Goal: Task Accomplishment & Management: Complete application form

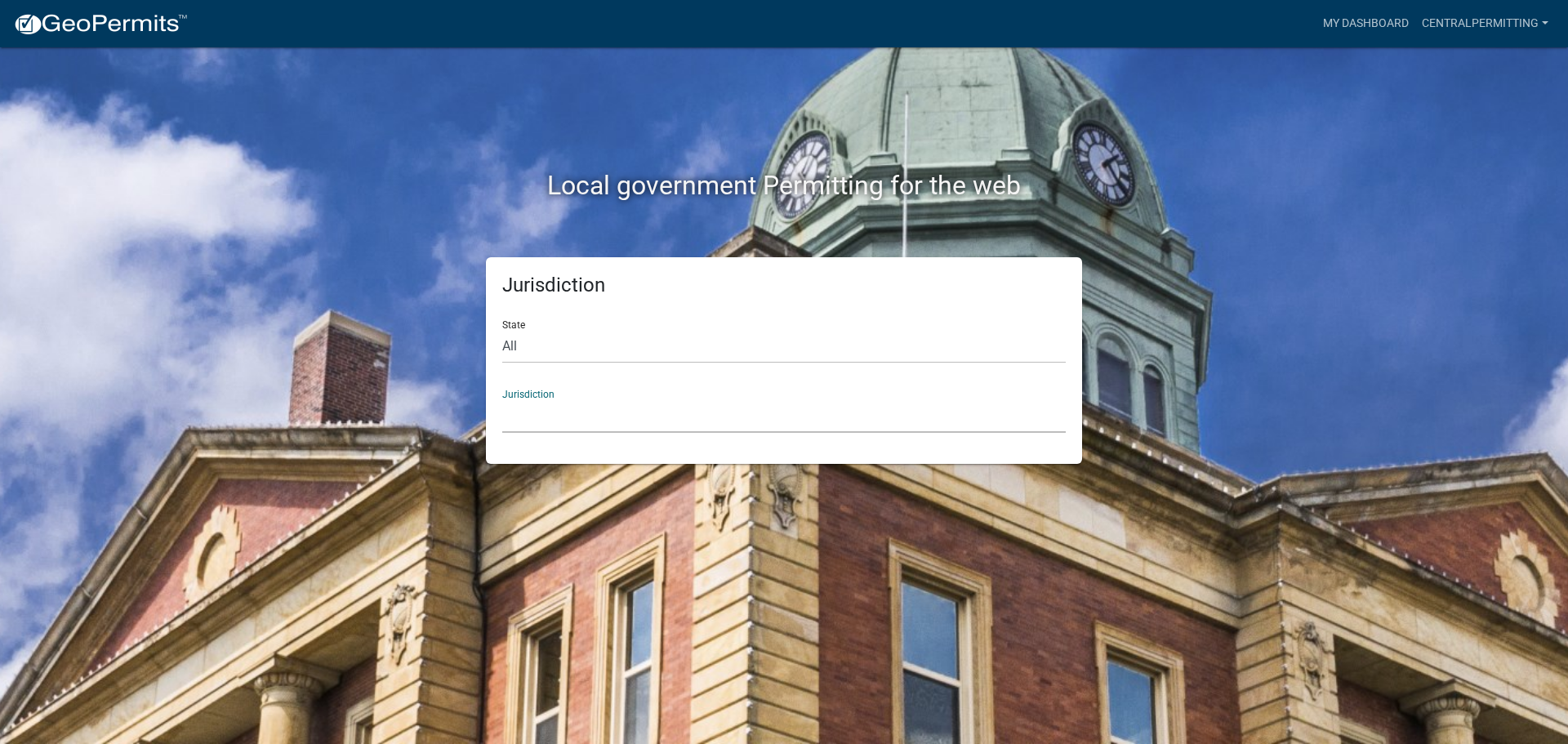
click at [591, 408] on select "[GEOGRAPHIC_DATA], [US_STATE] [GEOGRAPHIC_DATA], [US_STATE][PERSON_NAME][GEOGRA…" at bounding box center [784, 416] width 563 height 34
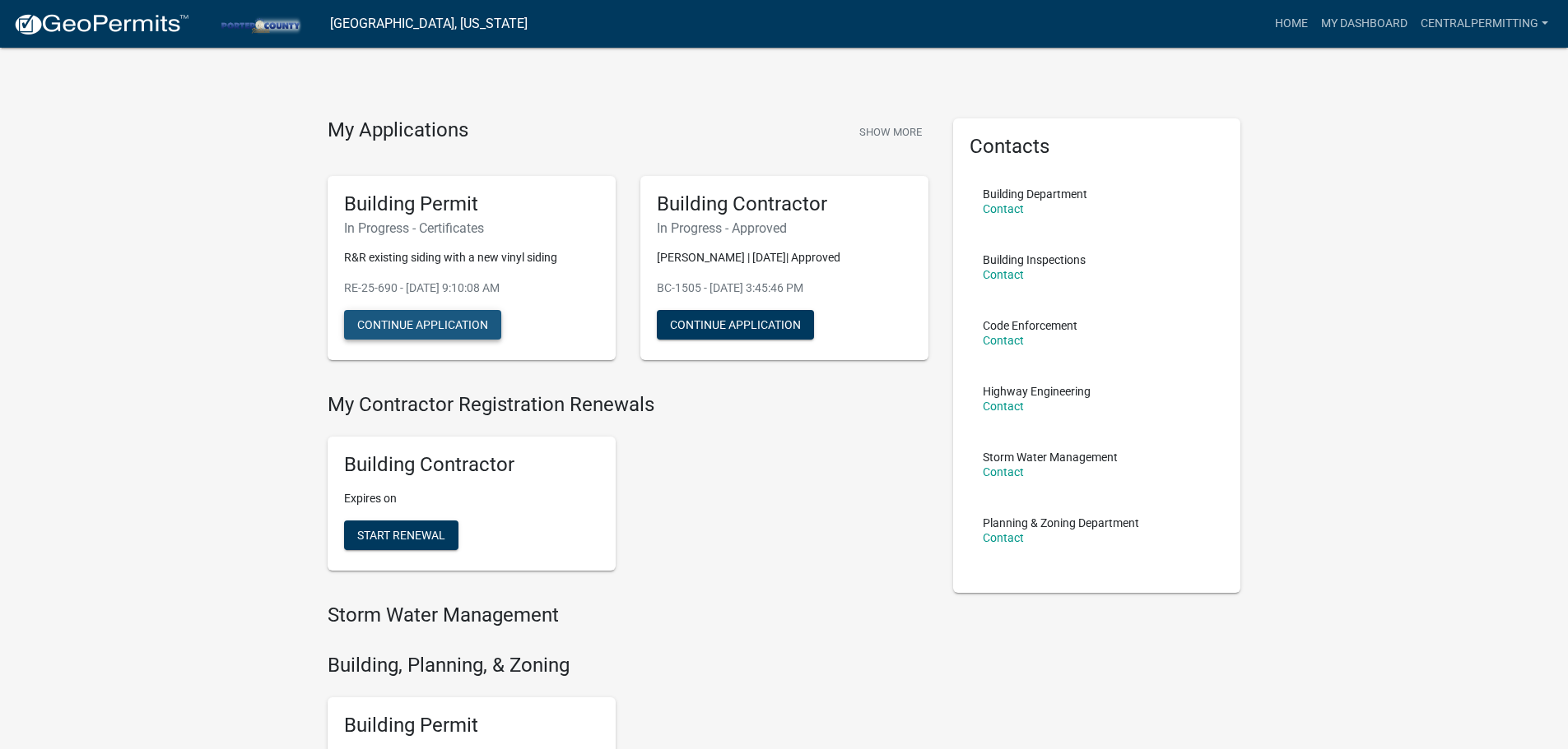
click at [390, 321] on button "Continue Application" at bounding box center [423, 325] width 157 height 30
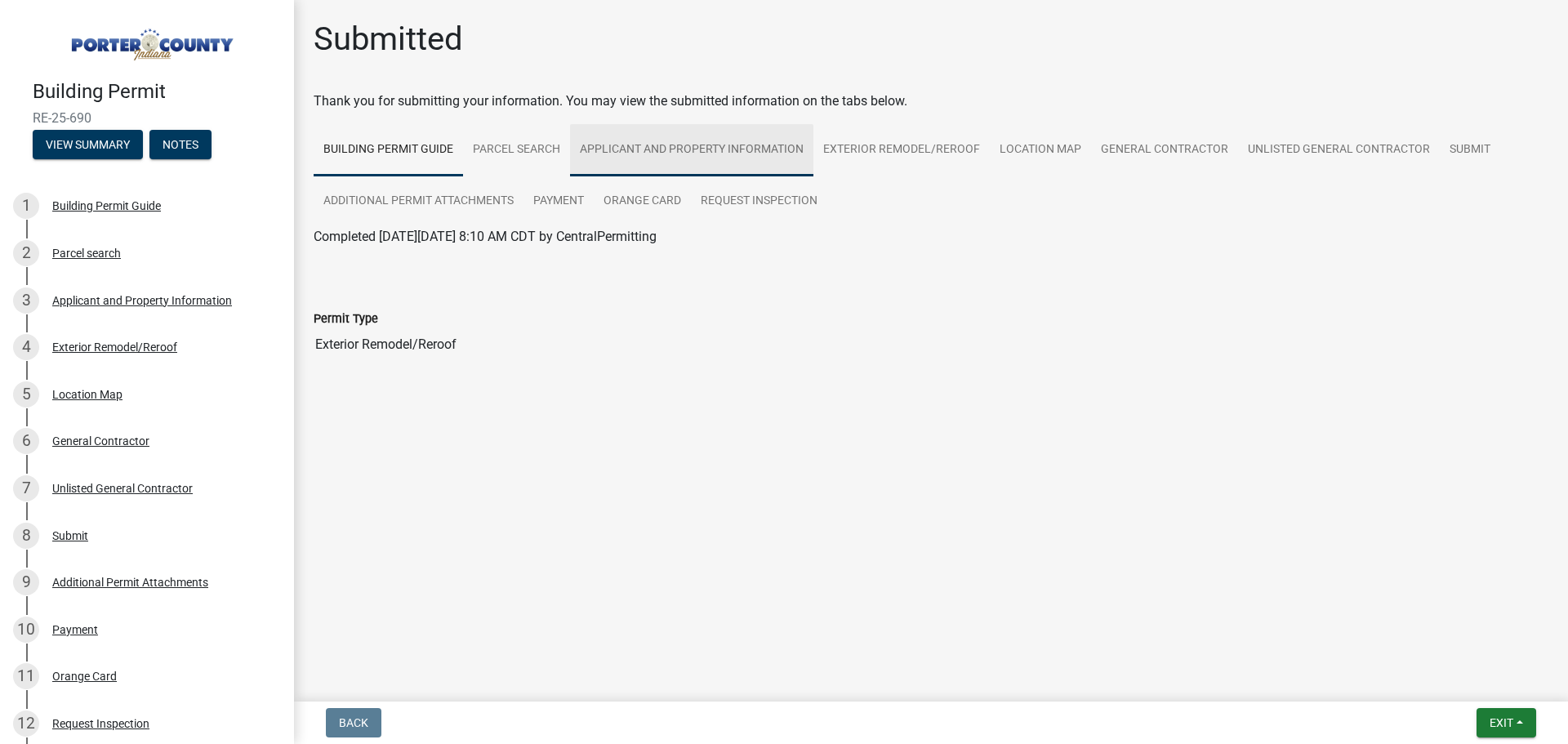
click at [695, 149] on link "Applicant and Property Information" at bounding box center [692, 150] width 244 height 52
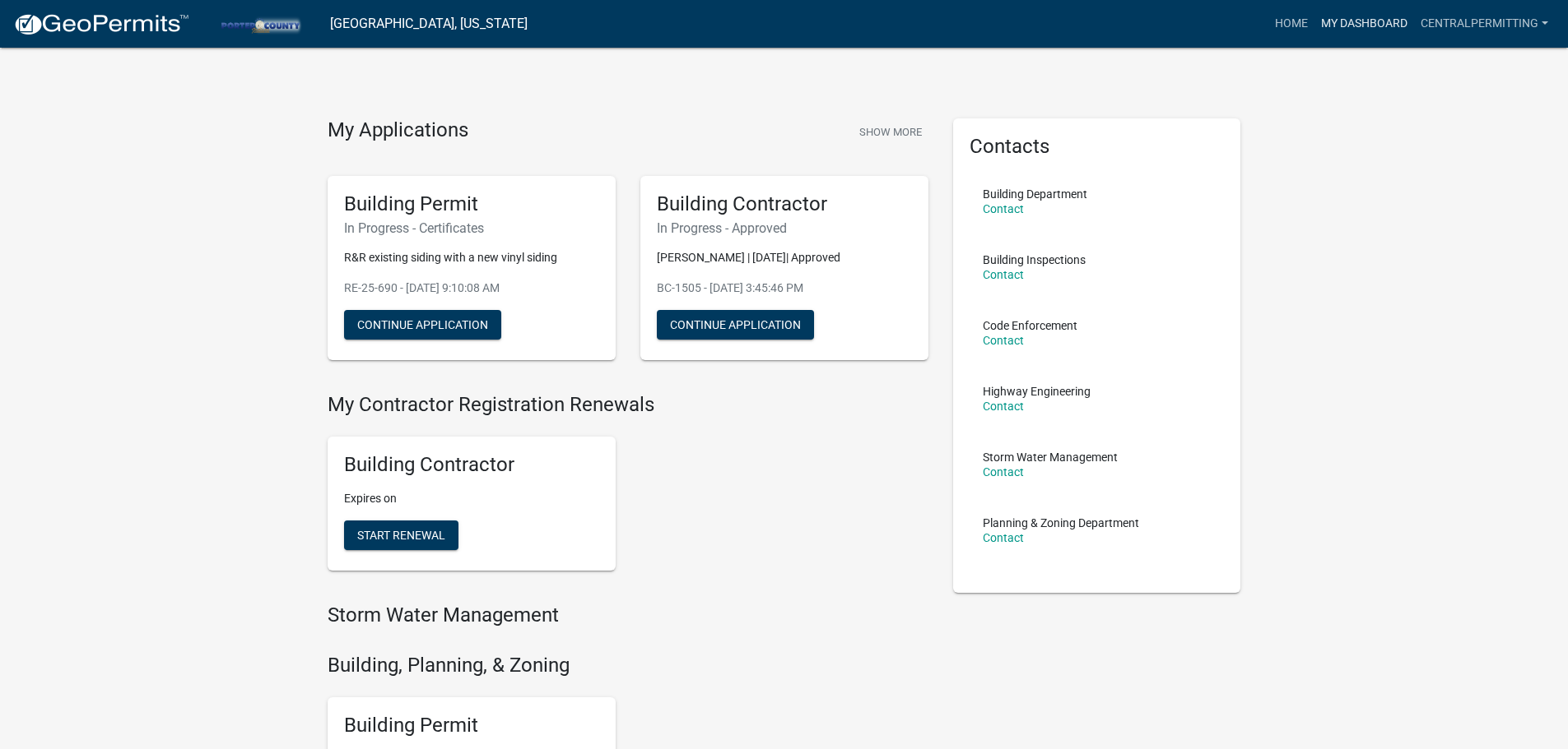
click at [1377, 26] on link "My Dashboard" at bounding box center [1364, 24] width 100 height 31
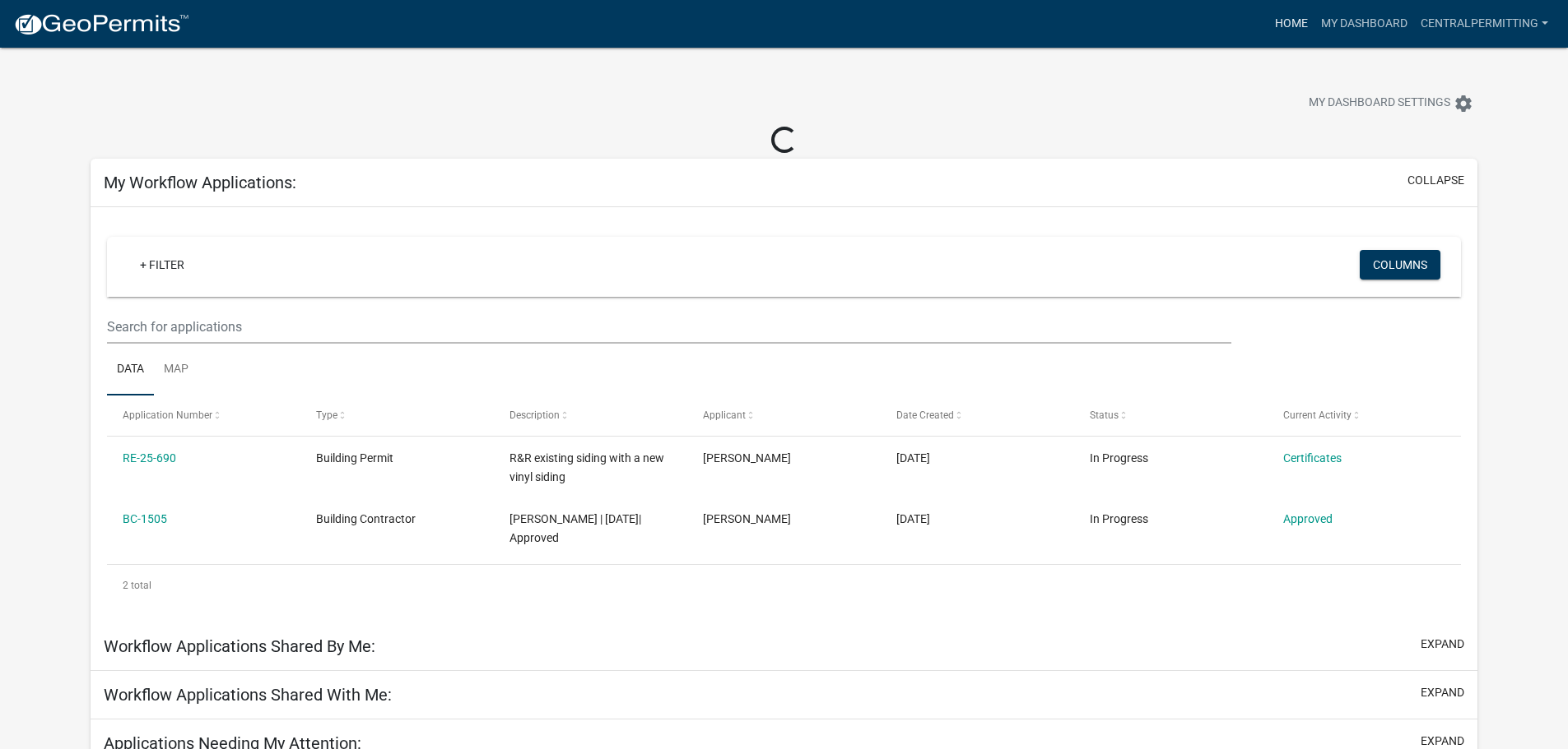
click at [1295, 32] on link "Home" at bounding box center [1291, 24] width 46 height 31
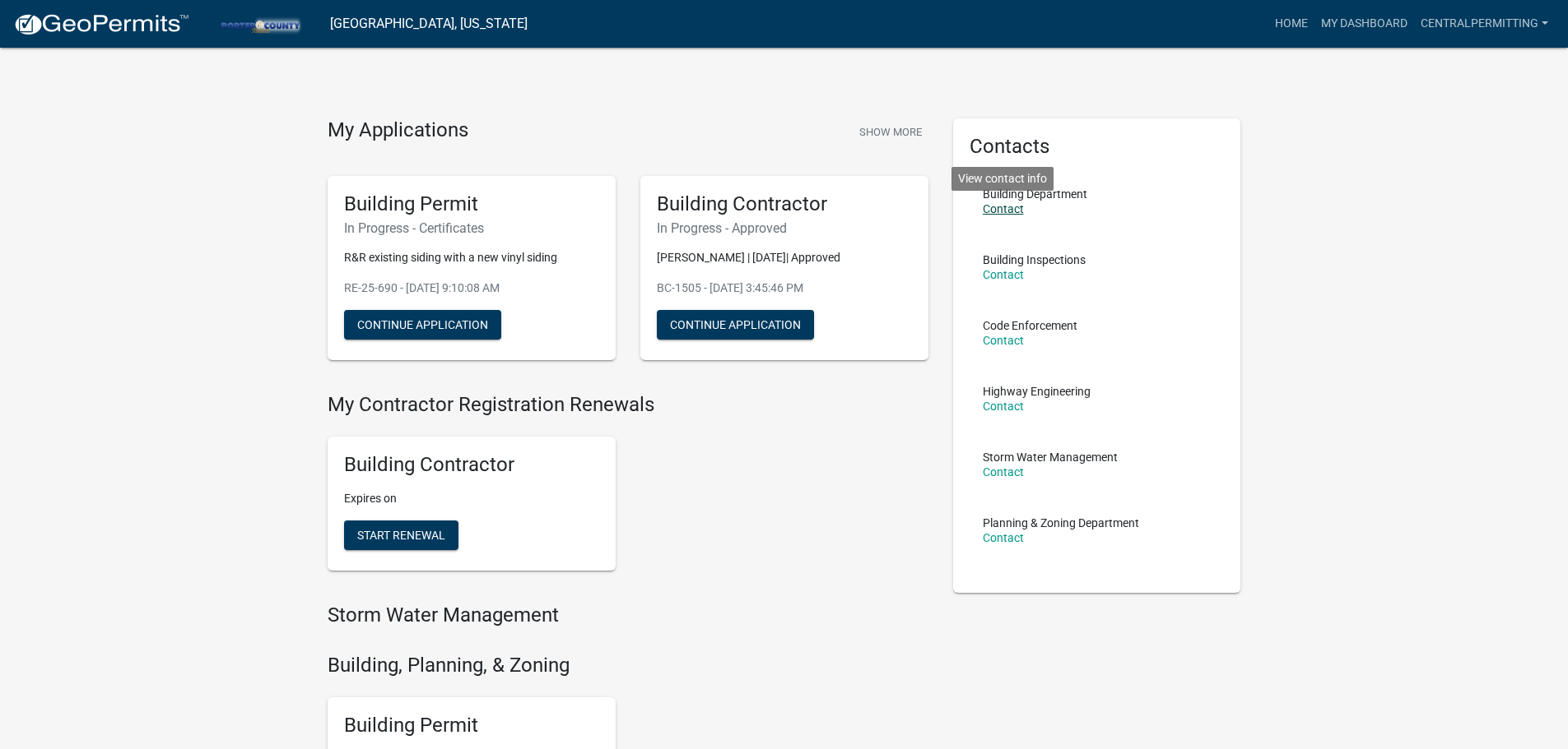
click at [1003, 212] on link "Contact" at bounding box center [1003, 209] width 41 height 13
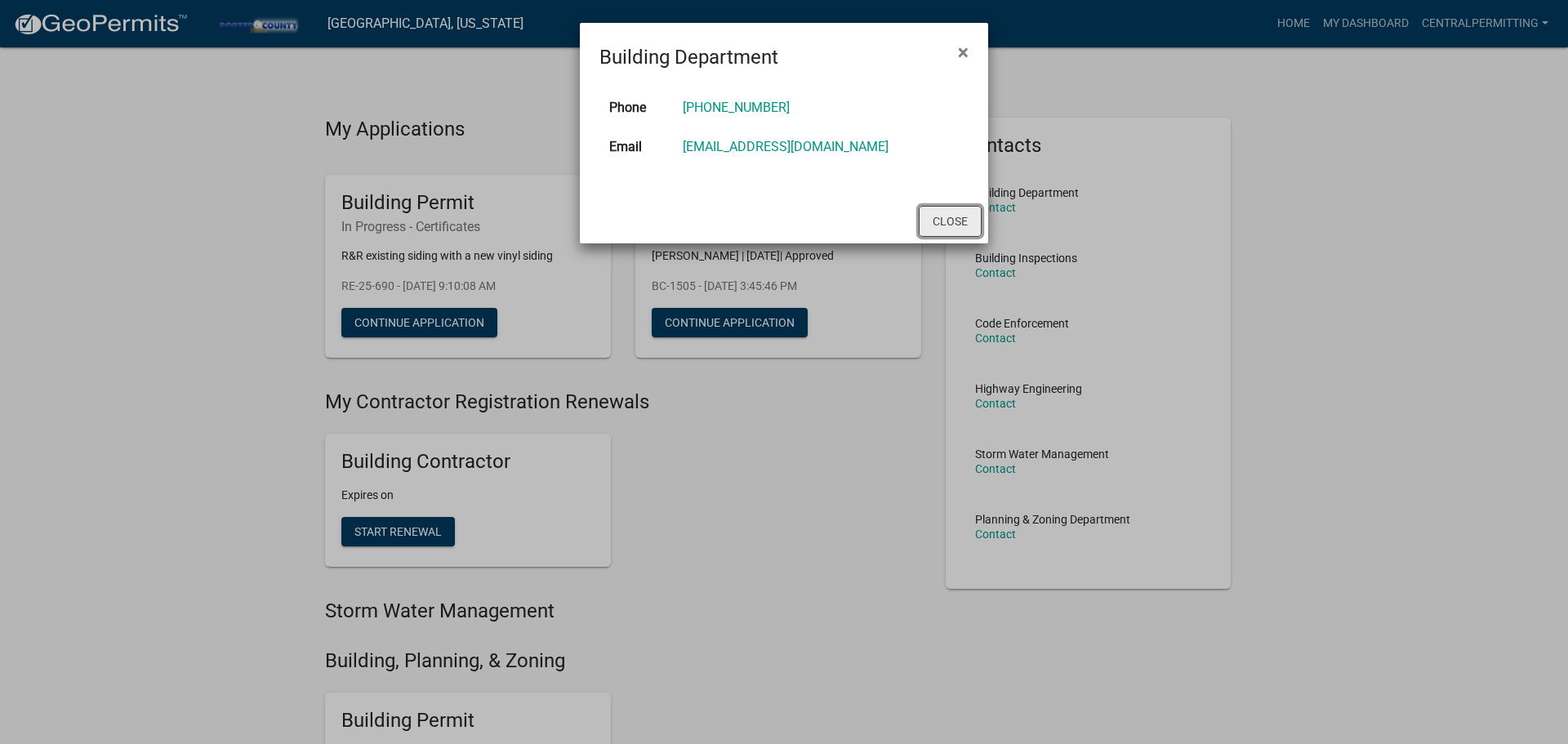
click at [941, 222] on button "Close" at bounding box center [950, 221] width 63 height 31
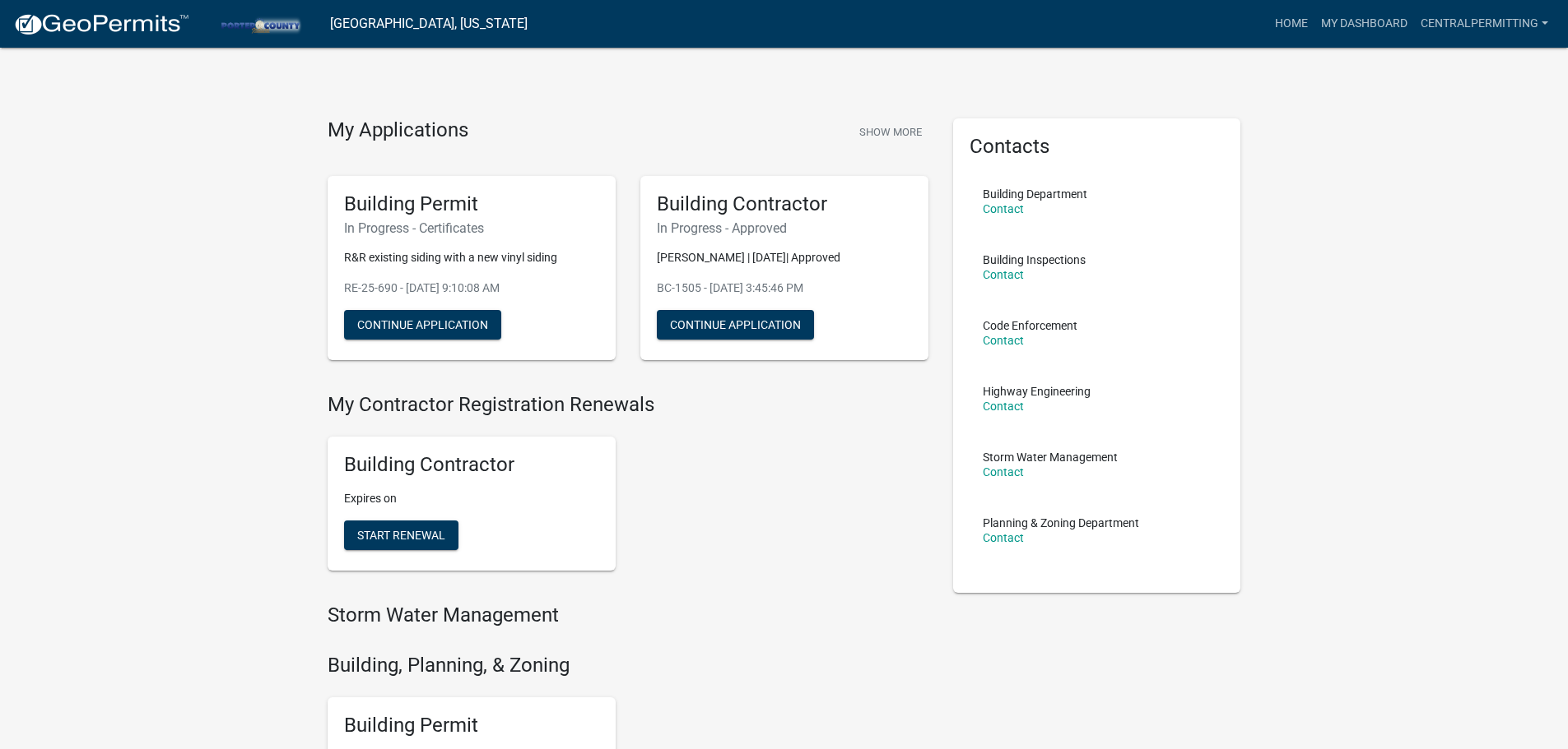
click at [790, 560] on div "Building Contractor Expires on Start Renewal" at bounding box center [628, 504] width 625 height 161
click at [1350, 24] on link "My Dashboard" at bounding box center [1364, 24] width 100 height 31
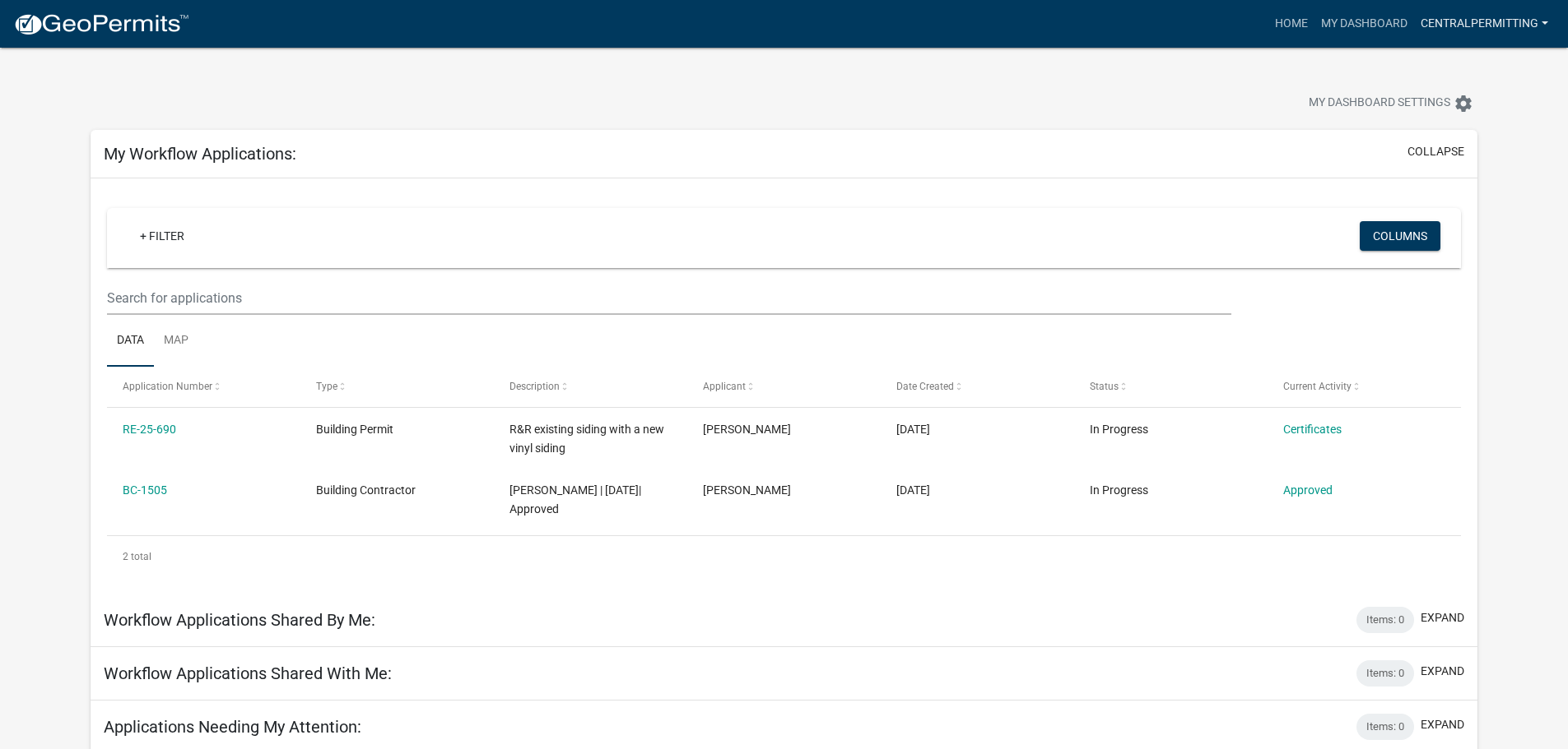
click at [1473, 35] on link "CentralPermitting" at bounding box center [1484, 24] width 141 height 31
click at [1331, 32] on link "My Dashboard" at bounding box center [1364, 24] width 100 height 31
click at [1231, 32] on div "Home My Dashboard CentralPermitting Account Logout" at bounding box center [879, 24] width 1352 height 31
click at [1294, 25] on link "Home" at bounding box center [1291, 24] width 46 height 31
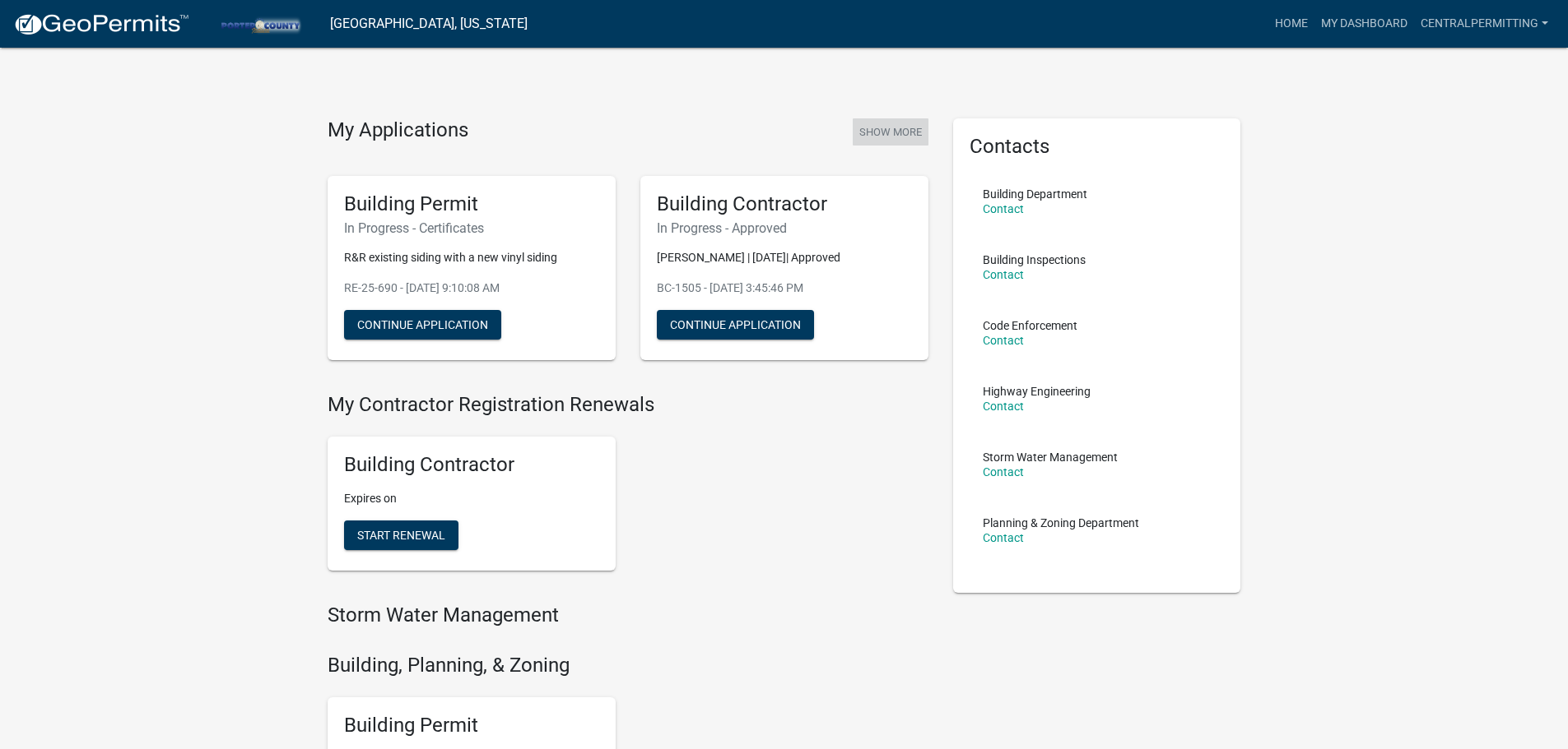
click at [890, 132] on button "Show More" at bounding box center [890, 132] width 76 height 27
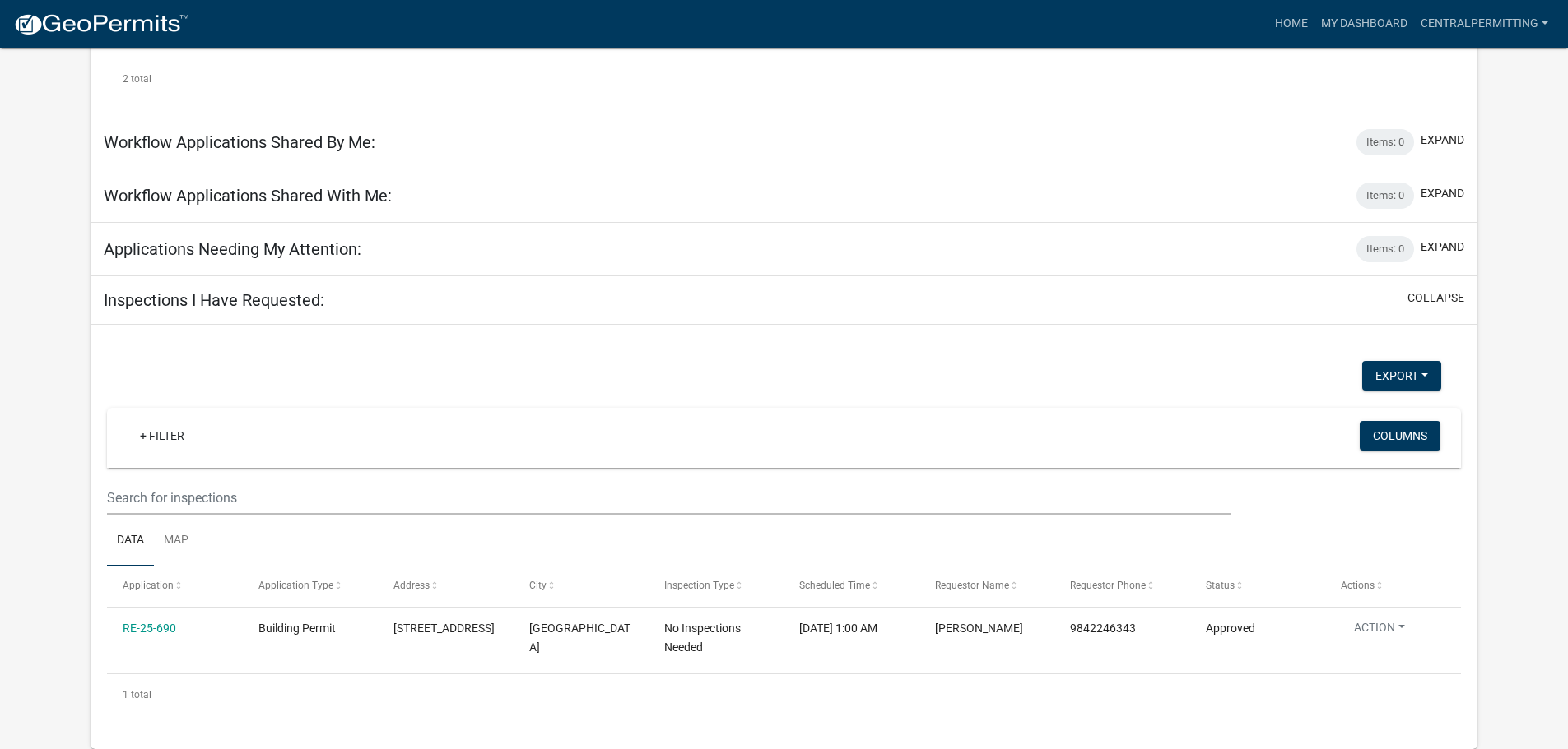
scroll to position [463, 0]
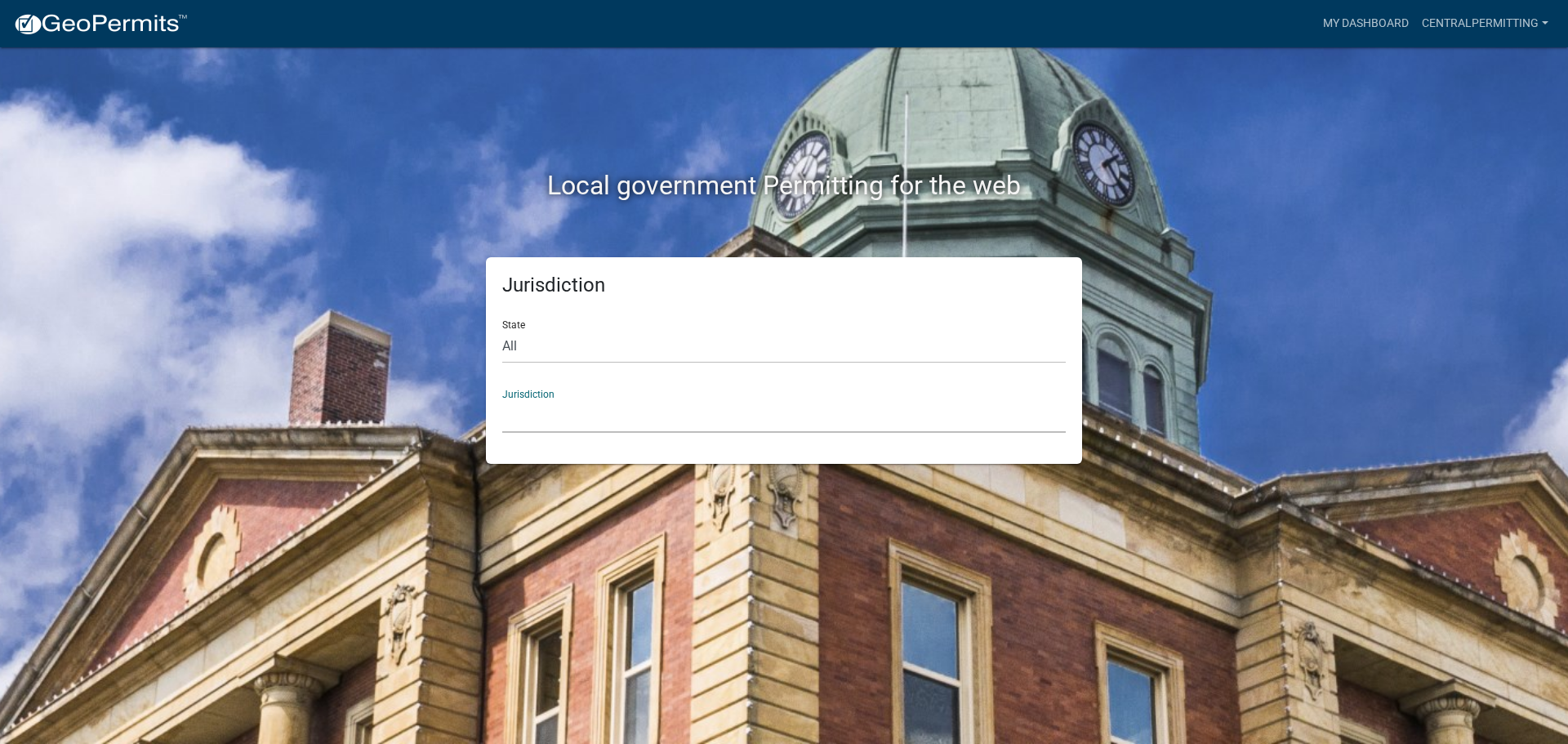
click at [596, 425] on select "[GEOGRAPHIC_DATA], [US_STATE] [GEOGRAPHIC_DATA], [US_STATE][PERSON_NAME][GEOGRA…" at bounding box center [784, 416] width 563 height 34
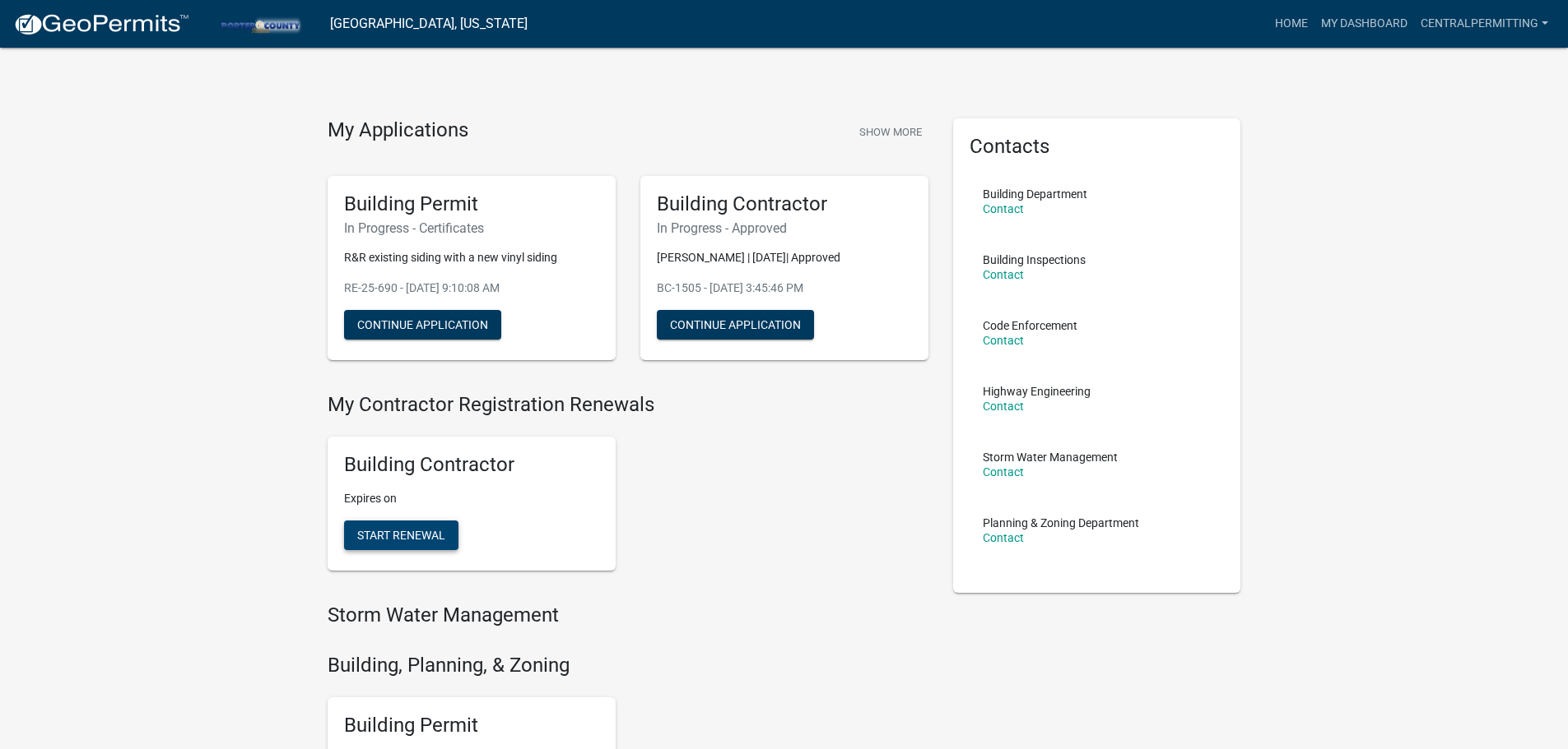
click at [408, 534] on span "Start Renewal" at bounding box center [401, 535] width 88 height 13
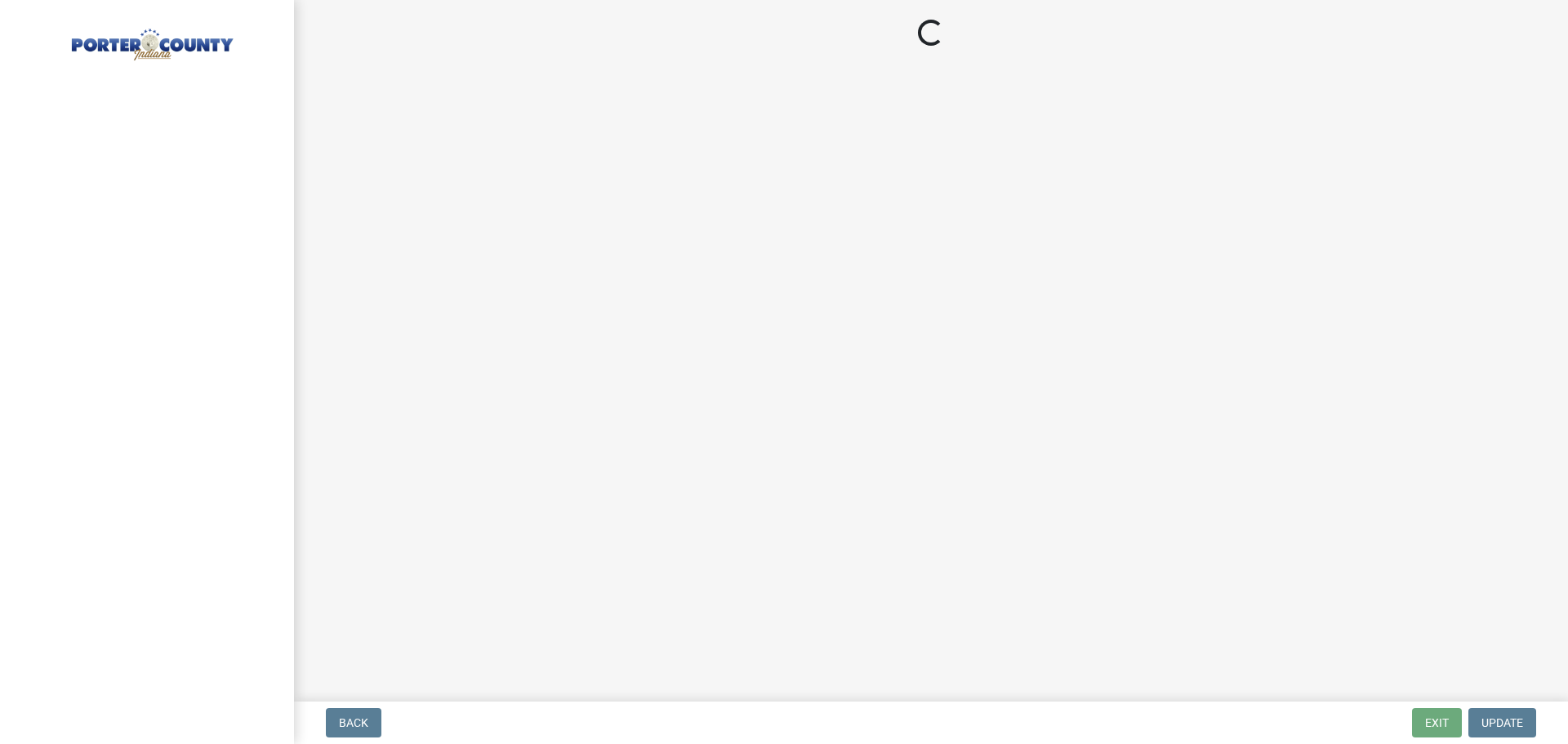
select select "NC"
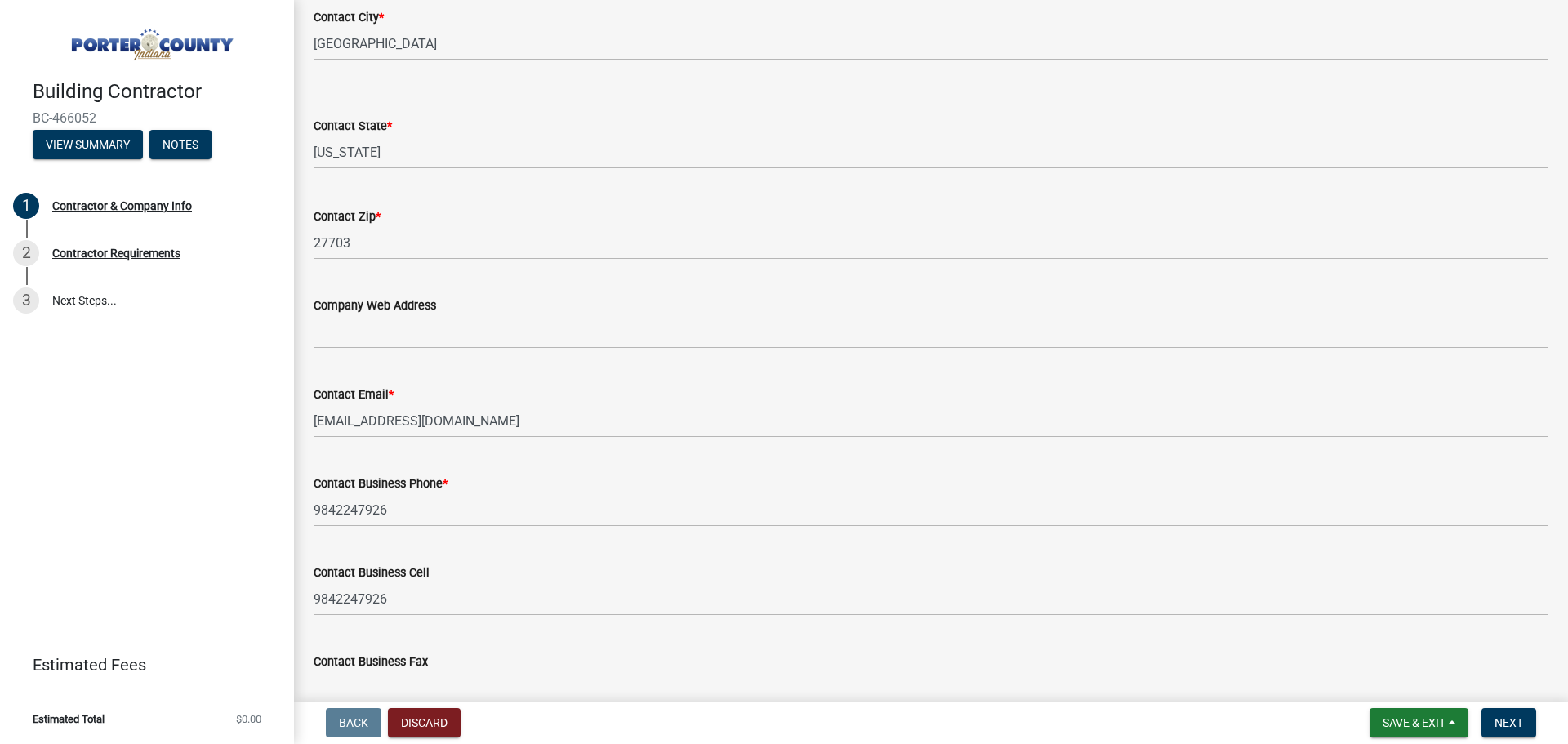
scroll to position [728, 0]
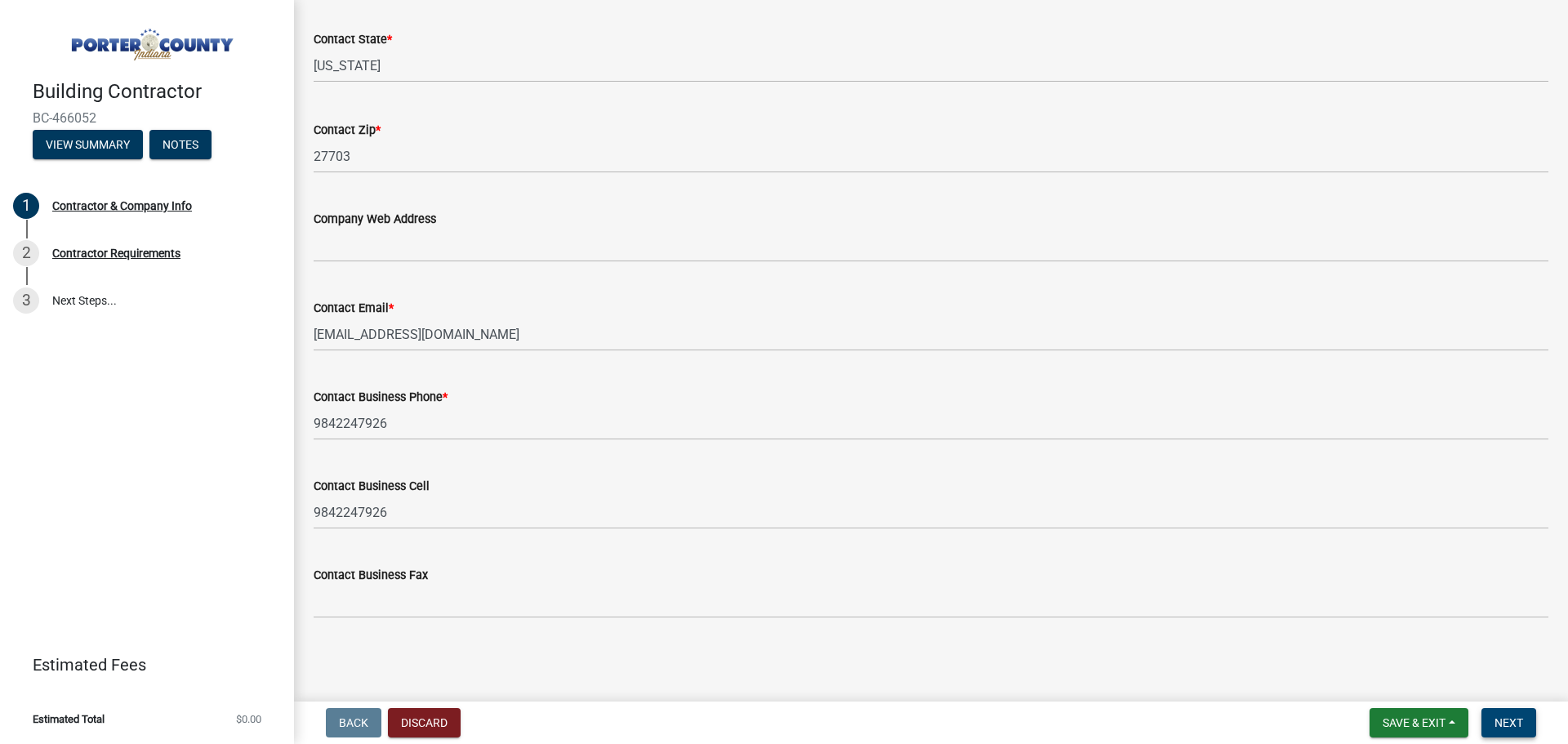
click at [1500, 716] on span "Next" at bounding box center [1508, 722] width 29 height 13
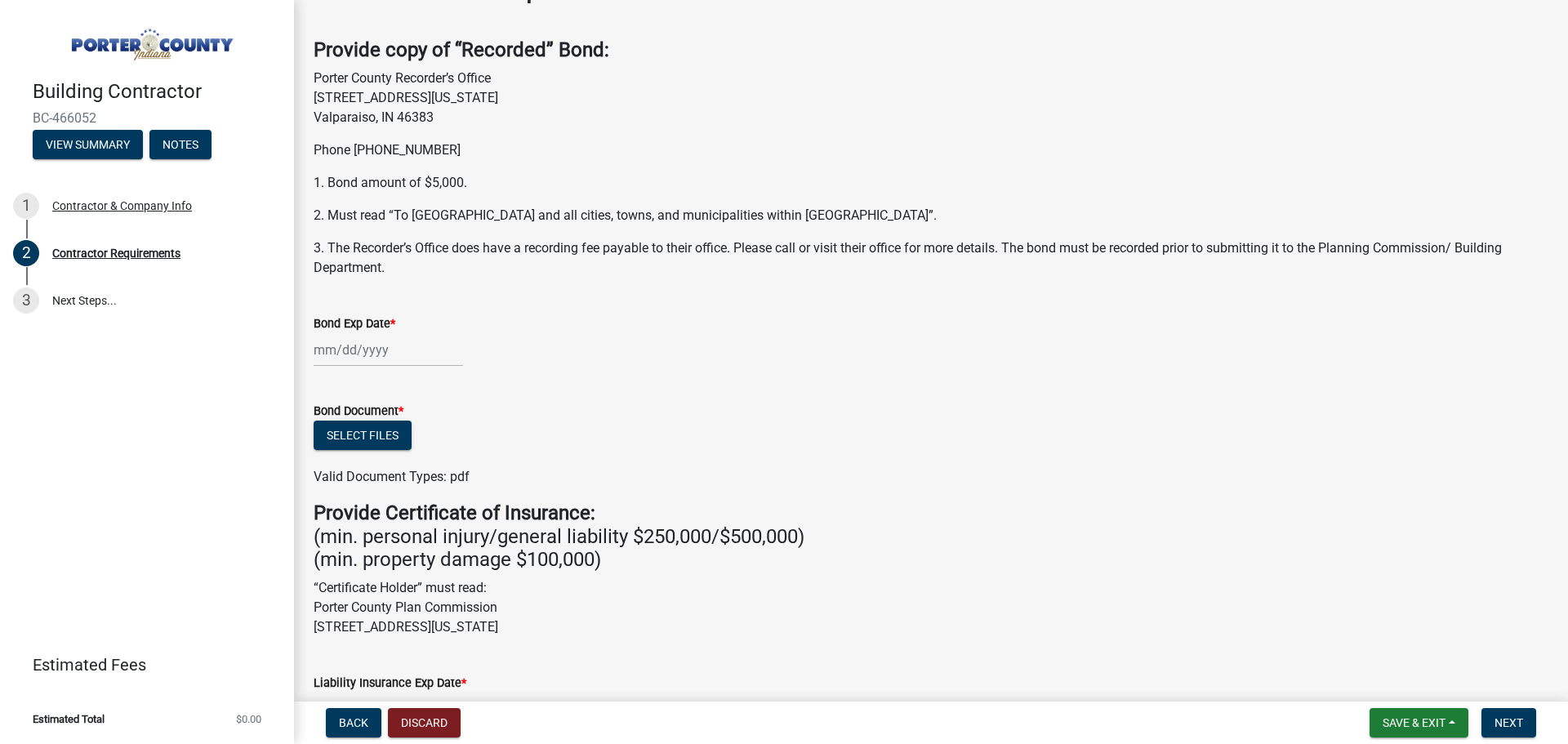
scroll to position [82, 0]
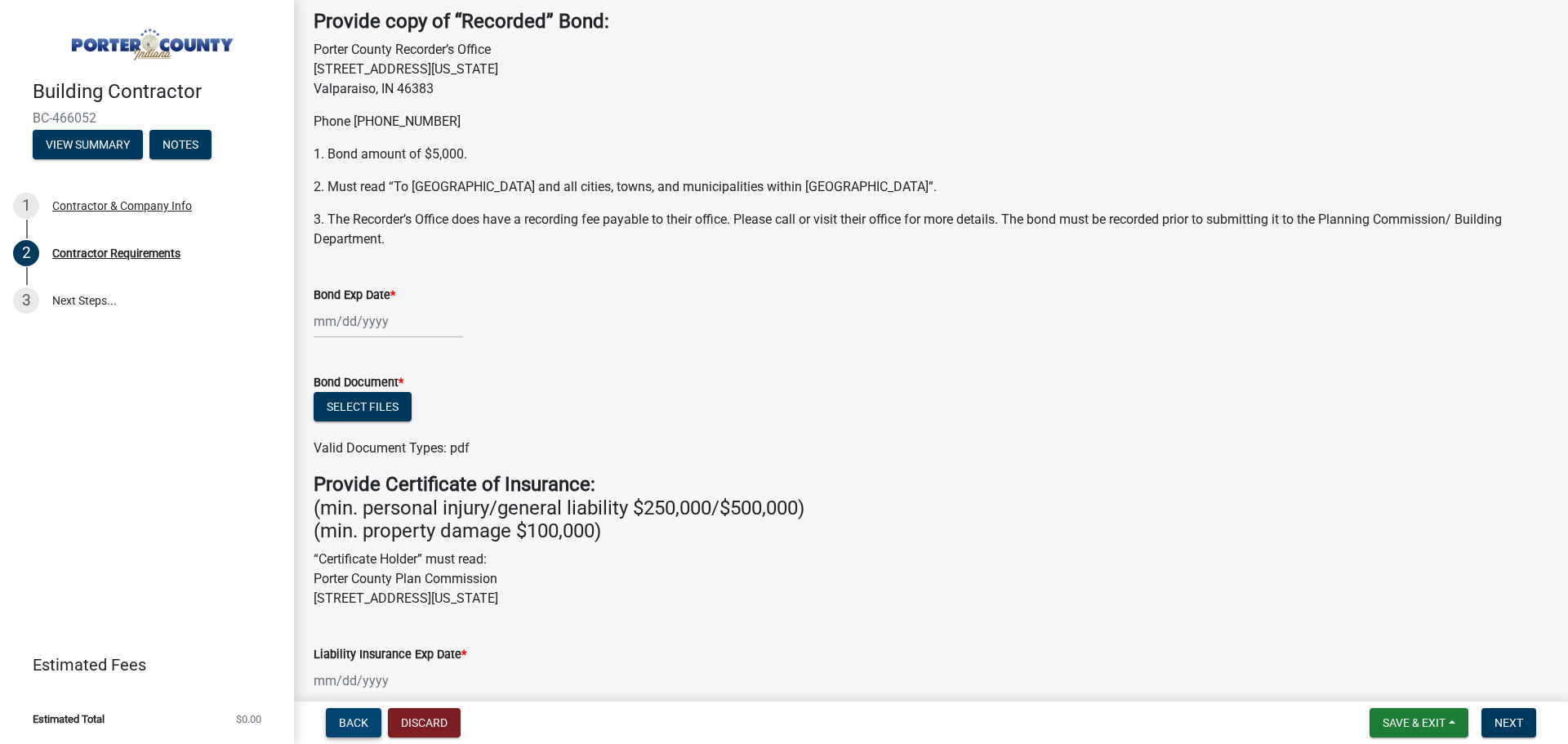
click at [351, 728] on span "Back" at bounding box center [354, 722] width 29 height 13
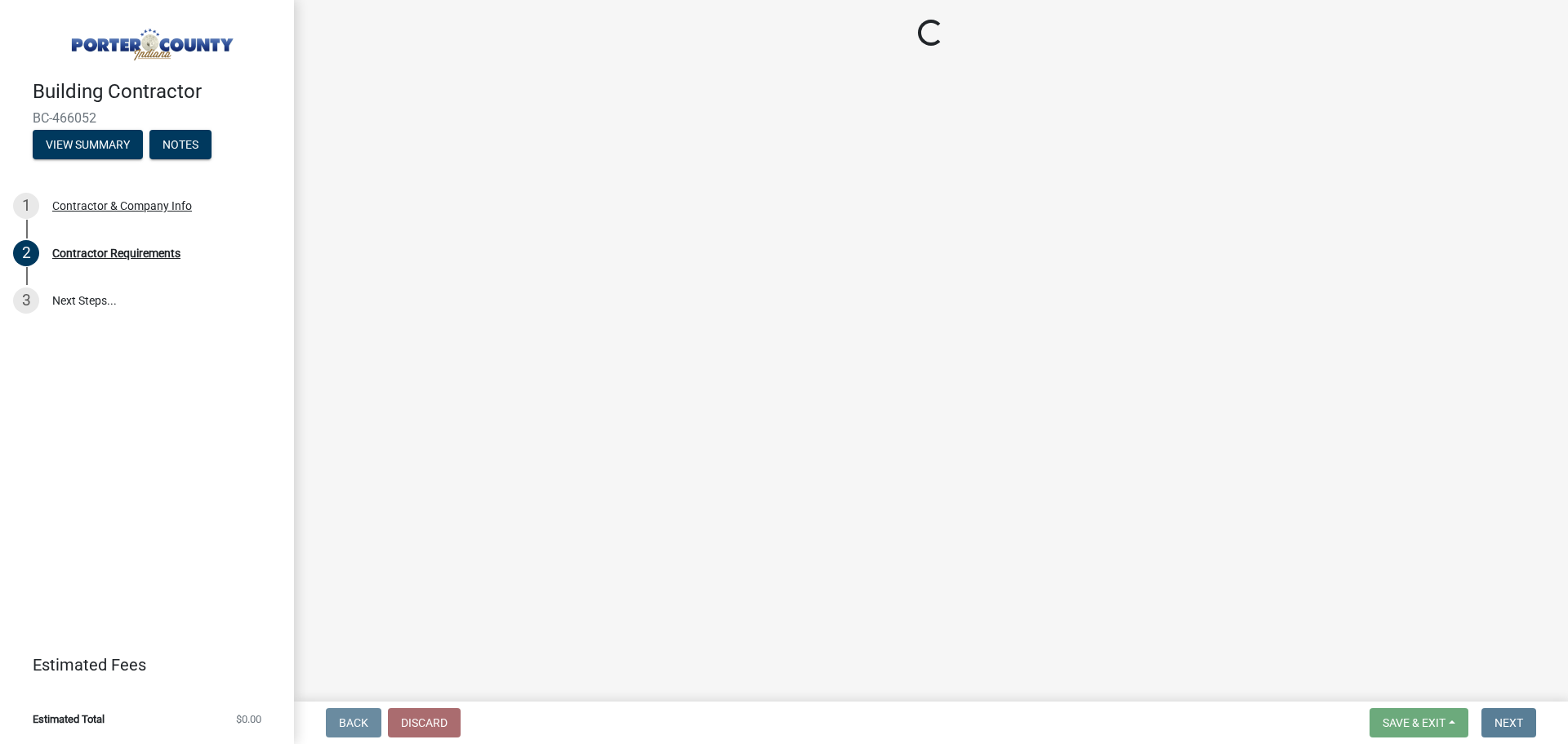
scroll to position [0, 0]
select select "NC"
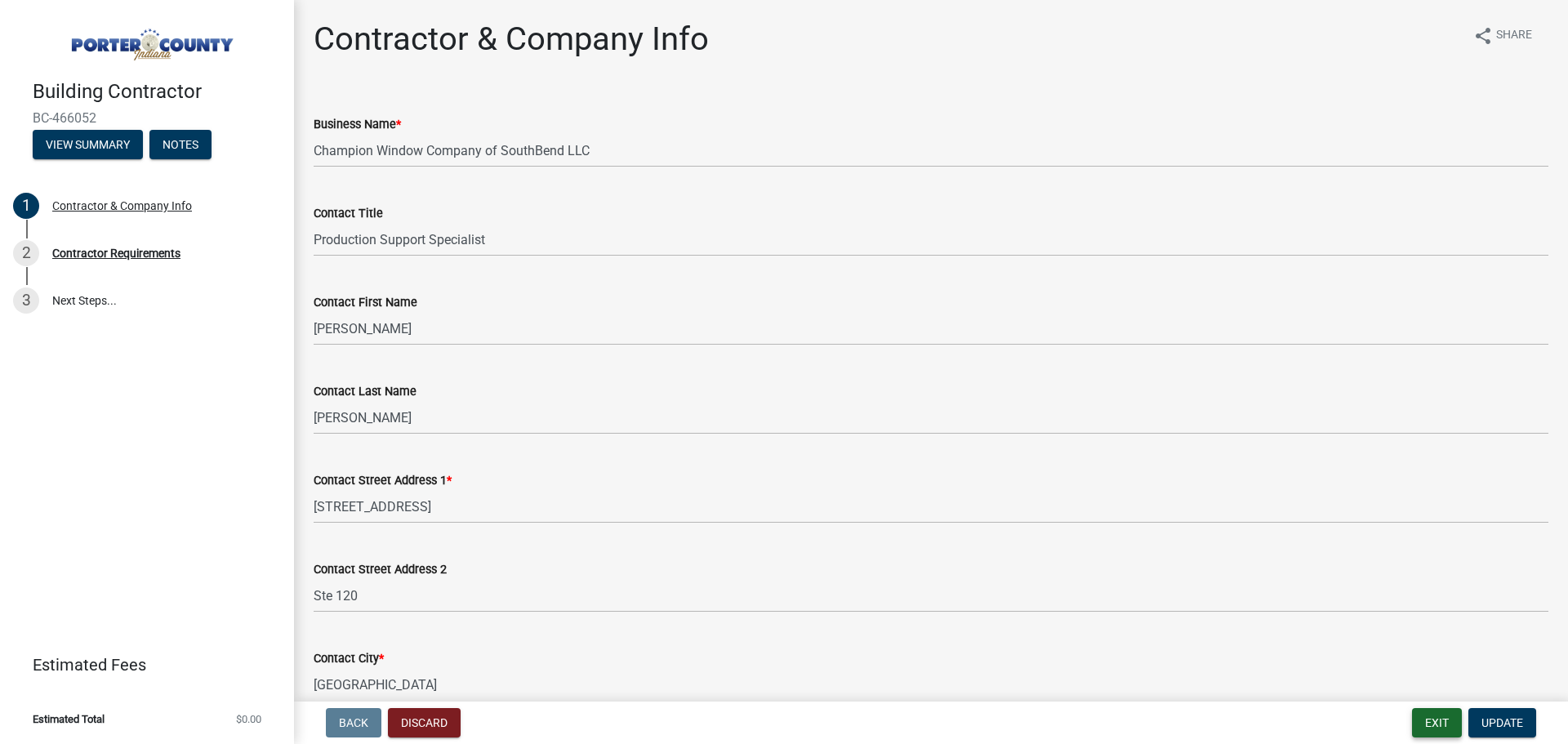
click at [1445, 724] on button "Exit" at bounding box center [1436, 723] width 49 height 29
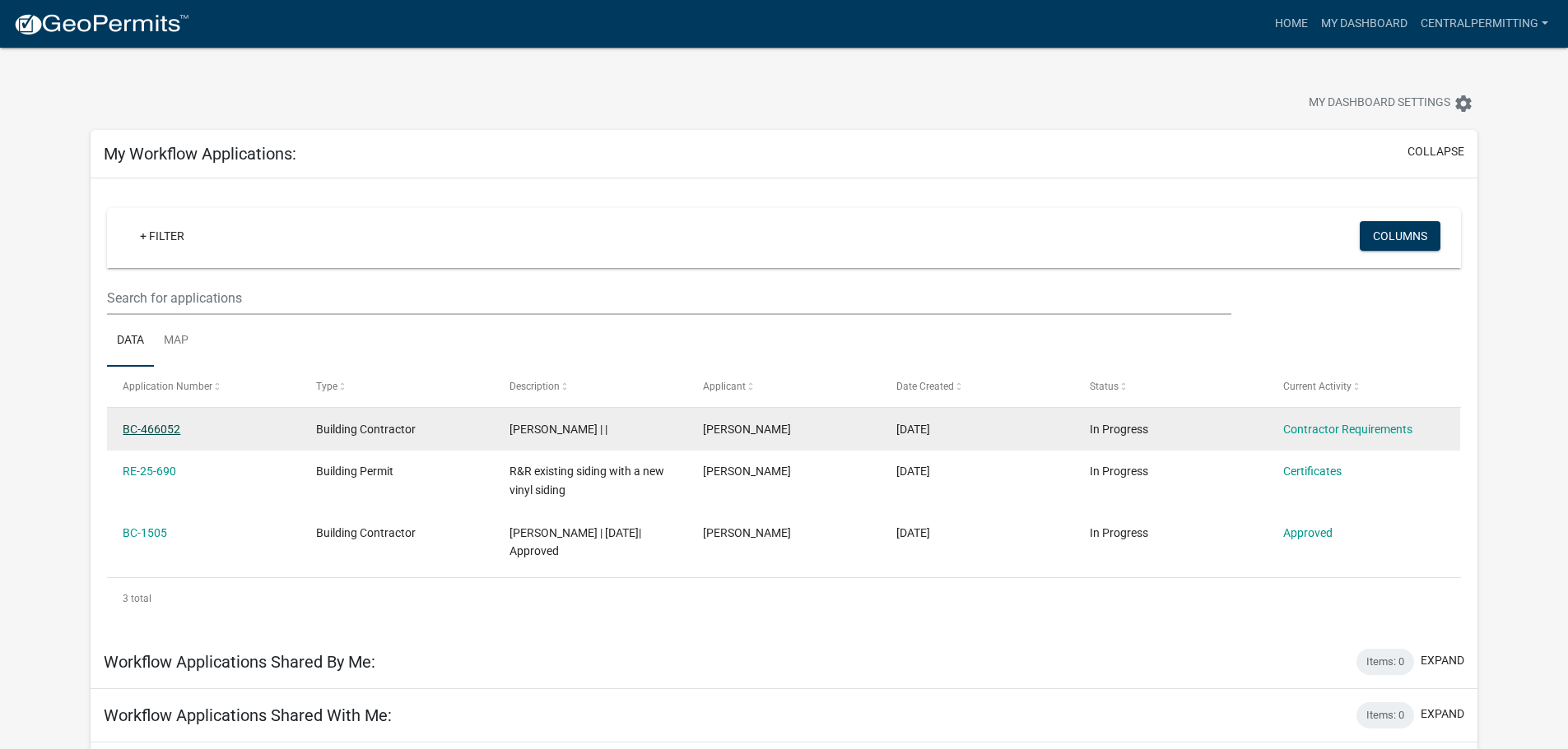
drag, startPoint x: 135, startPoint y: 430, endPoint x: 155, endPoint y: 432, distance: 20.1
click at [135, 430] on link "BC-466052" at bounding box center [151, 429] width 58 height 13
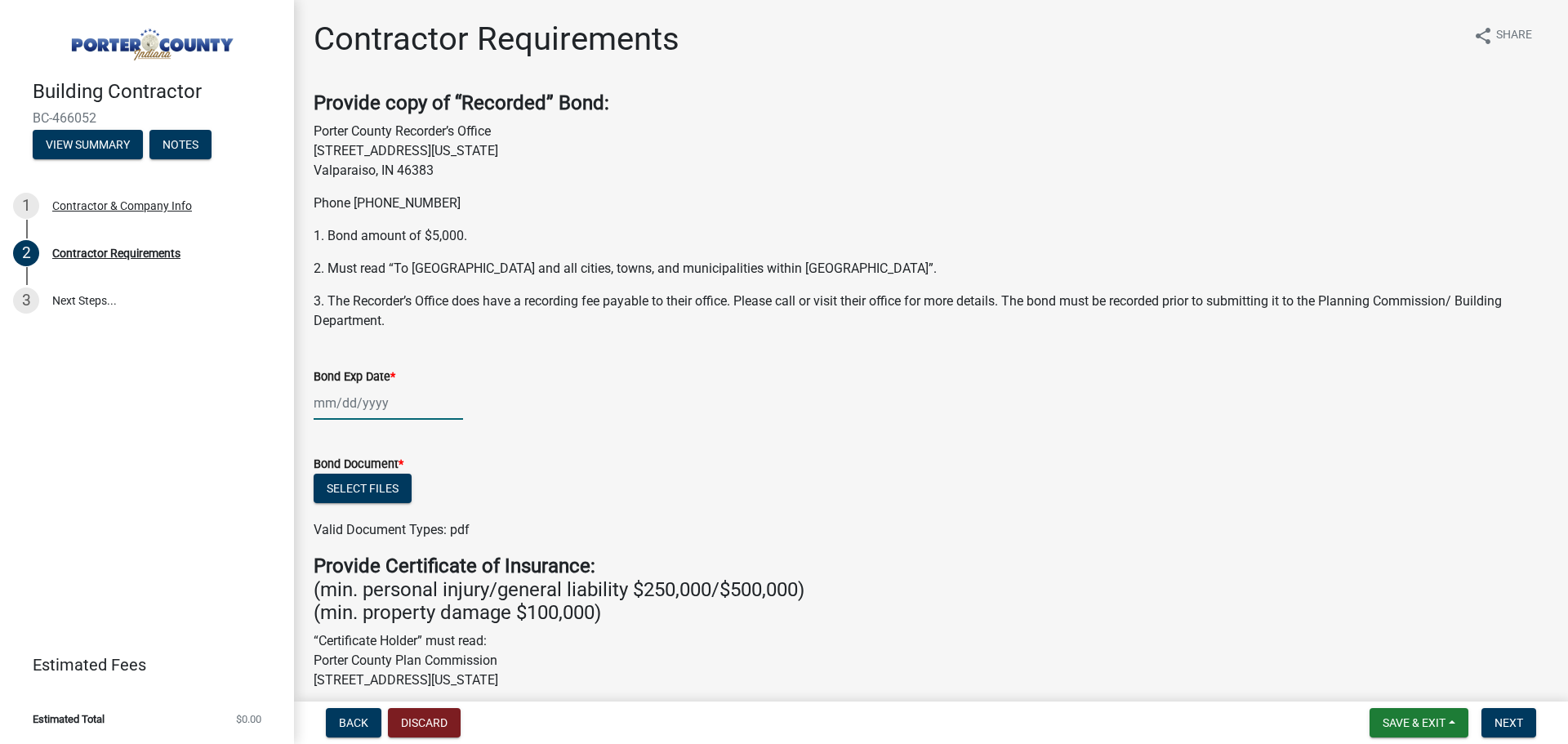
click at [383, 402] on div at bounding box center [388, 403] width 149 height 34
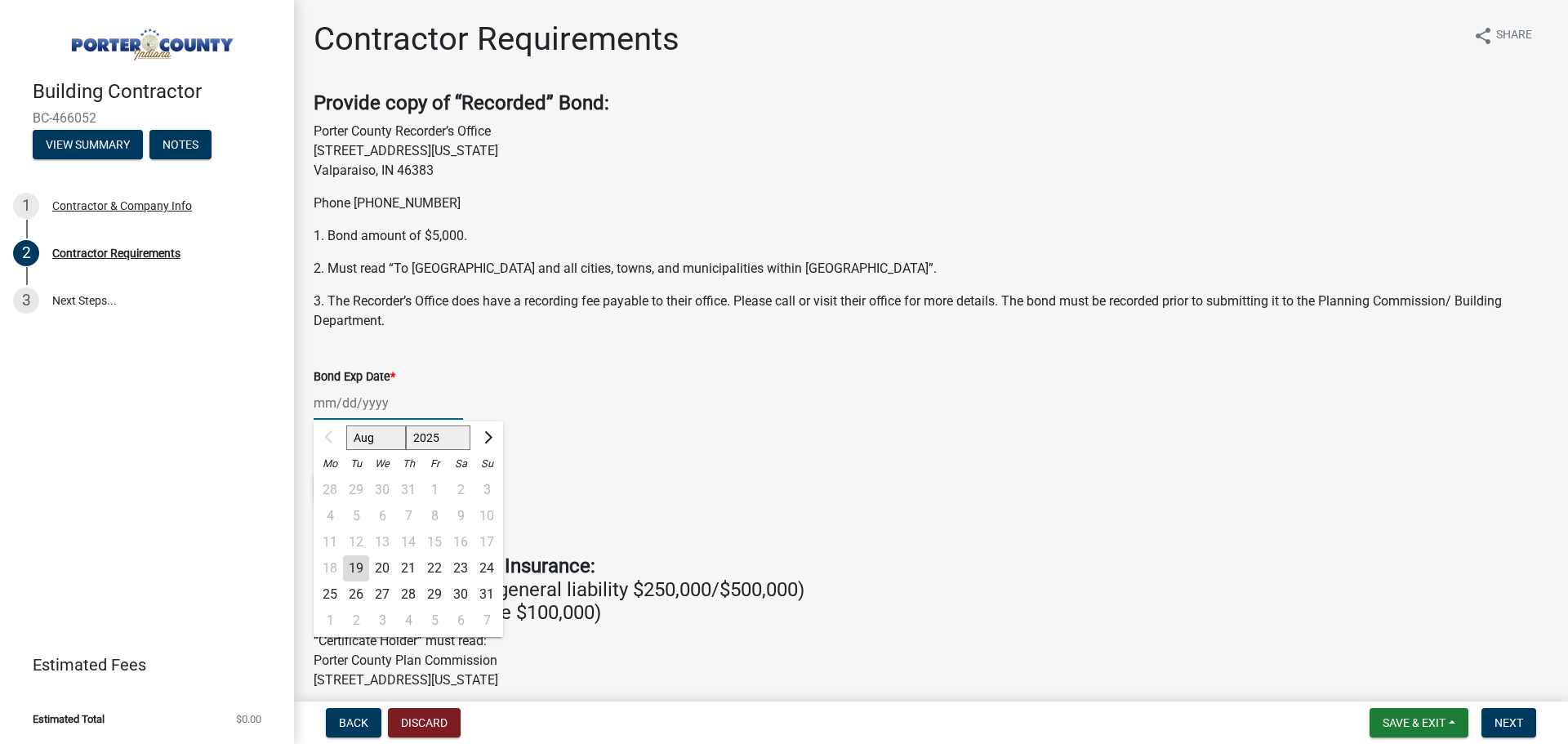
click at [383, 404] on input "Bond Exp Date *" at bounding box center [388, 403] width 149 height 34
click at [383, 436] on select "Aug Sep Oct Nov Dec" at bounding box center [375, 438] width 60 height 24
click at [487, 437] on span "Next month" at bounding box center [486, 437] width 12 height 12
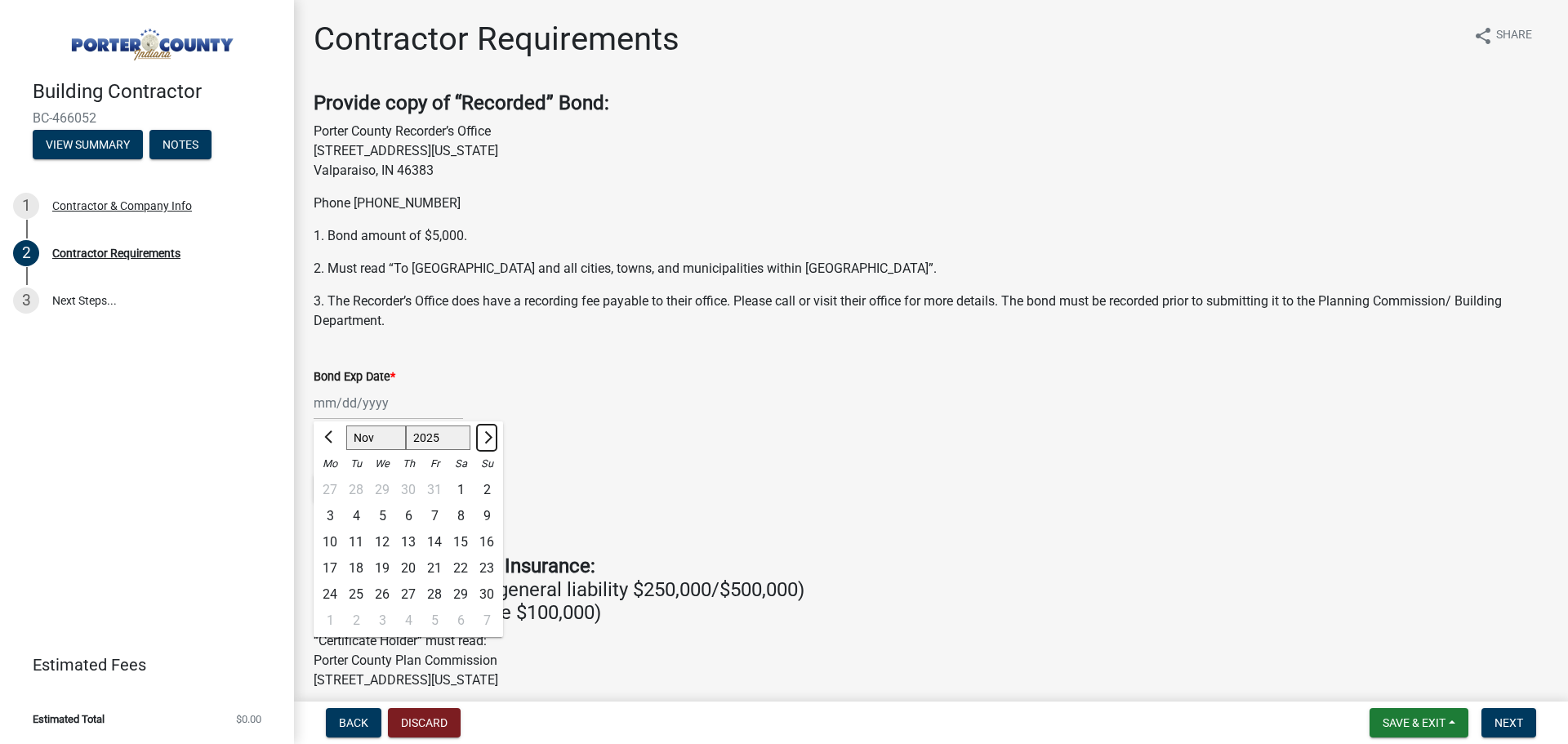
click at [487, 437] on span "Next month" at bounding box center [486, 437] width 12 height 12
select select "12"
click at [384, 588] on div "31" at bounding box center [382, 595] width 26 height 26
type input "12/31/2025"
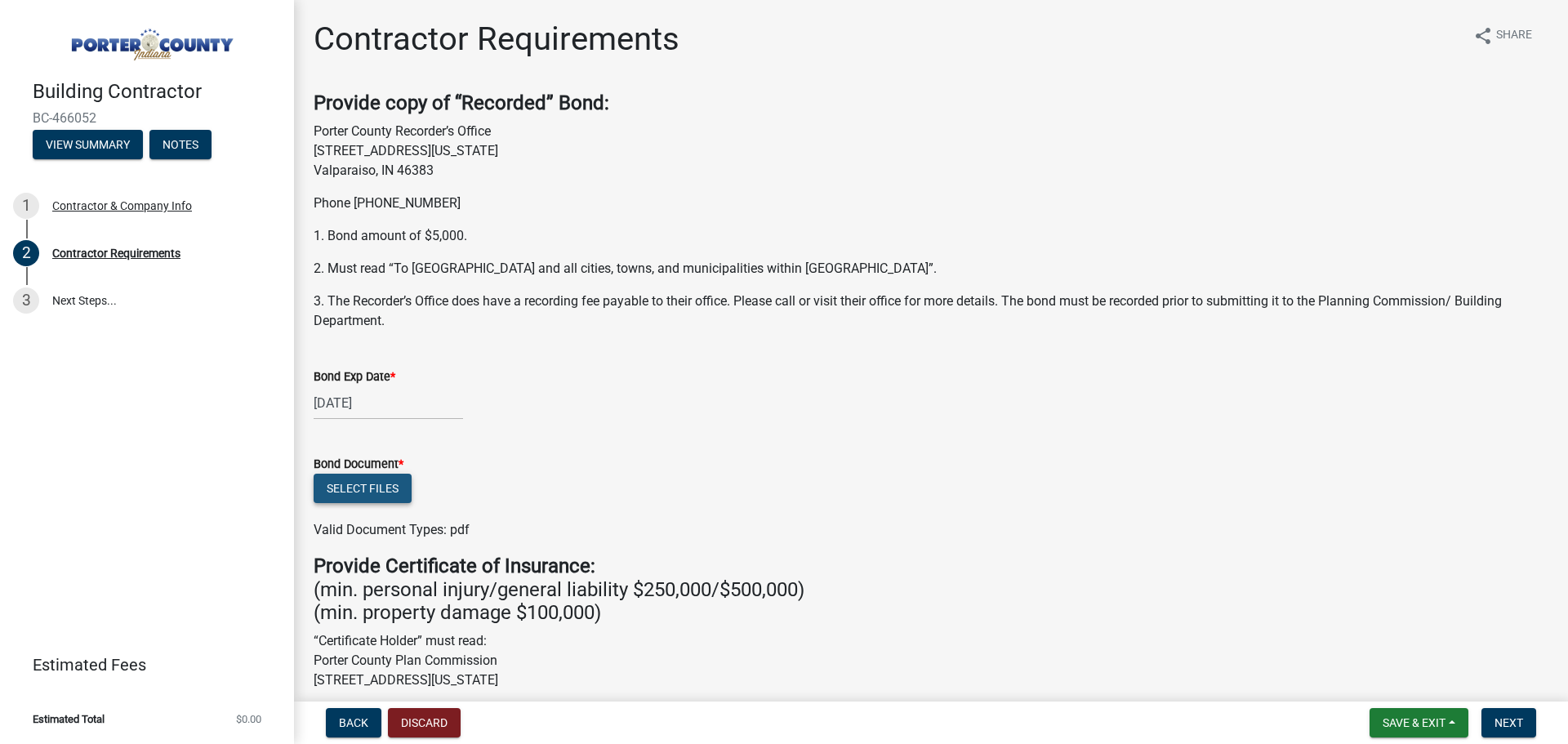
click at [360, 489] on button "Select files" at bounding box center [362, 488] width 98 height 29
click at [369, 494] on button "Select files" at bounding box center [362, 488] width 98 height 29
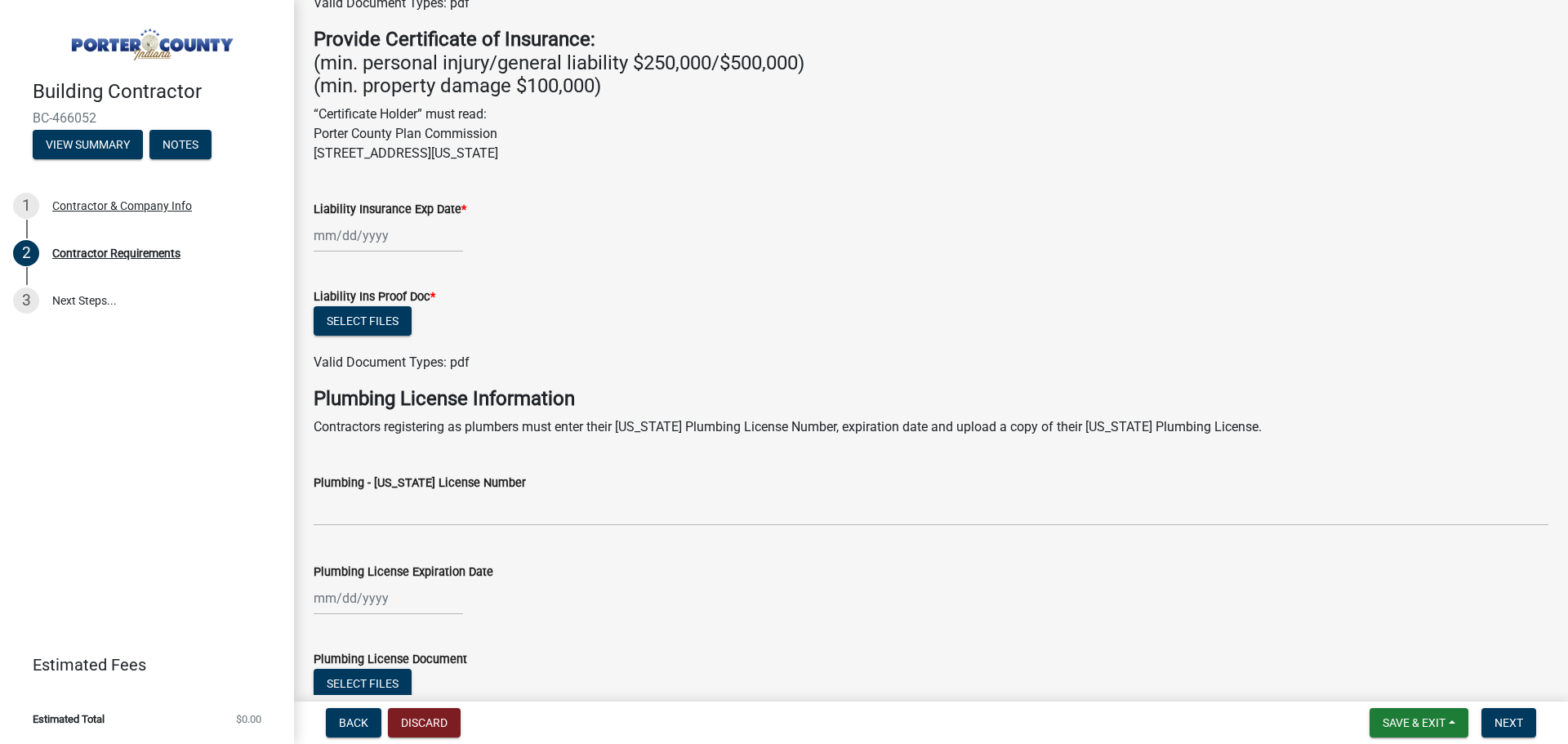
scroll to position [542, 0]
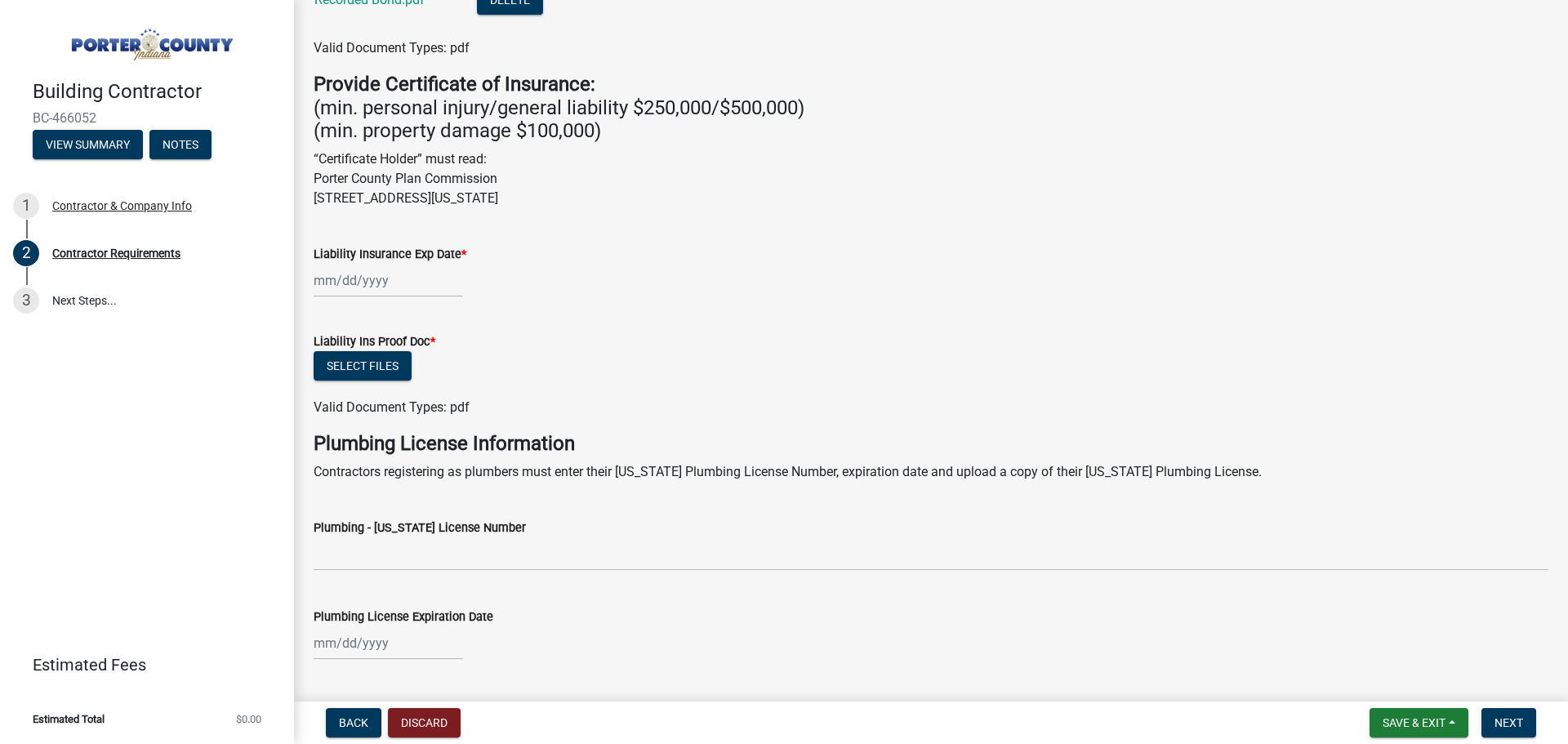
click at [364, 265] on div at bounding box center [388, 280] width 149 height 34
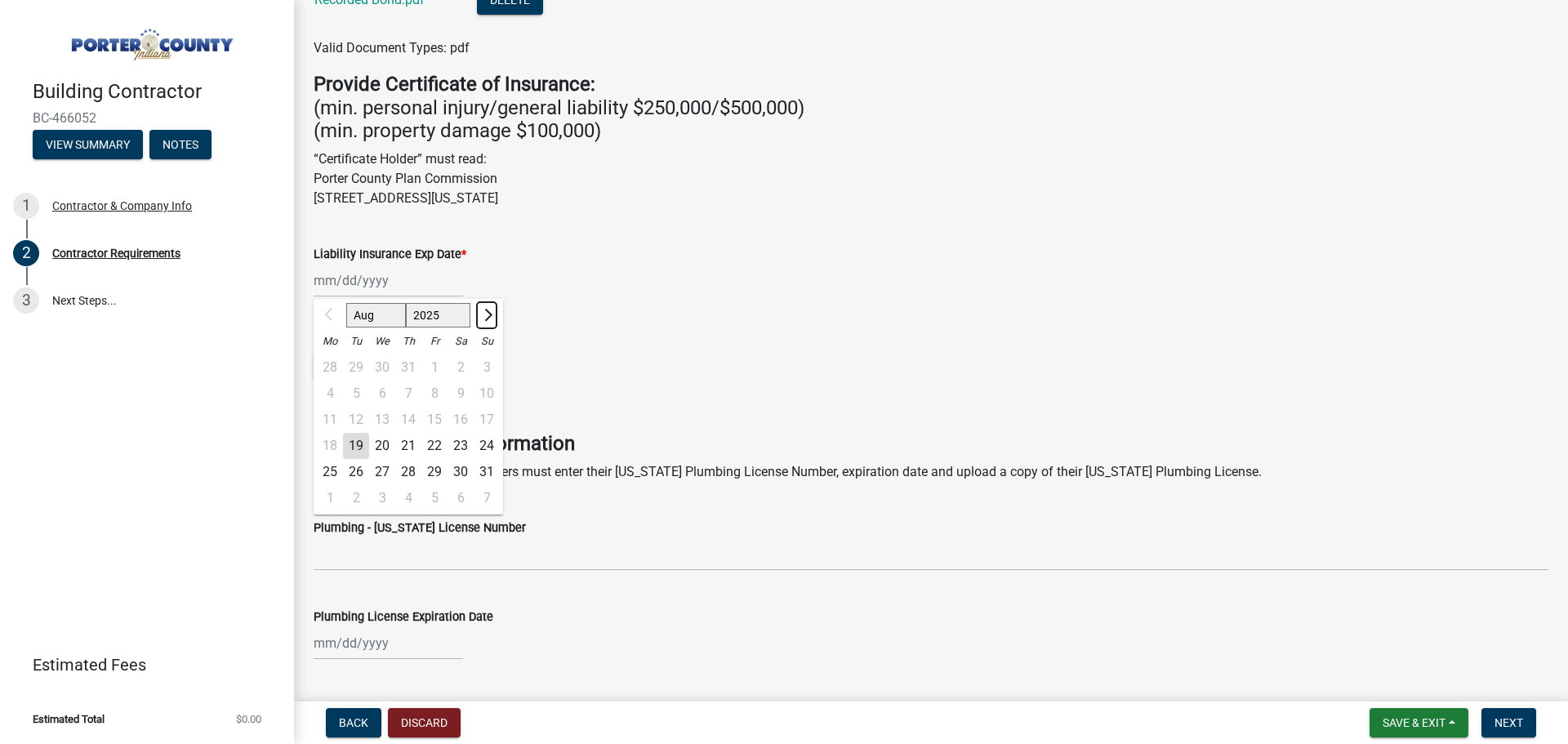
click at [487, 310] on span "Next month" at bounding box center [486, 315] width 12 height 12
click at [488, 310] on span "Next month" at bounding box center [486, 315] width 12 height 12
select select "12"
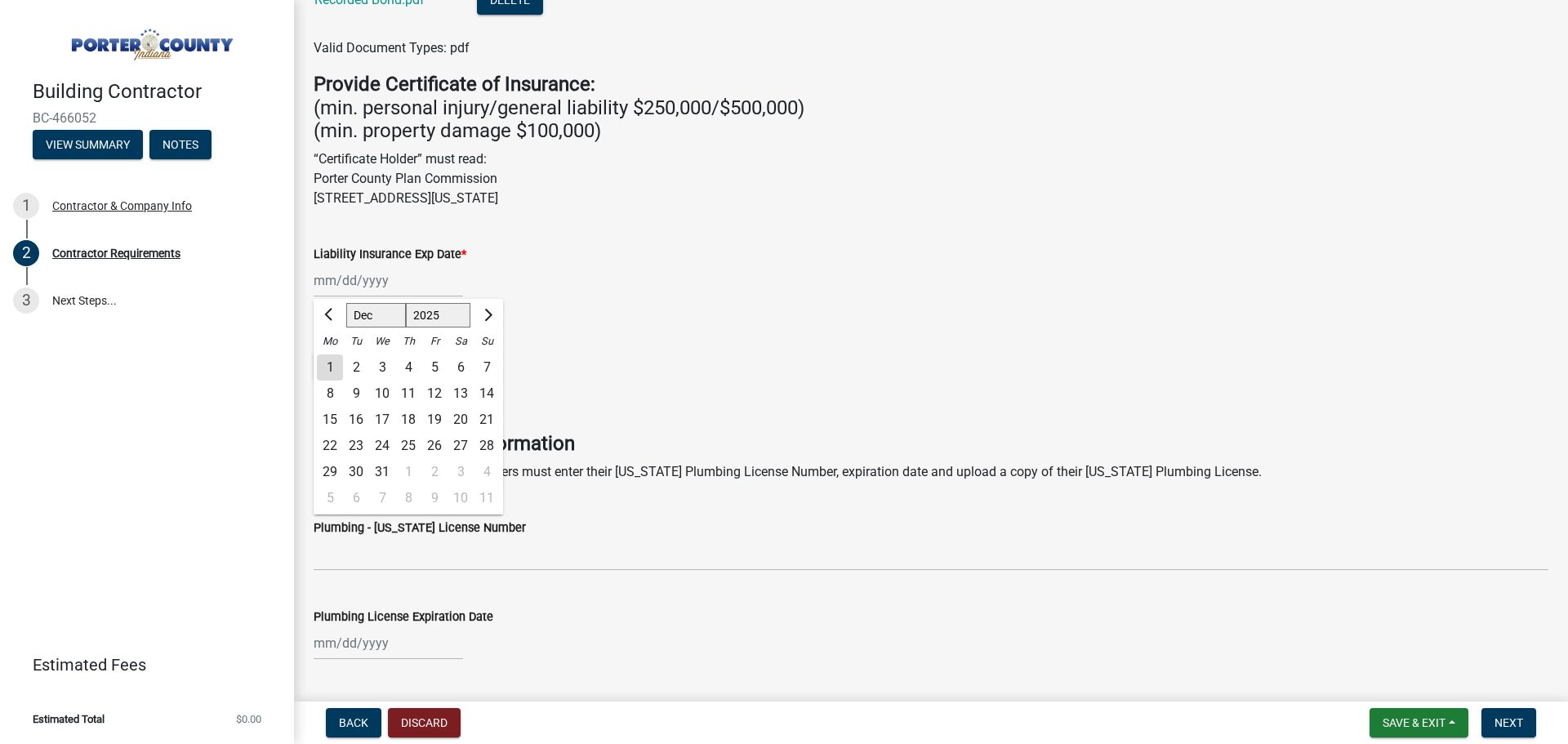
click at [387, 470] on div "31" at bounding box center [382, 472] width 26 height 26
type input "12/31/2025"
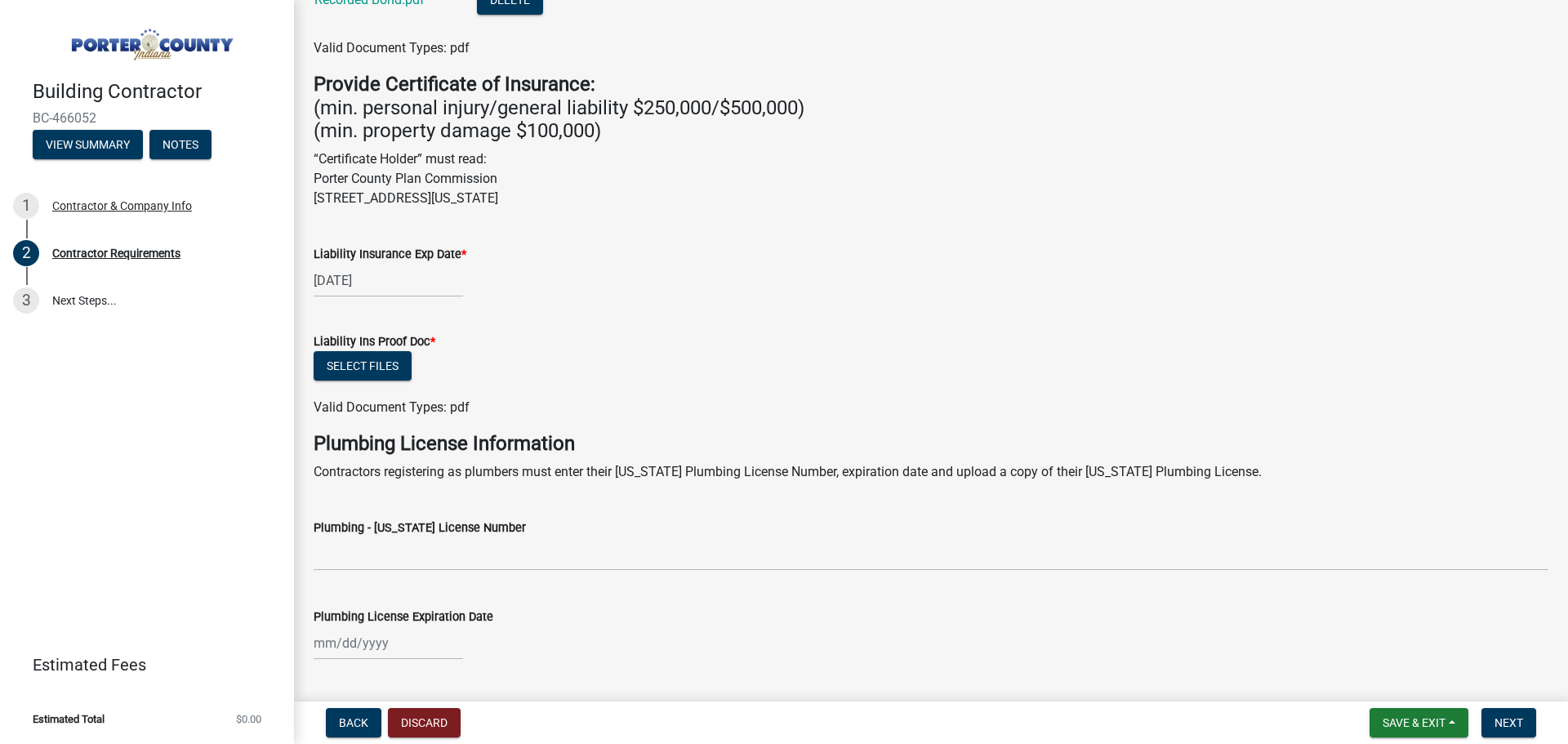
drag, startPoint x: 365, startPoint y: 382, endPoint x: 362, endPoint y: 371, distance: 11.4
click at [365, 382] on div "Select files" at bounding box center [931, 368] width 1235 height 34
click at [362, 371] on button "Select files" at bounding box center [362, 366] width 98 height 29
click at [329, 359] on button "Select files" at bounding box center [362, 366] width 98 height 29
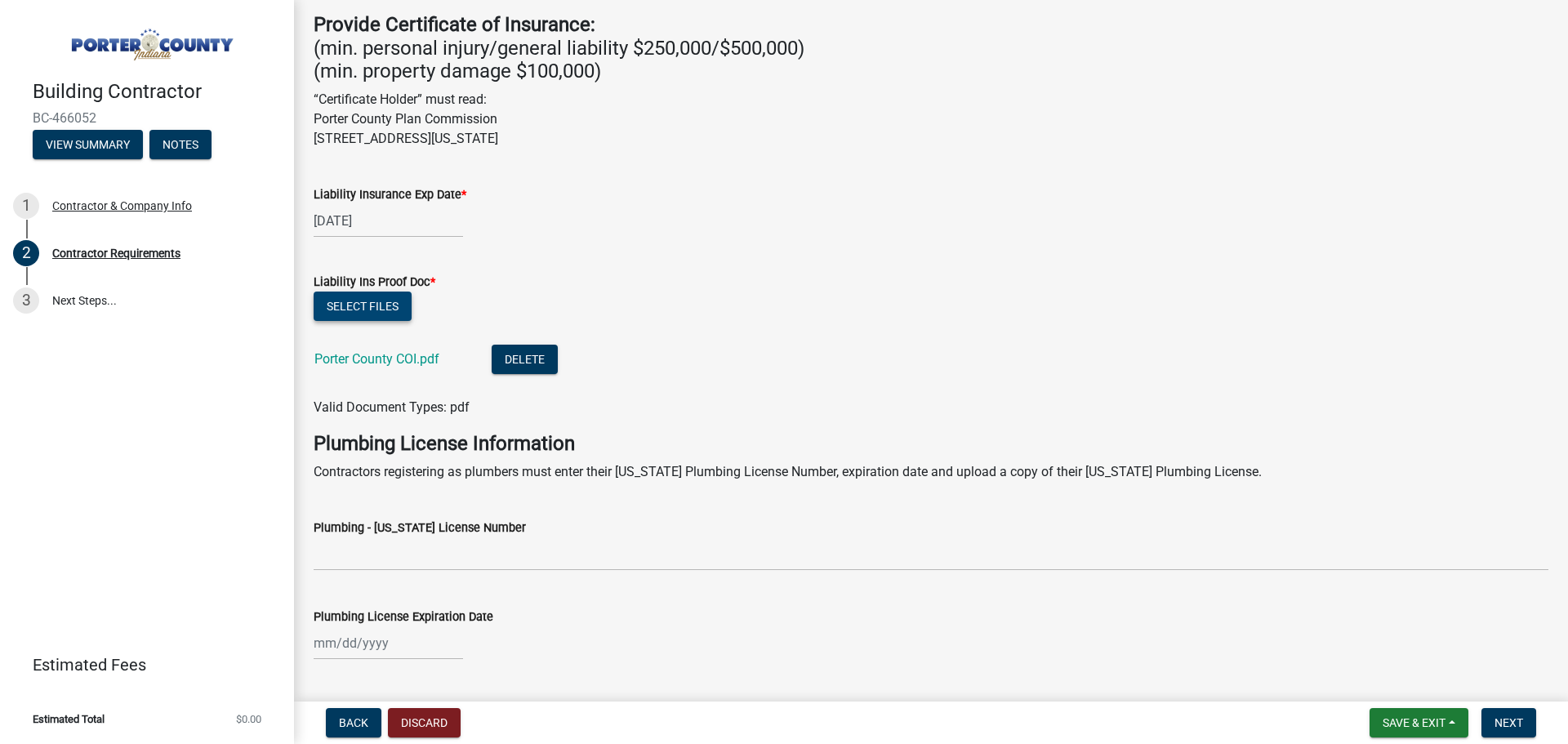
scroll to position [765, 0]
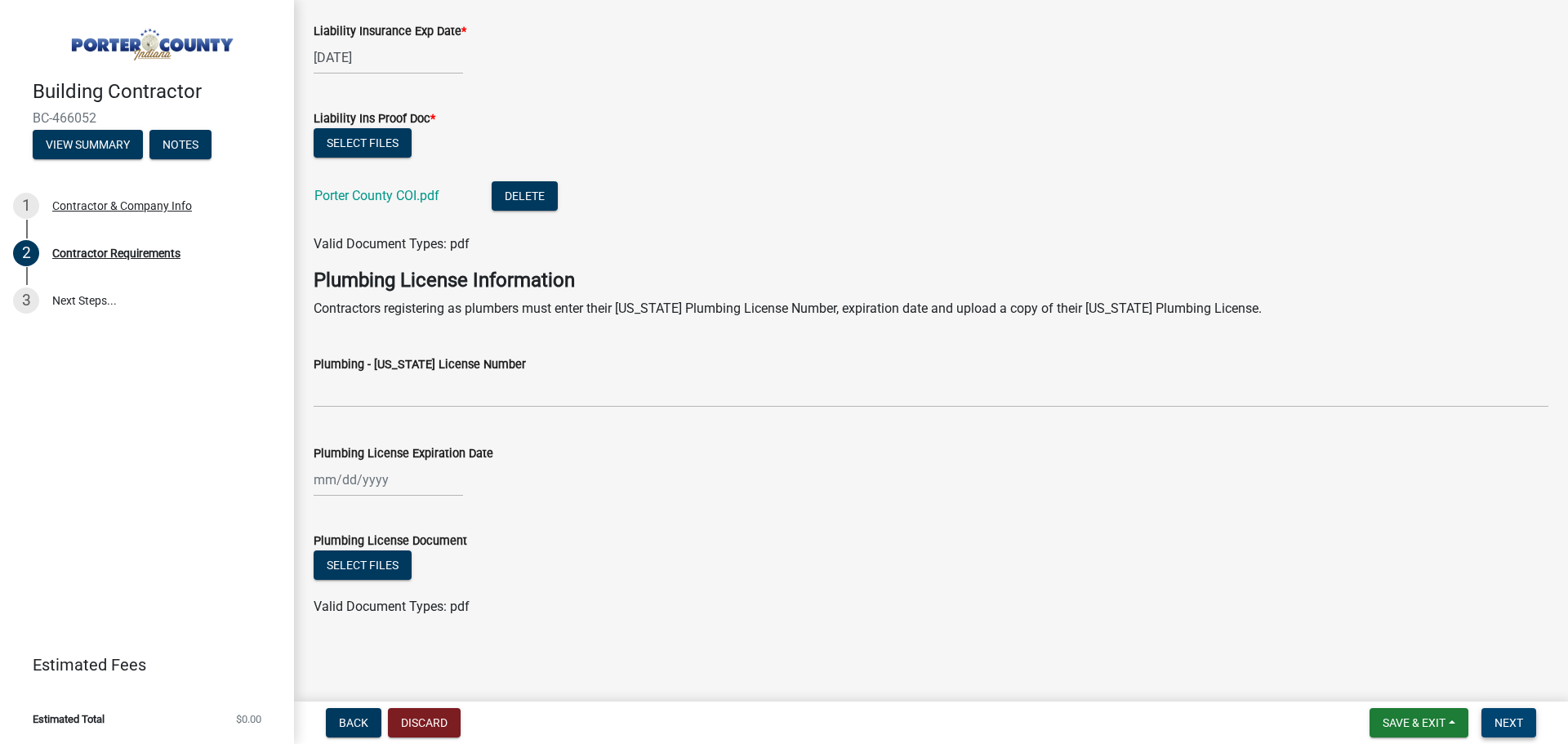
click at [1515, 732] on button "Next" at bounding box center [1508, 723] width 55 height 29
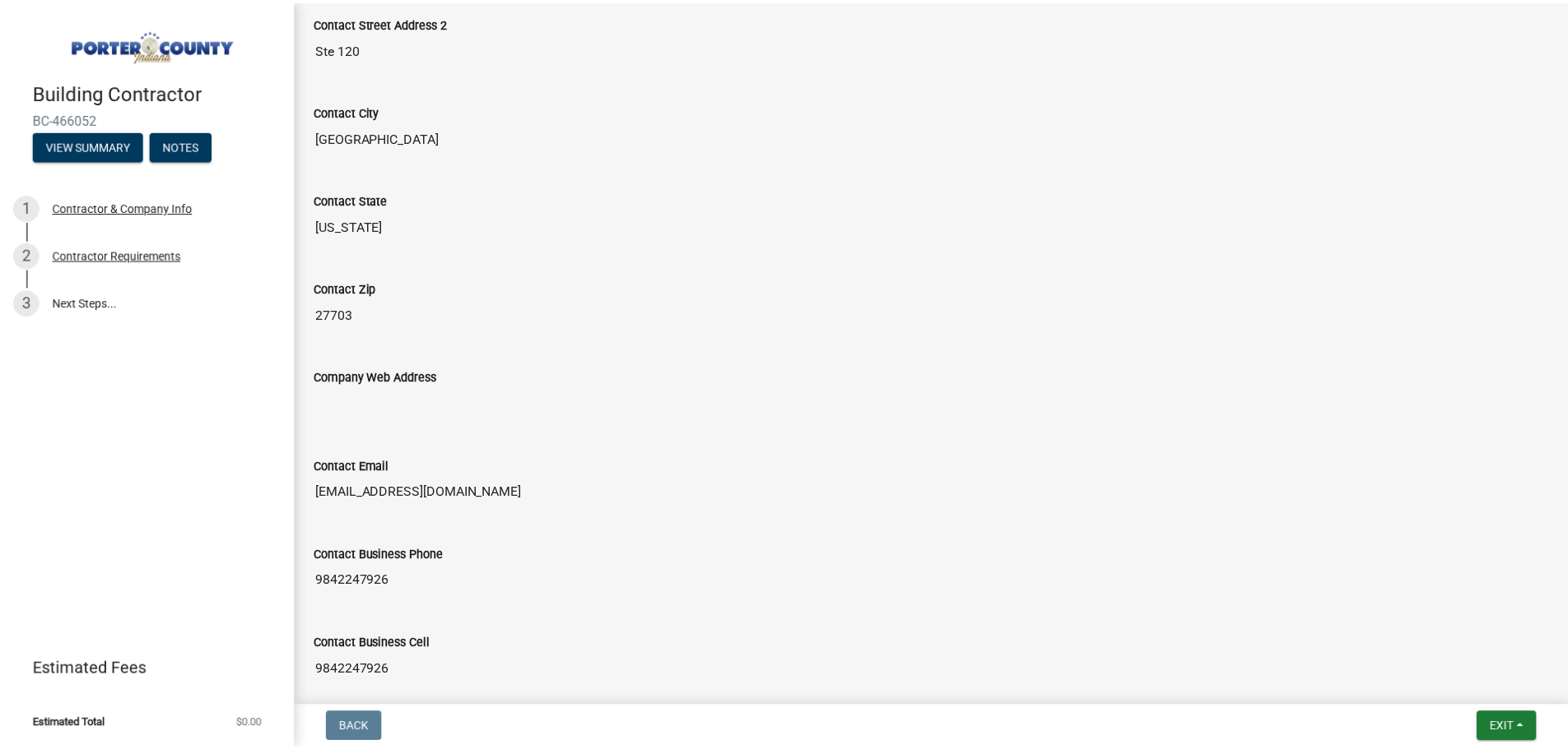
scroll to position [824, 0]
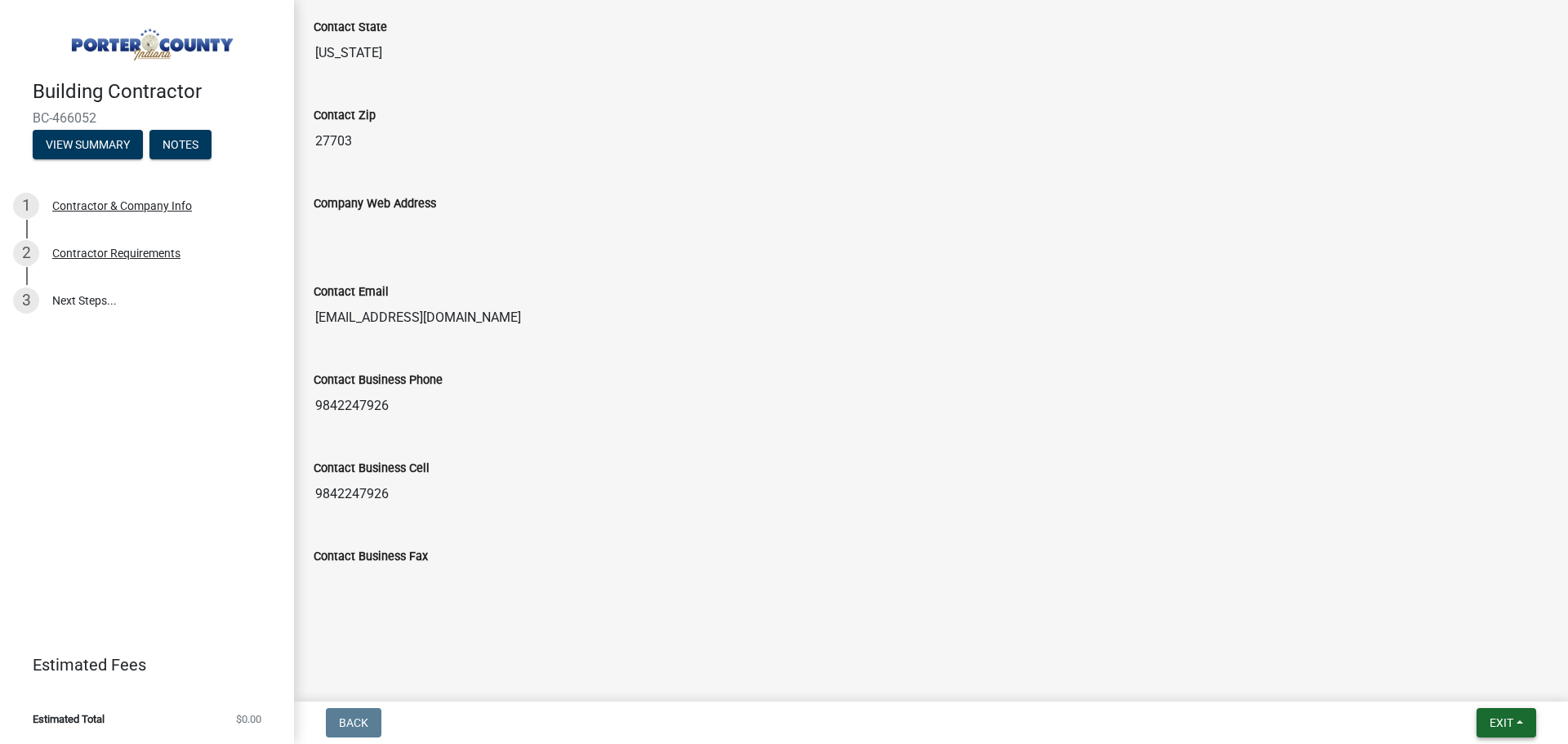
click at [1499, 719] on span "Exit" at bounding box center [1500, 722] width 23 height 13
click at [1447, 687] on button "Save & Exit" at bounding box center [1470, 680] width 131 height 39
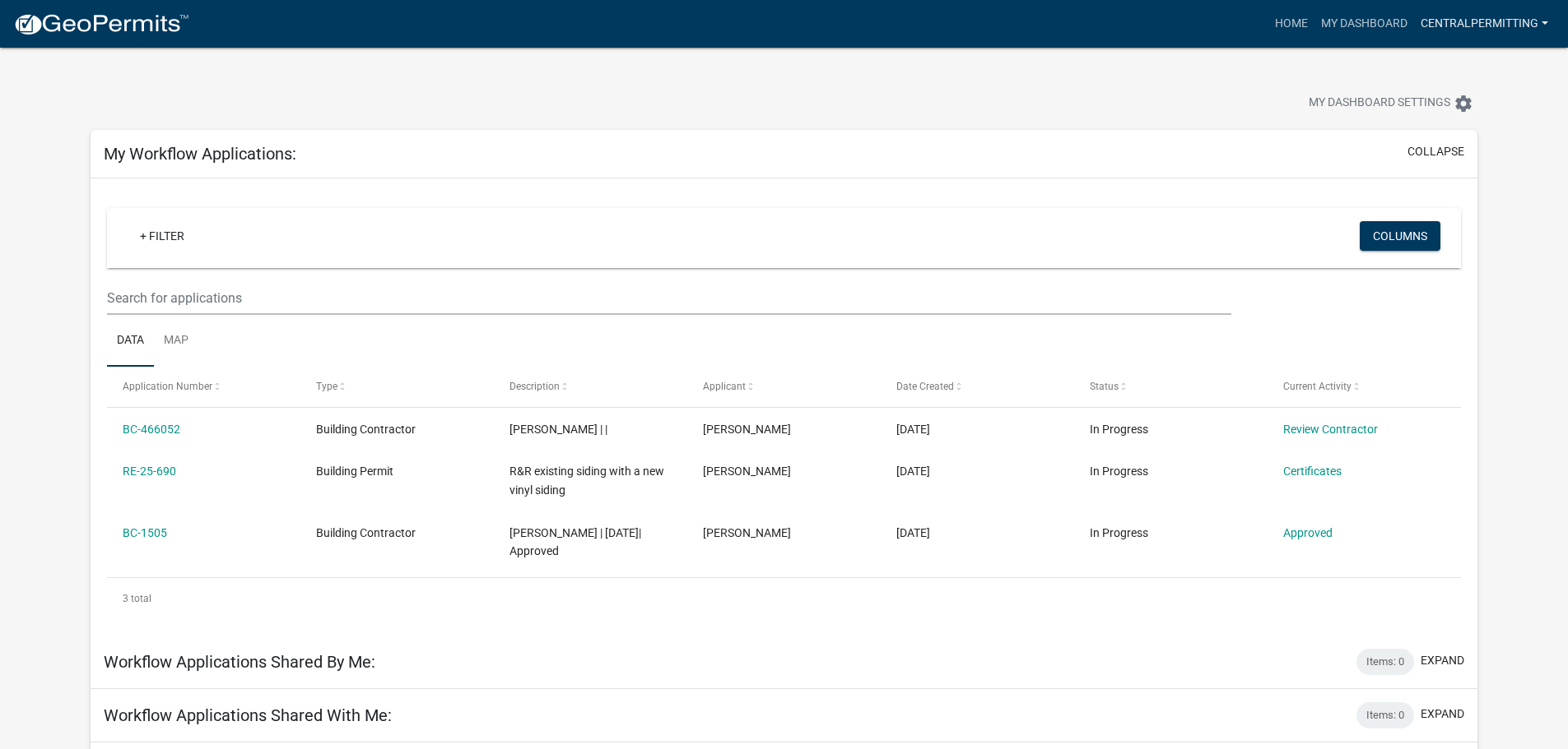
click at [1476, 24] on link "CentralPermitting" at bounding box center [1484, 24] width 141 height 31
click at [1450, 105] on link "Contractor Profile" at bounding box center [1484, 107] width 141 height 39
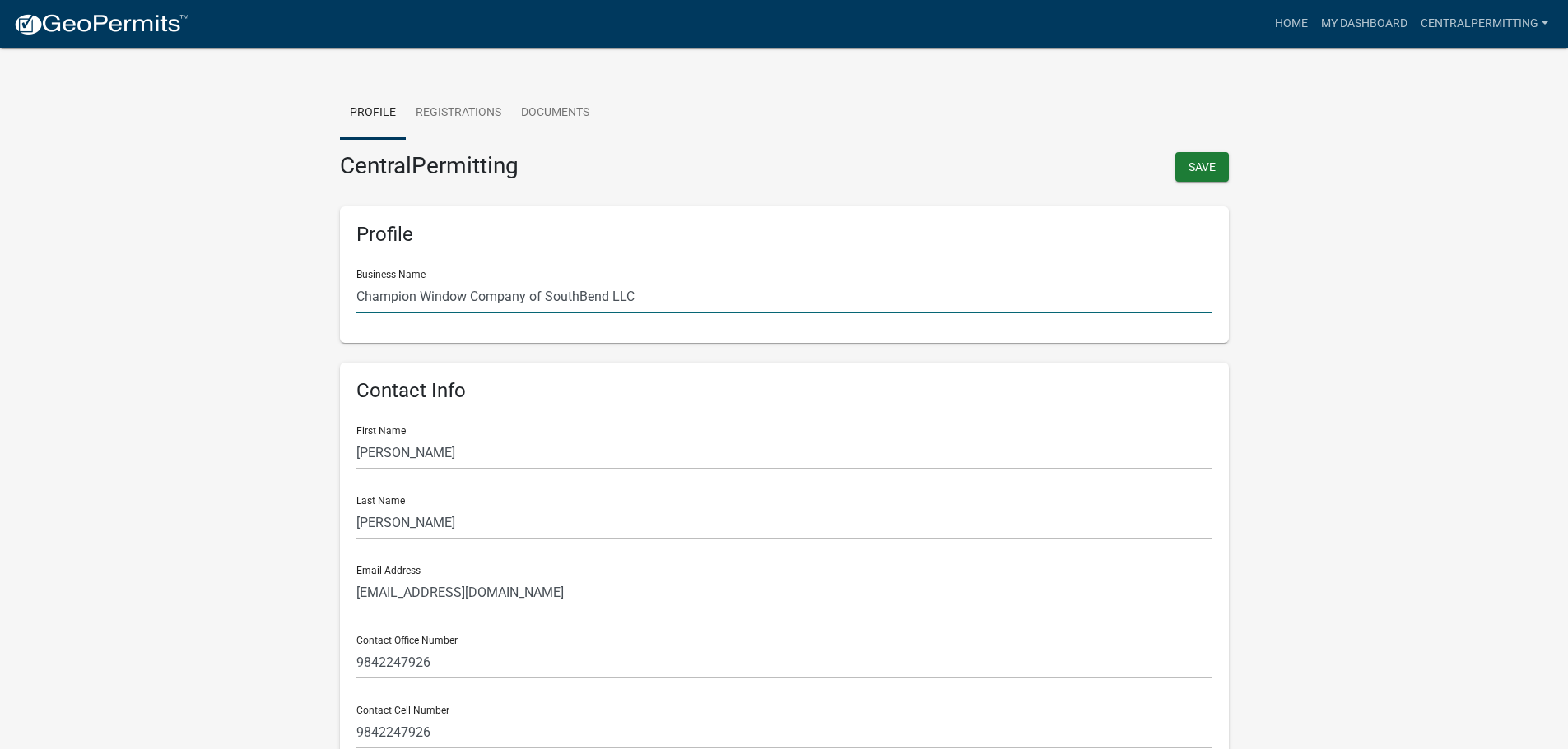
click at [561, 292] on input "Champion Window Company of SouthBend LLC" at bounding box center [784, 296] width 856 height 34
click at [618, 298] on input "Champion Window Company of SouthBend LLC" at bounding box center [784, 296] width 856 height 34
click at [660, 299] on input "Champion Window Company of SouthBend LLC" at bounding box center [784, 296] width 856 height 34
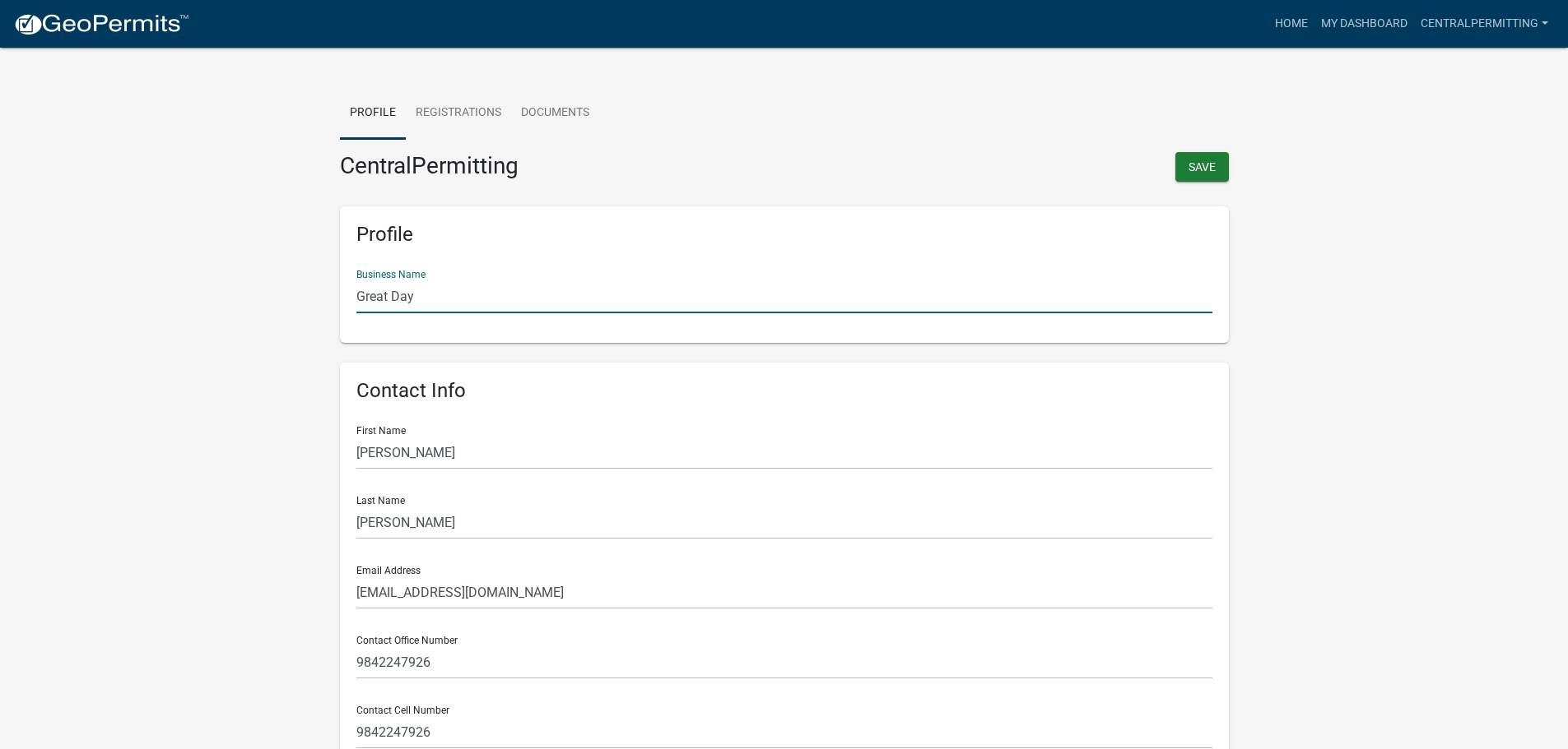
type input "Great Day Improvements, LLC"
click at [1231, 163] on div "Save" at bounding box center [1012, 169] width 457 height 35
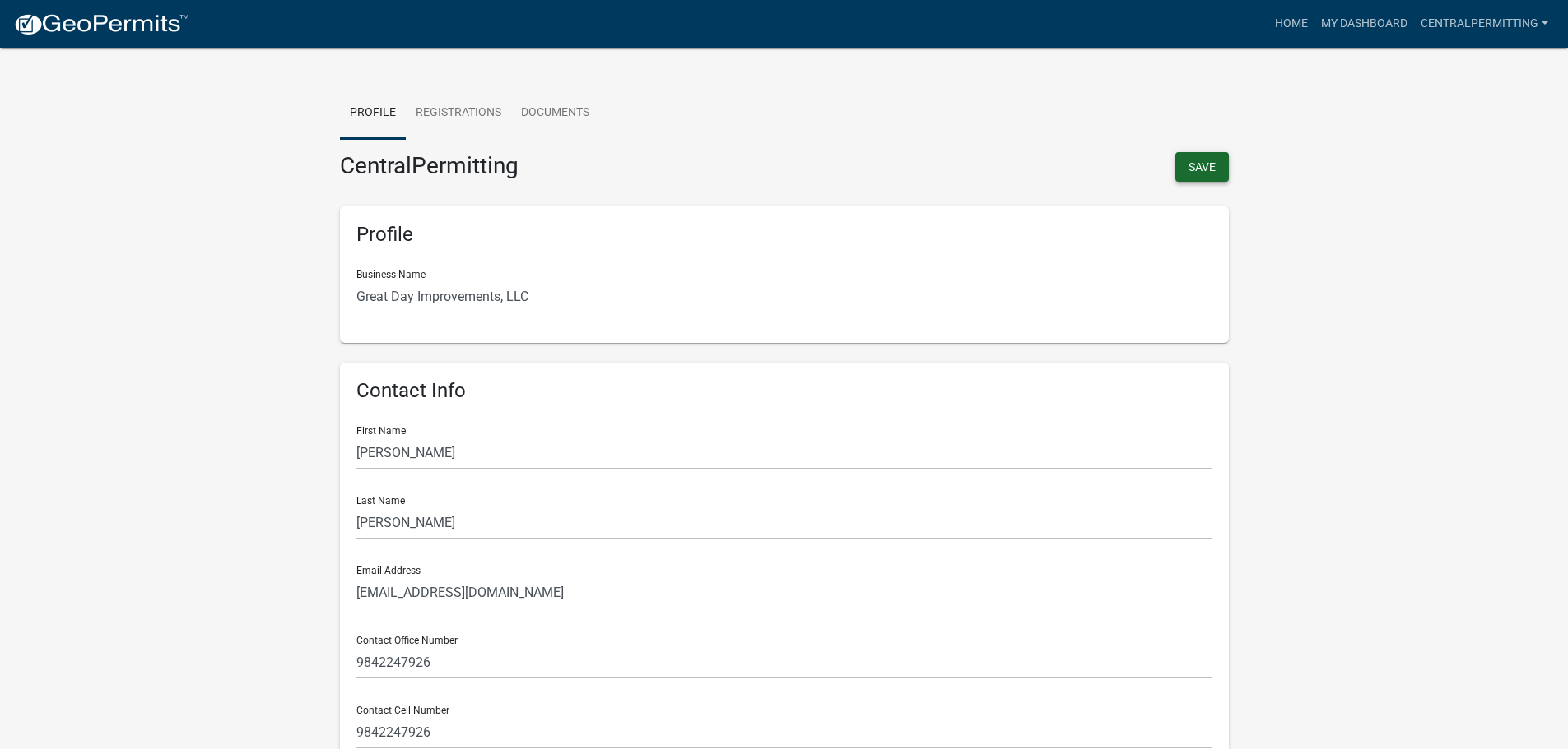
click at [1213, 165] on button "Save" at bounding box center [1201, 167] width 53 height 30
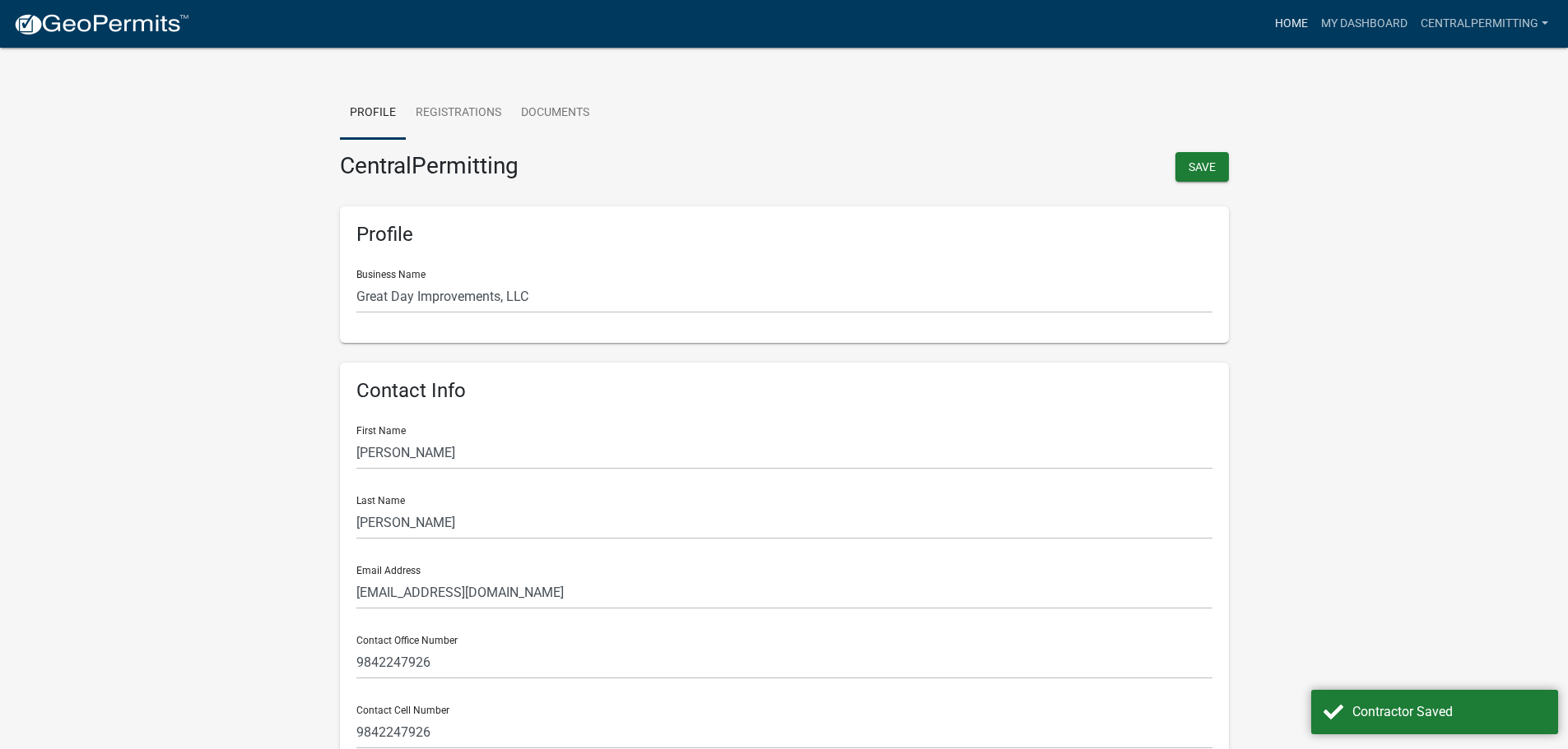
click at [1288, 23] on link "Home" at bounding box center [1291, 24] width 46 height 31
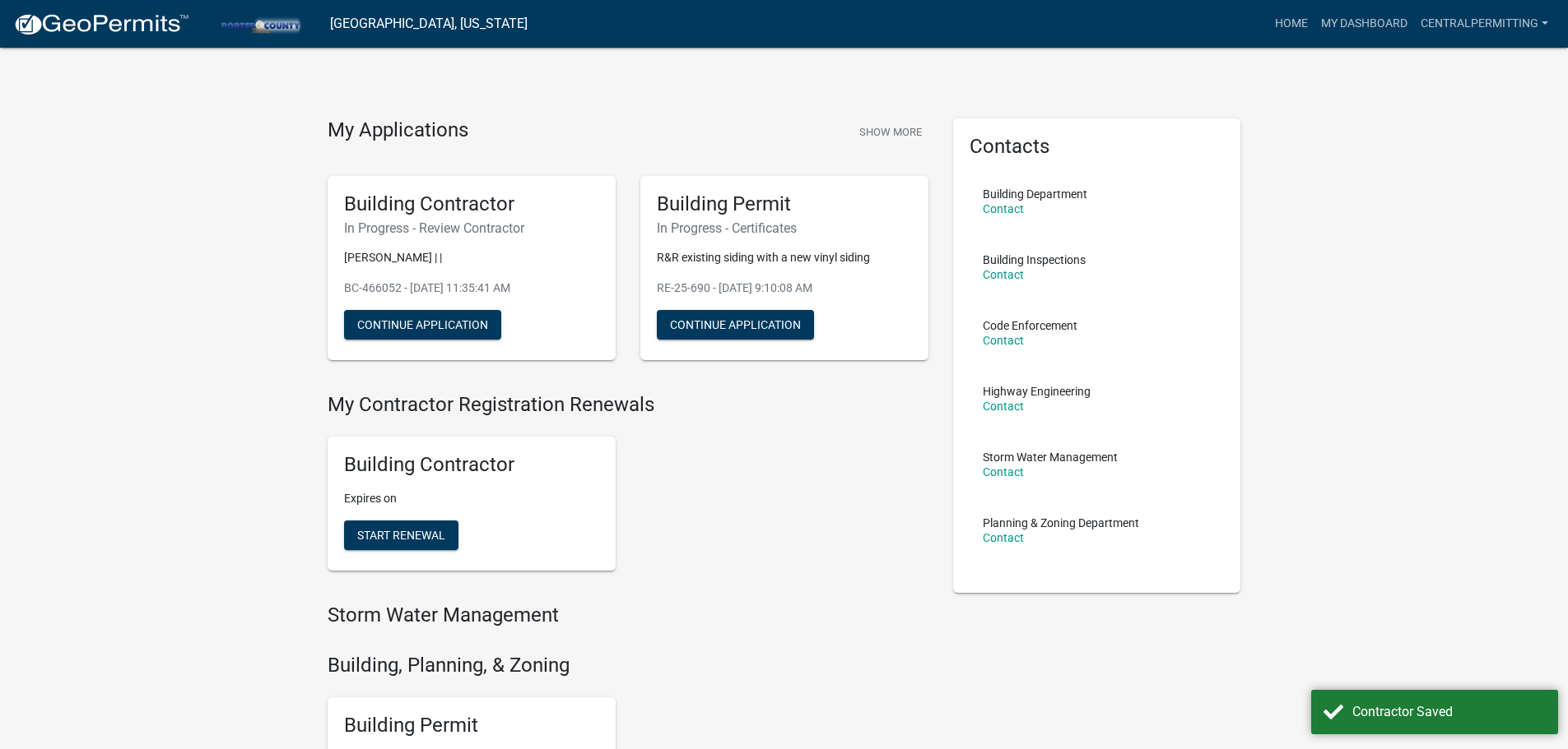
click at [876, 482] on div "Building Contractor Expires on Start Renewal" at bounding box center [628, 504] width 625 height 161
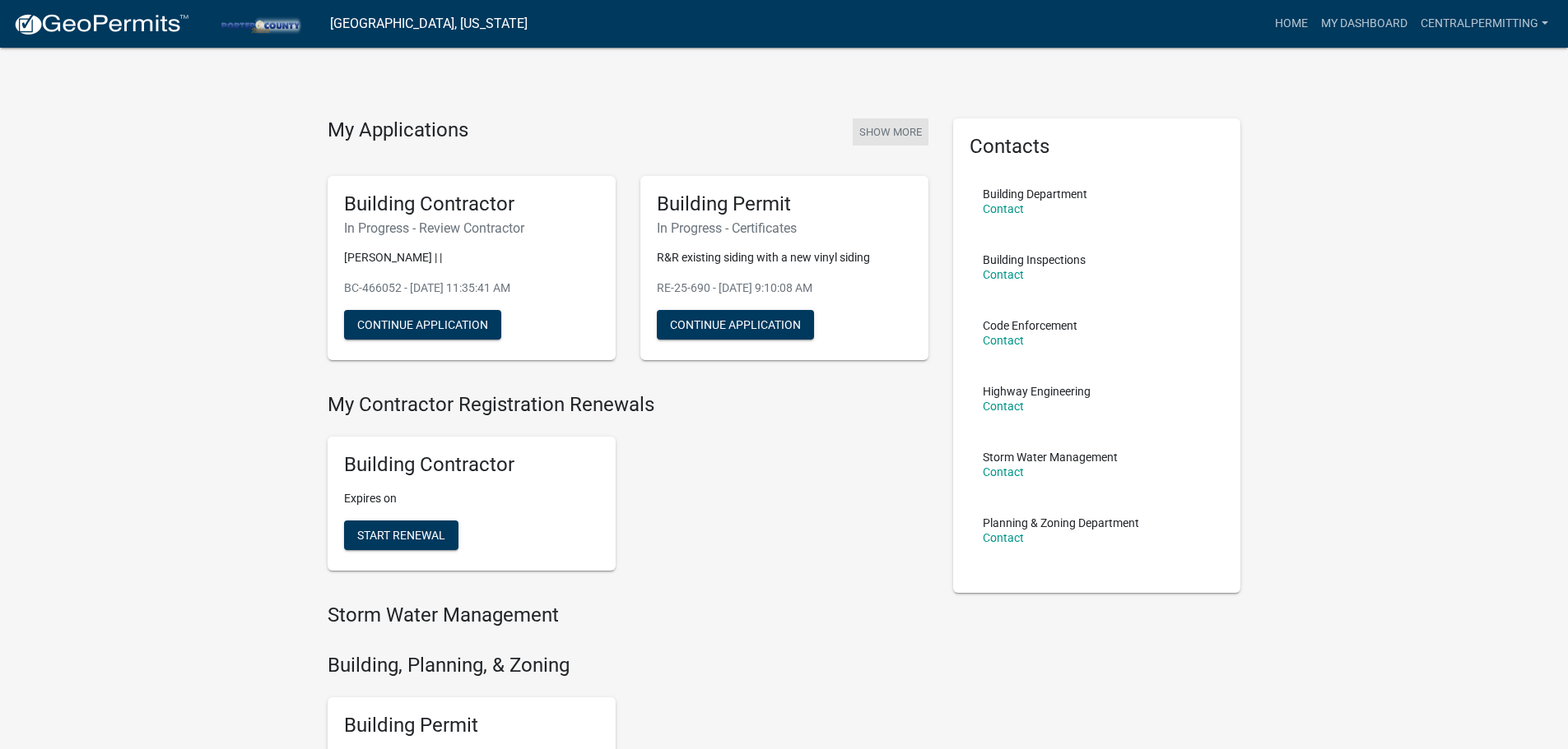
click at [883, 127] on button "Show More" at bounding box center [890, 132] width 76 height 27
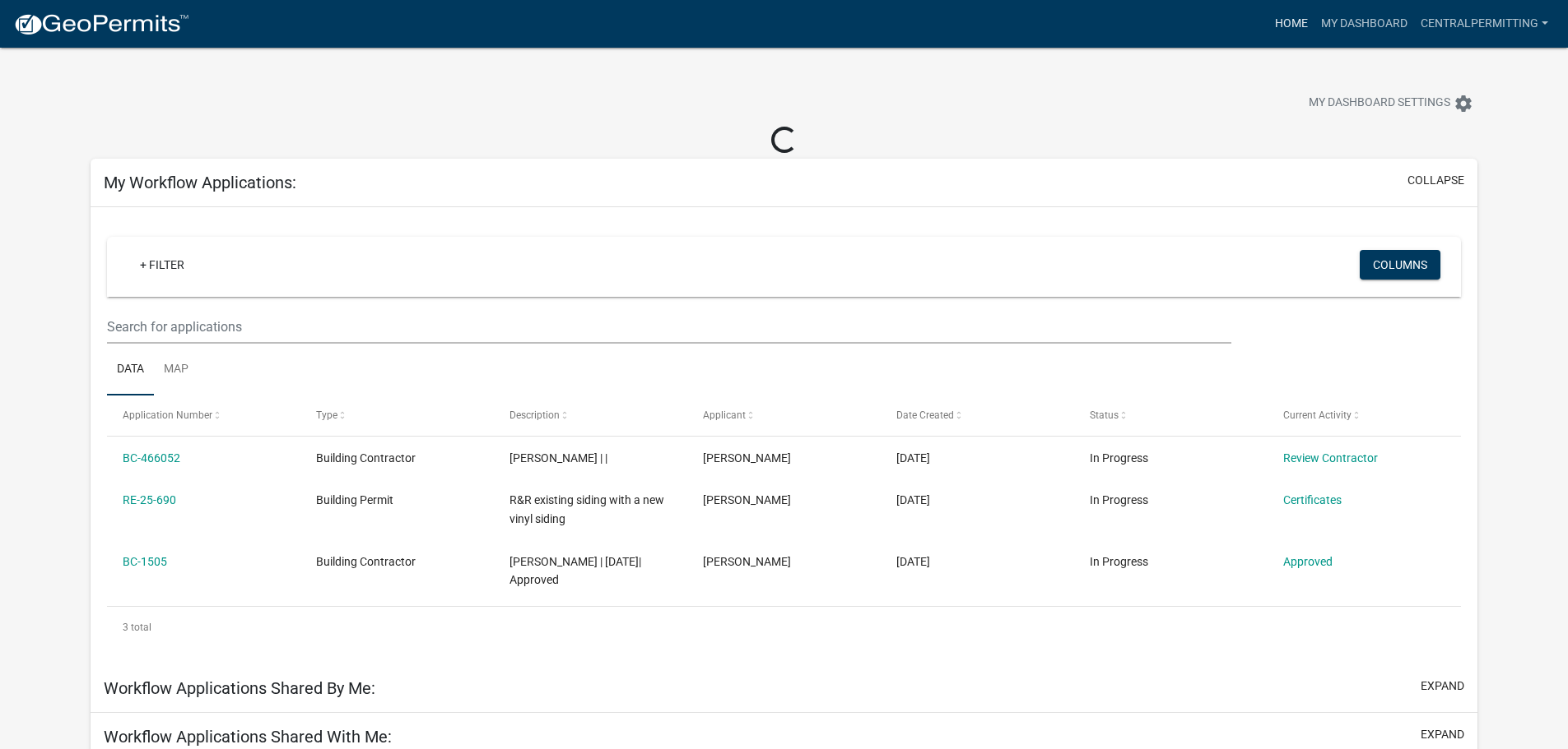
click at [1299, 21] on link "Home" at bounding box center [1291, 24] width 46 height 31
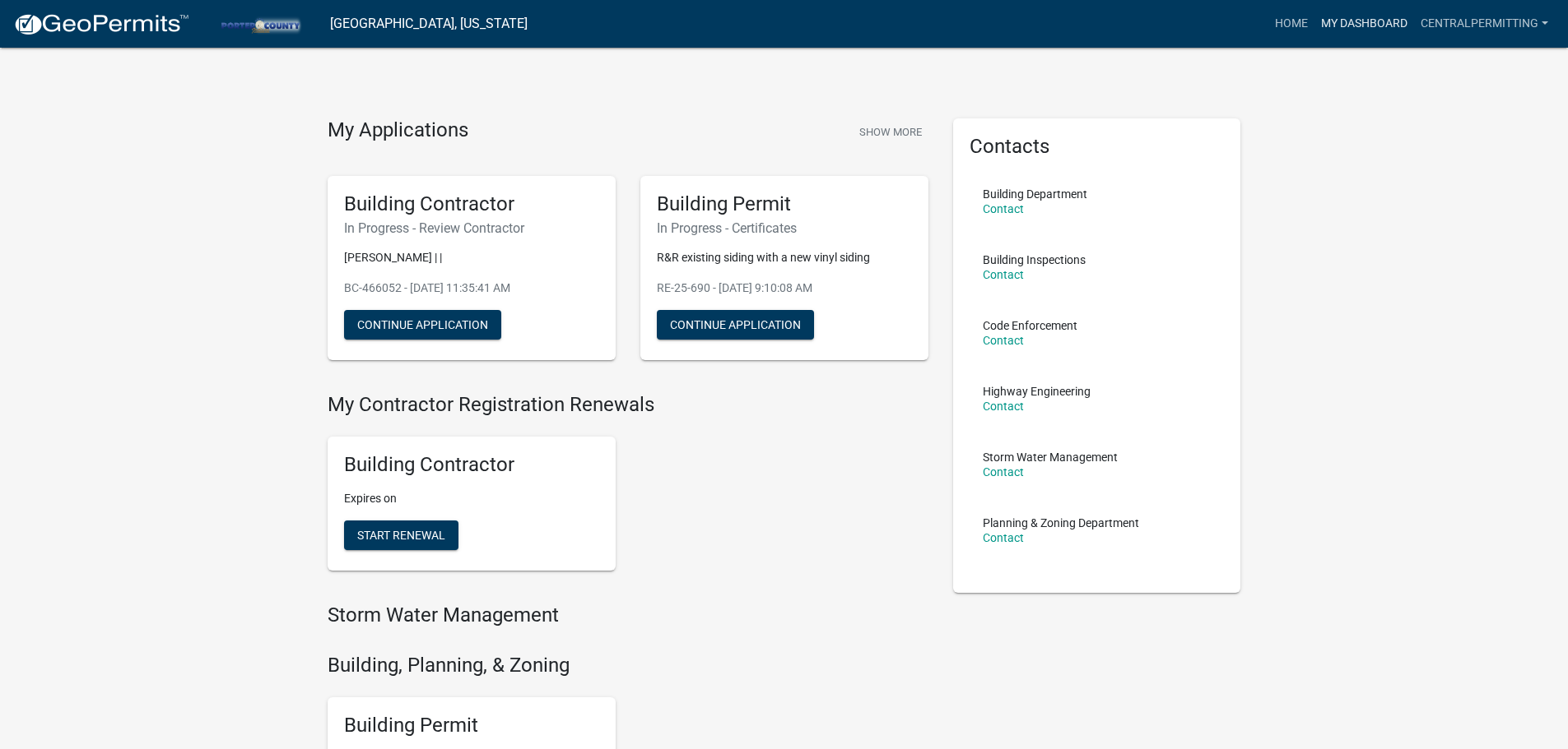
click at [1357, 25] on link "My Dashboard" at bounding box center [1364, 24] width 100 height 31
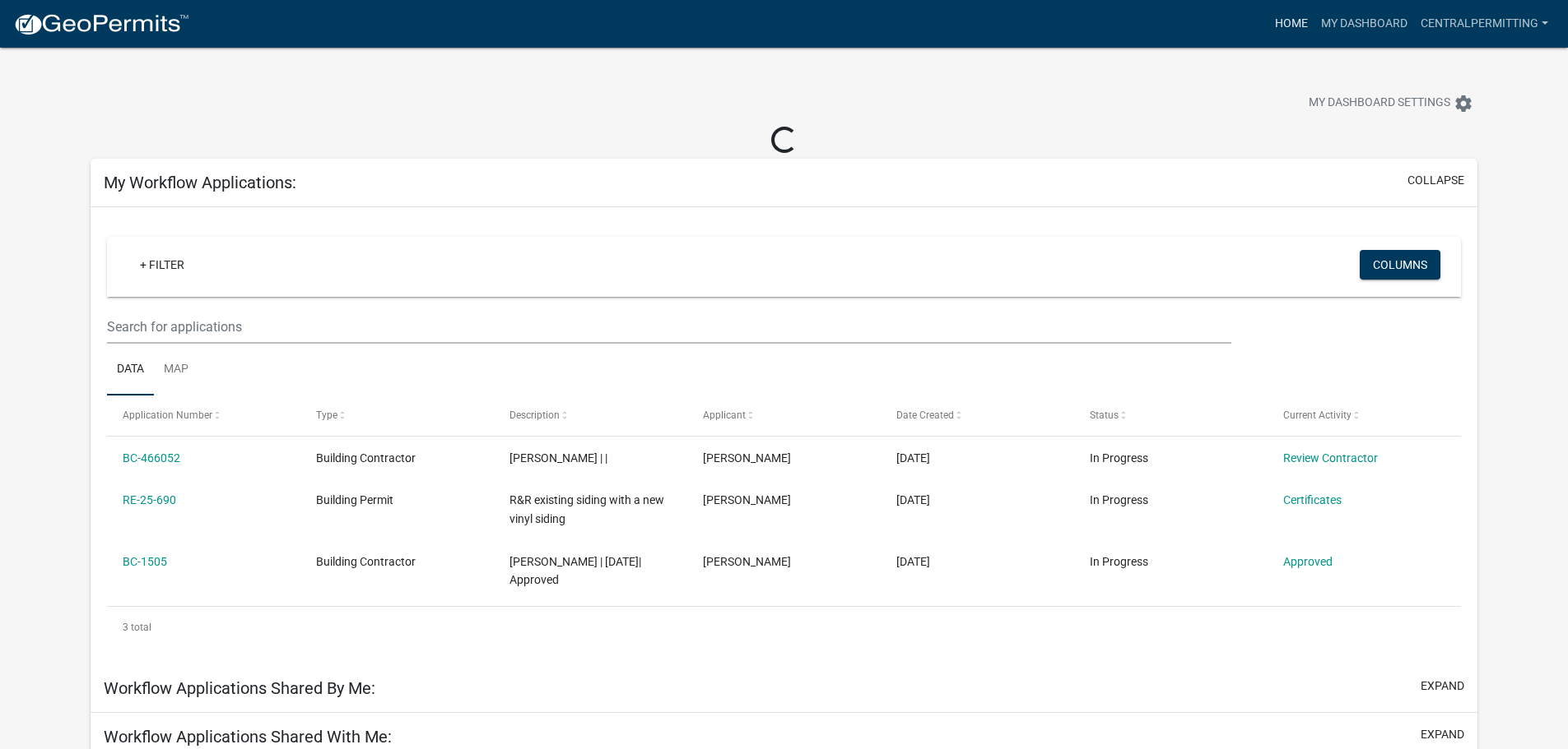
click at [1289, 27] on link "Home" at bounding box center [1291, 24] width 46 height 31
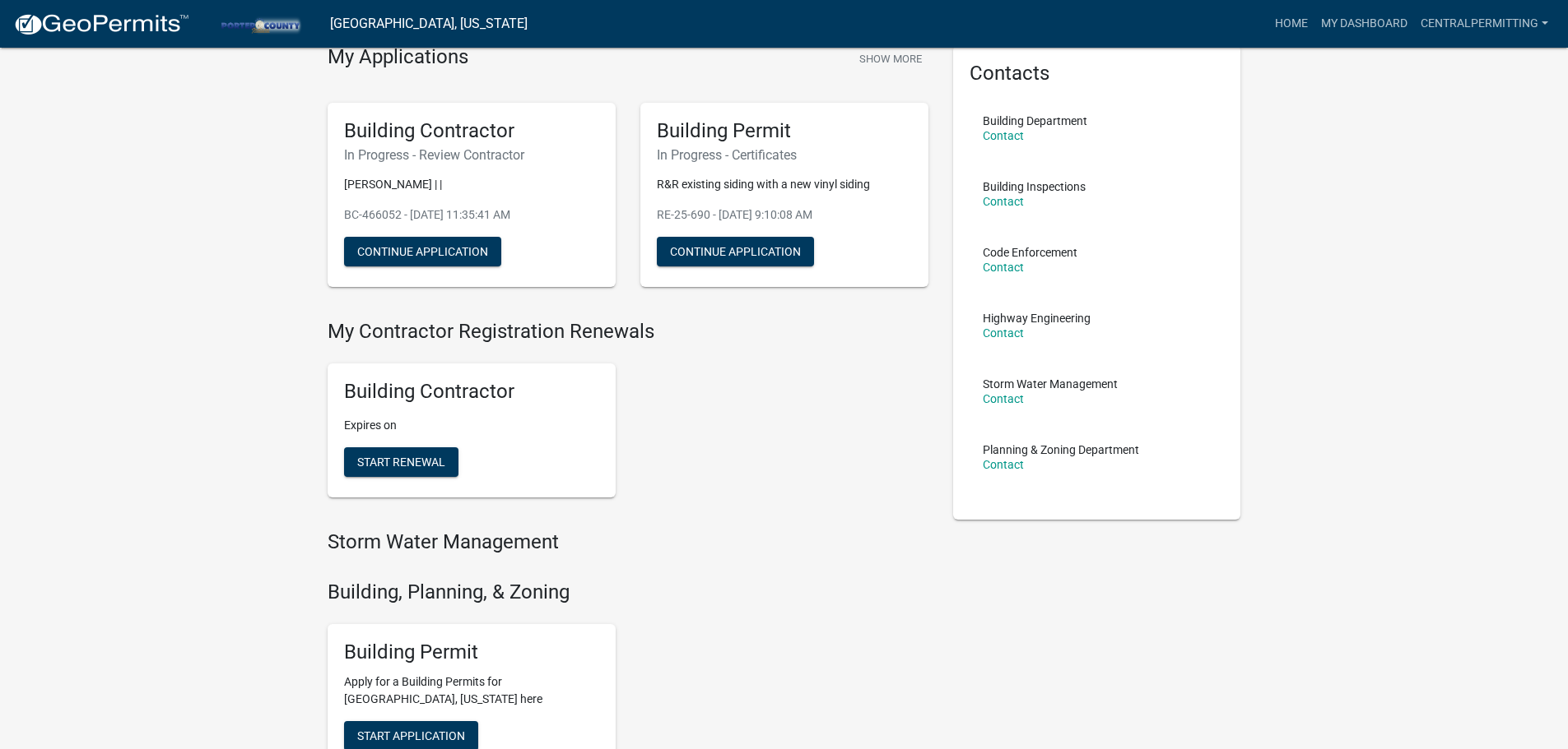
scroll to position [247, 0]
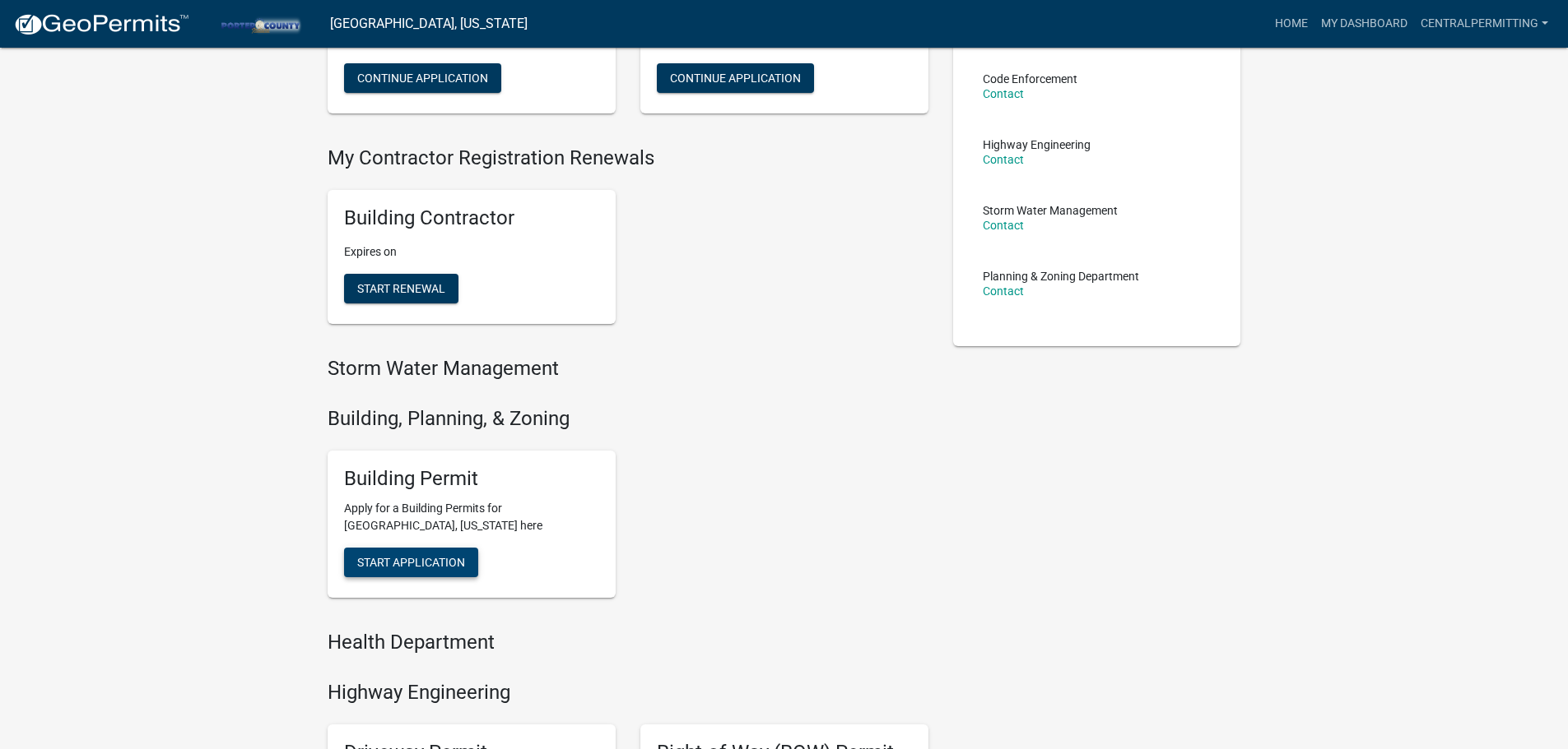
click at [412, 556] on span "Start Application" at bounding box center [411, 562] width 107 height 13
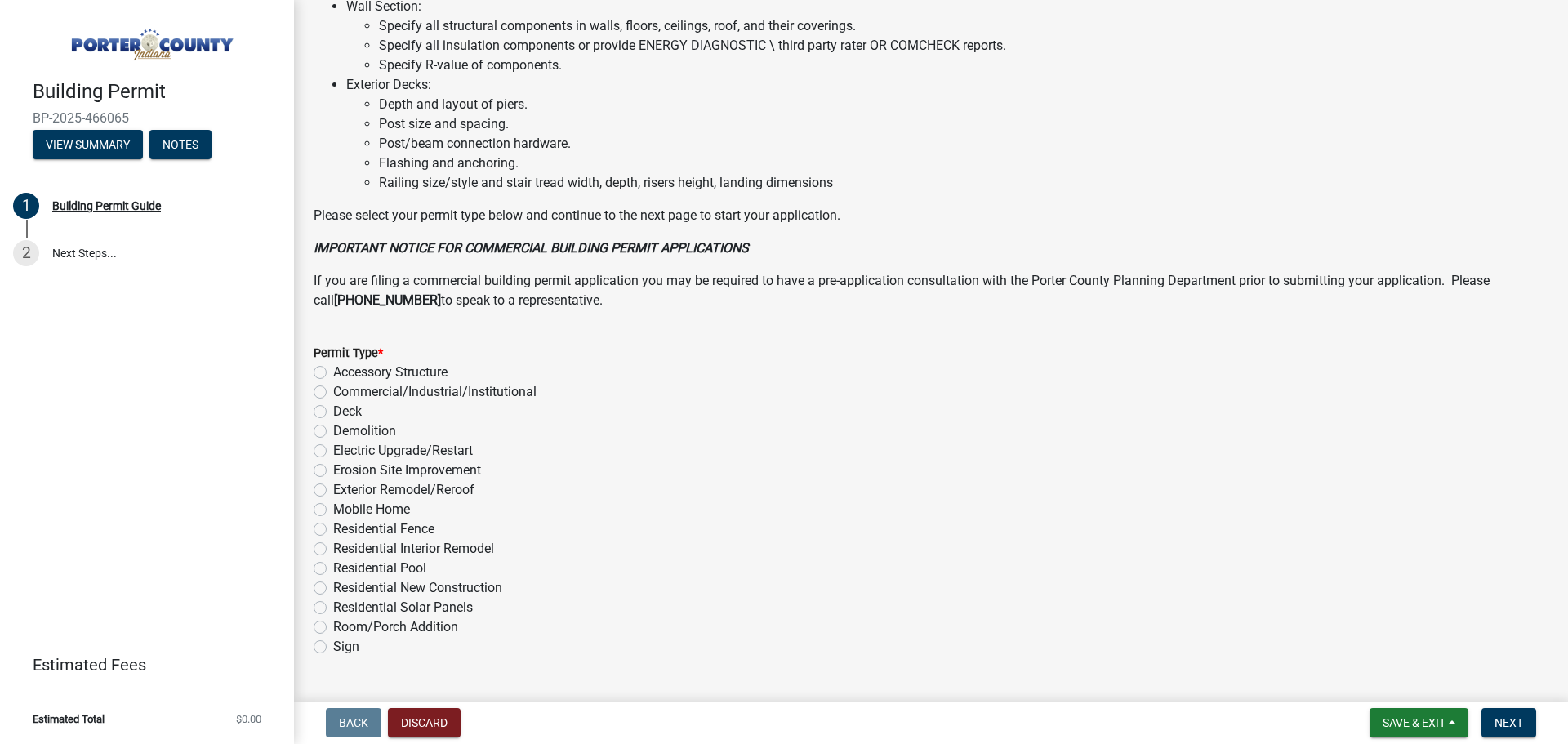
scroll to position [1104, 0]
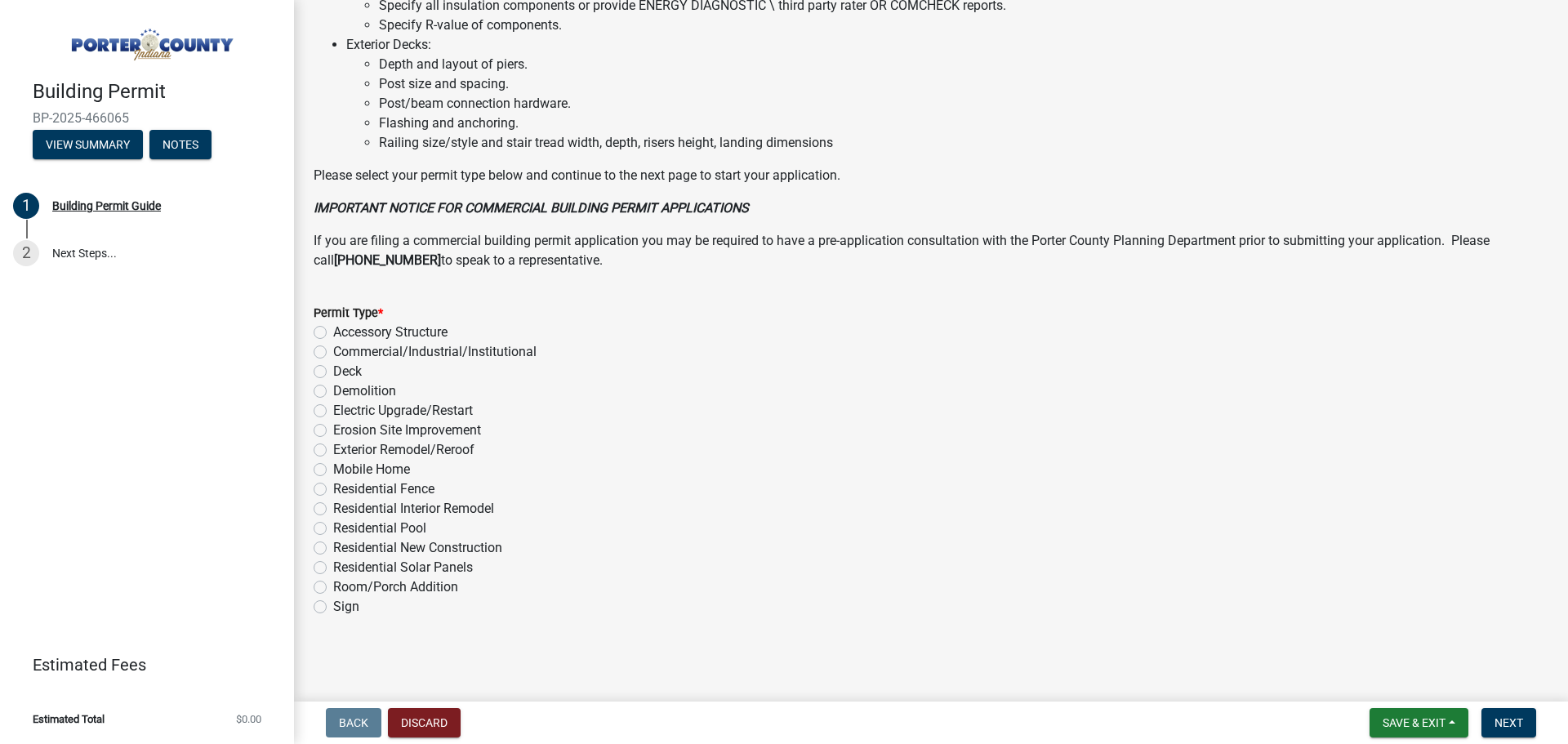
click at [457, 454] on label "Exterior Remodel/Reroof" at bounding box center [403, 450] width 141 height 20
click at [344, 451] on input "Exterior Remodel/Reroof" at bounding box center [338, 446] width 10 height 10
radio input "true"
click at [1527, 728] on button "Next" at bounding box center [1508, 723] width 55 height 29
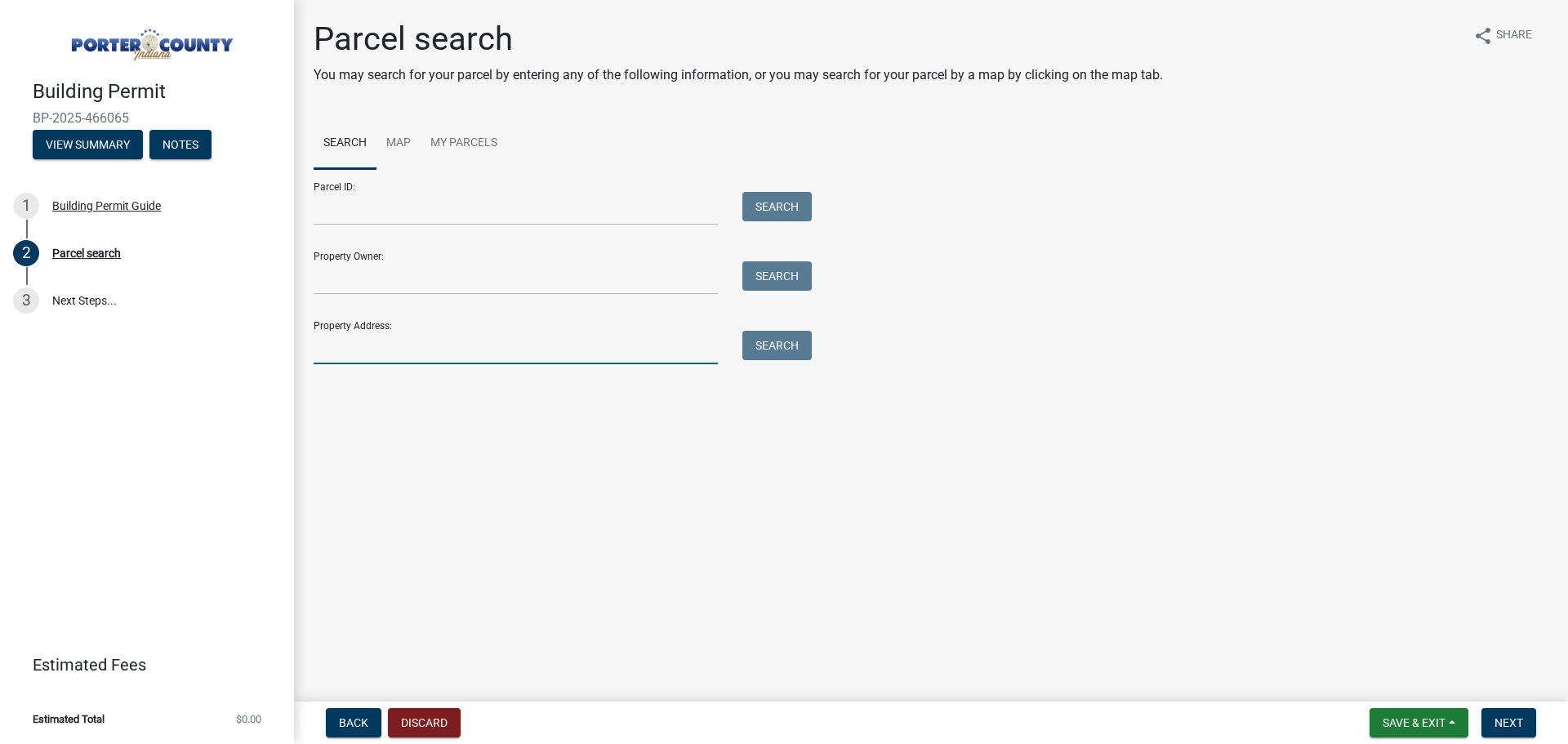
click at [388, 355] on input "Property Address:" at bounding box center [516, 348] width 404 height 34
click at [354, 374] on div "Parcel search You may search for your parcel by entering any of the following i…" at bounding box center [931, 199] width 1259 height 360
click at [402, 351] on input "Property Address:" at bounding box center [516, 348] width 404 height 34
click at [780, 346] on button "Search" at bounding box center [777, 346] width 69 height 29
click at [505, 349] on input "1438 W 200 S" at bounding box center [516, 348] width 404 height 34
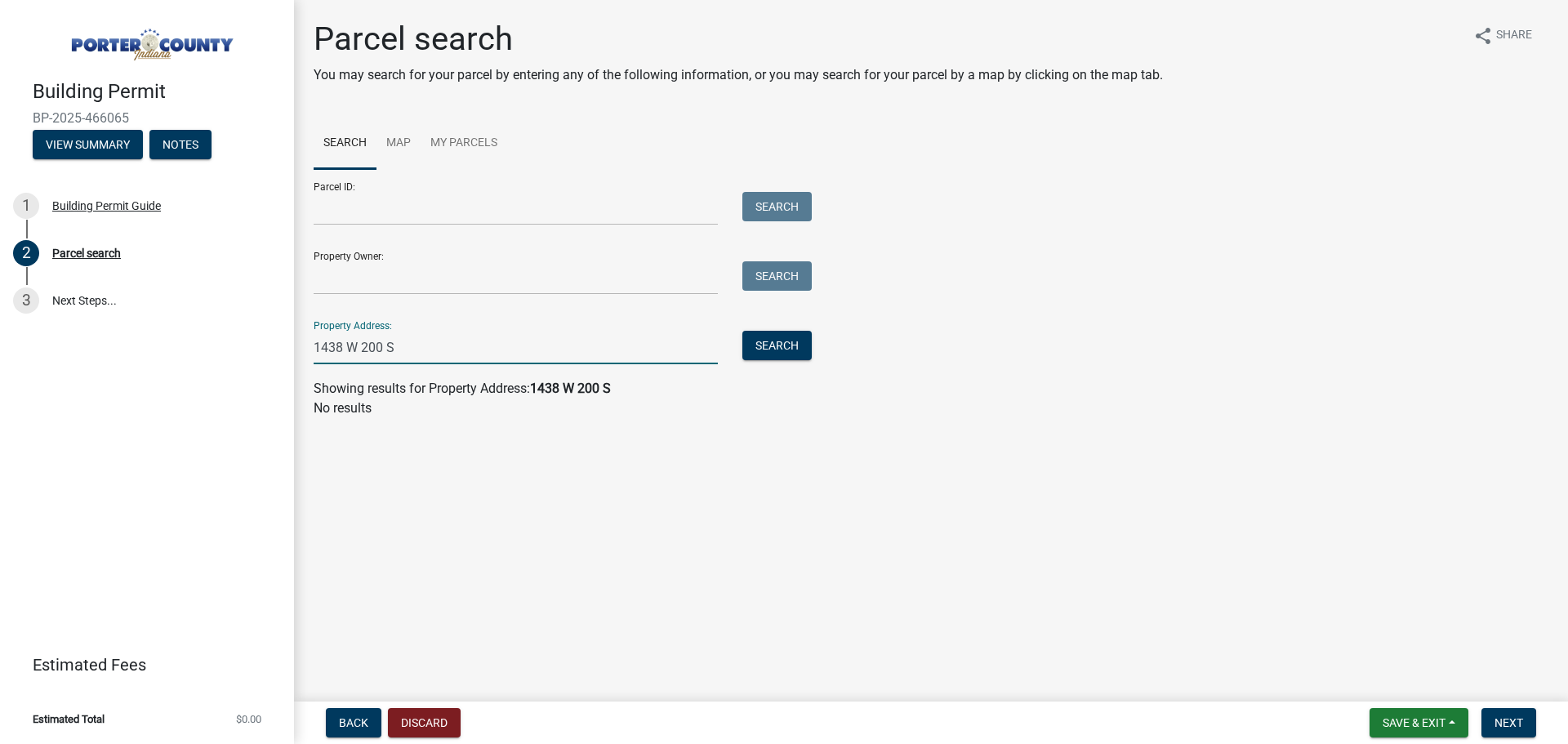
click at [503, 349] on input "1438 W 200 S" at bounding box center [516, 348] width 404 height 34
click at [502, 349] on input "1438 W 200 S" at bounding box center [516, 348] width 404 height 34
type input "1"
type input "1438 200"
click at [816, 356] on div "Parcel ID: Search Property Owner: Search Property Address: 1438 200 Search" at bounding box center [931, 266] width 1235 height 195
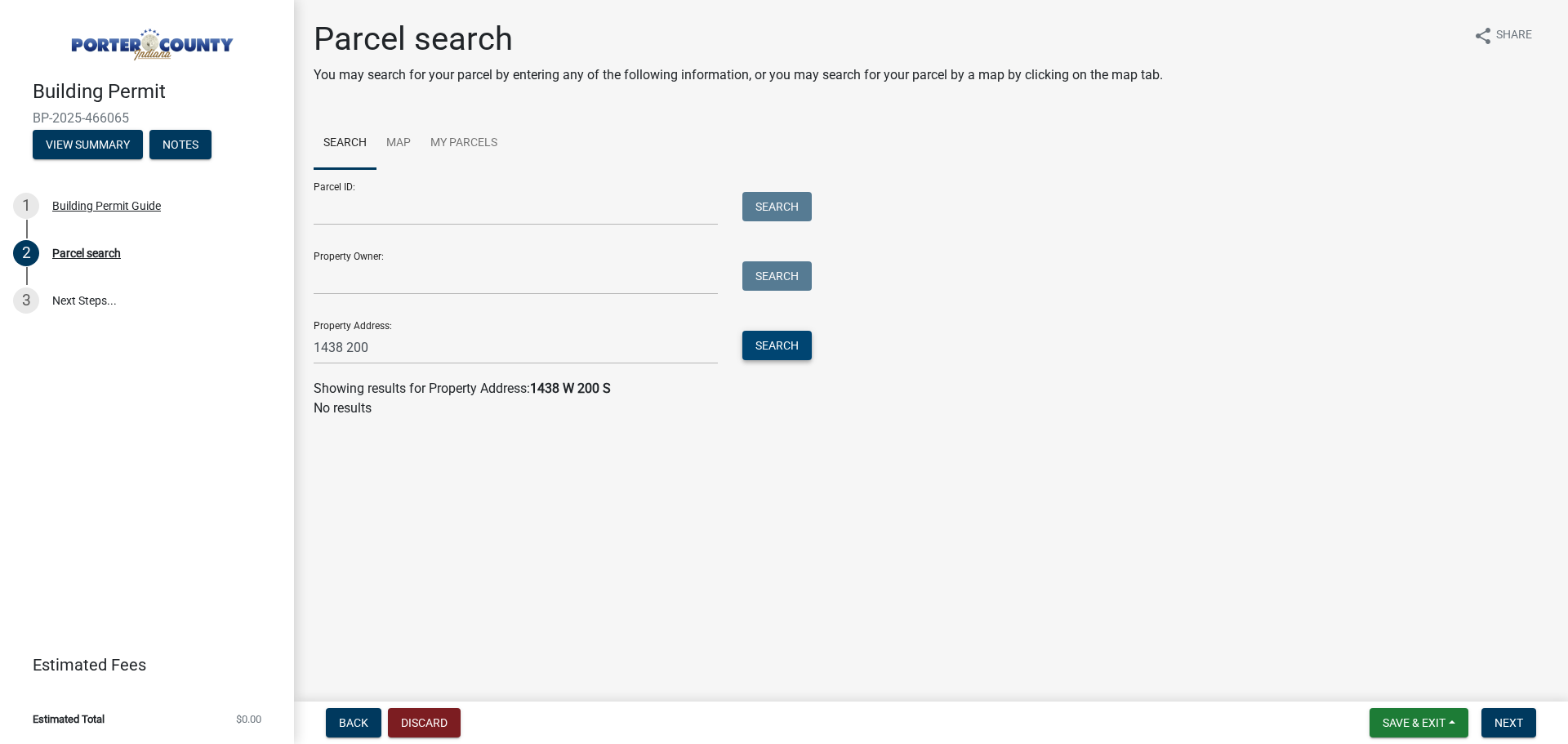
click at [792, 349] on button "Search" at bounding box center [777, 346] width 69 height 29
click at [519, 356] on input "1438 200" at bounding box center [516, 348] width 404 height 34
click at [478, 213] on input "Parcel ID:" at bounding box center [516, 208] width 404 height 34
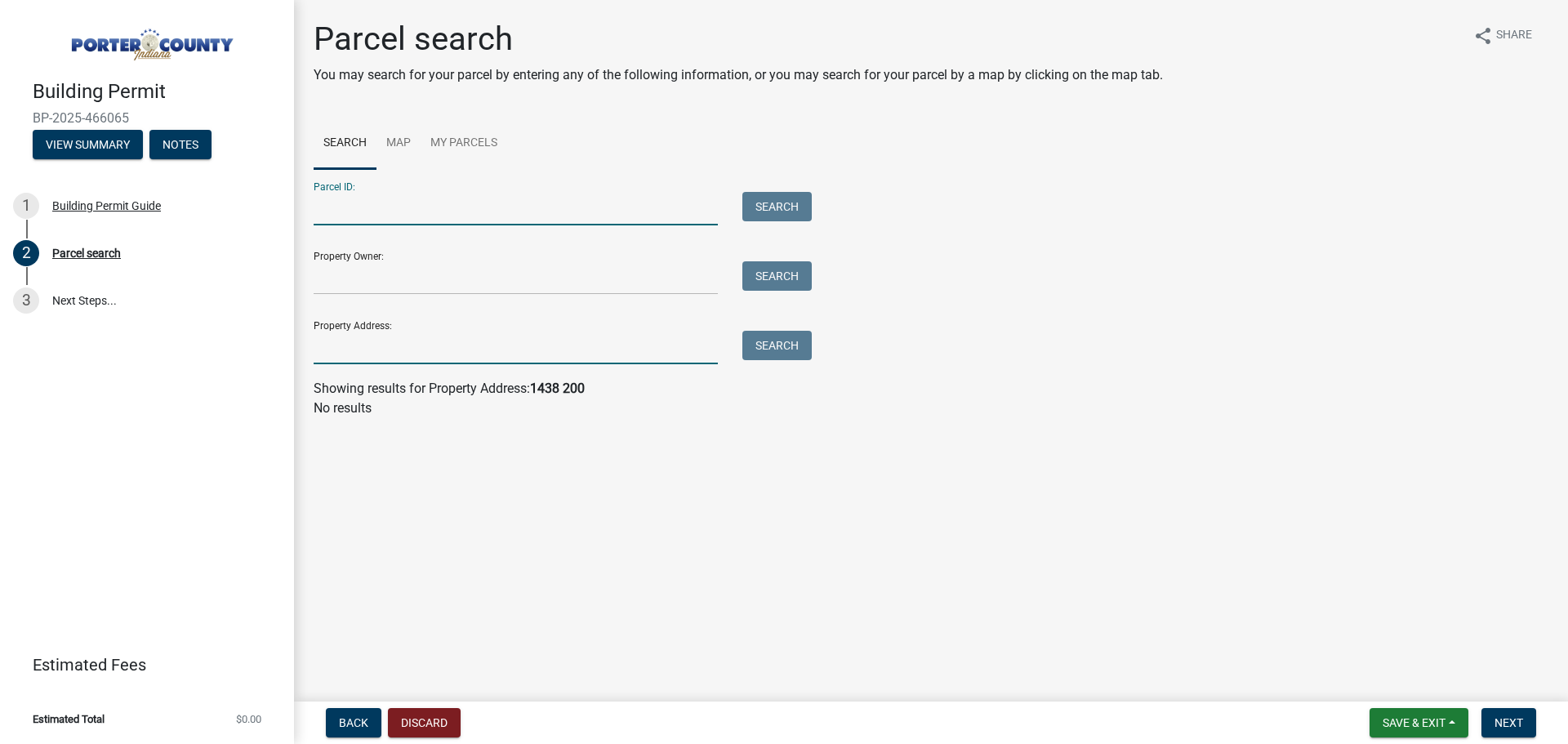
click at [413, 347] on input "Property Address:" at bounding box center [516, 348] width 404 height 34
type input "1438"
click at [413, 347] on input "1438" at bounding box center [516, 348] width 404 height 34
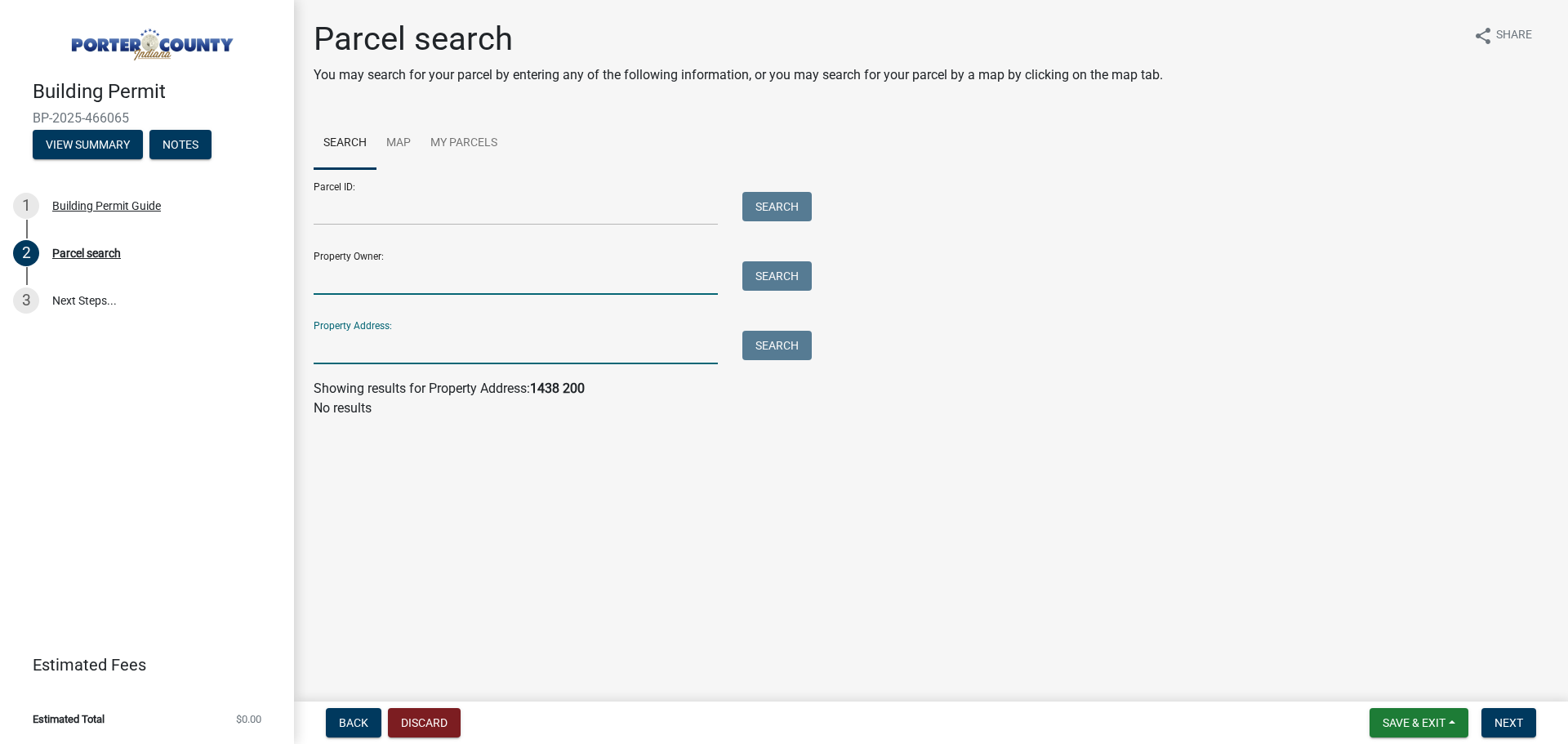
click at [348, 266] on input "Property Owner:" at bounding box center [516, 277] width 404 height 34
type input "Michael Emmons"
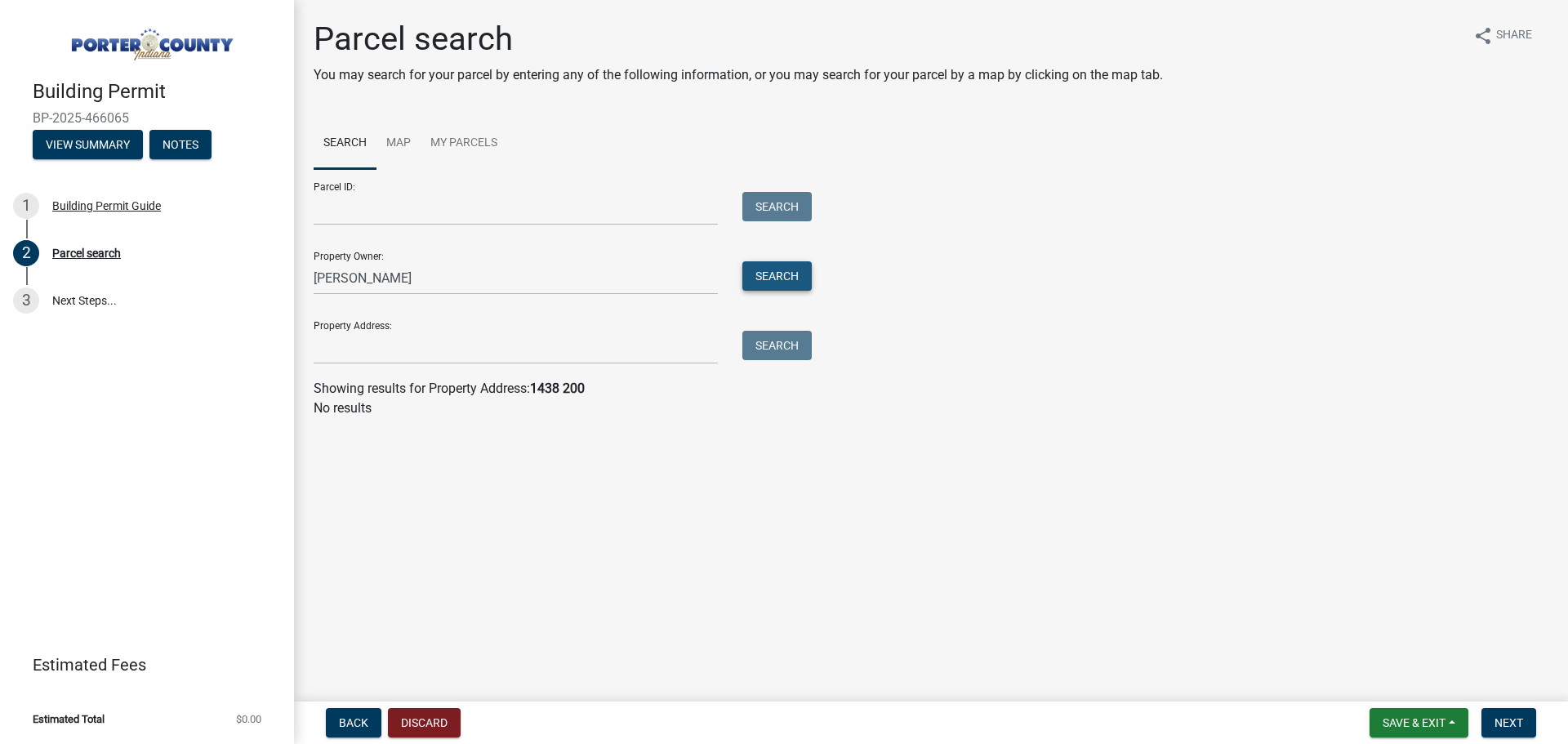
click at [777, 270] on button "Search" at bounding box center [777, 276] width 69 height 29
click at [491, 288] on input "Michael Emmons" at bounding box center [516, 277] width 404 height 34
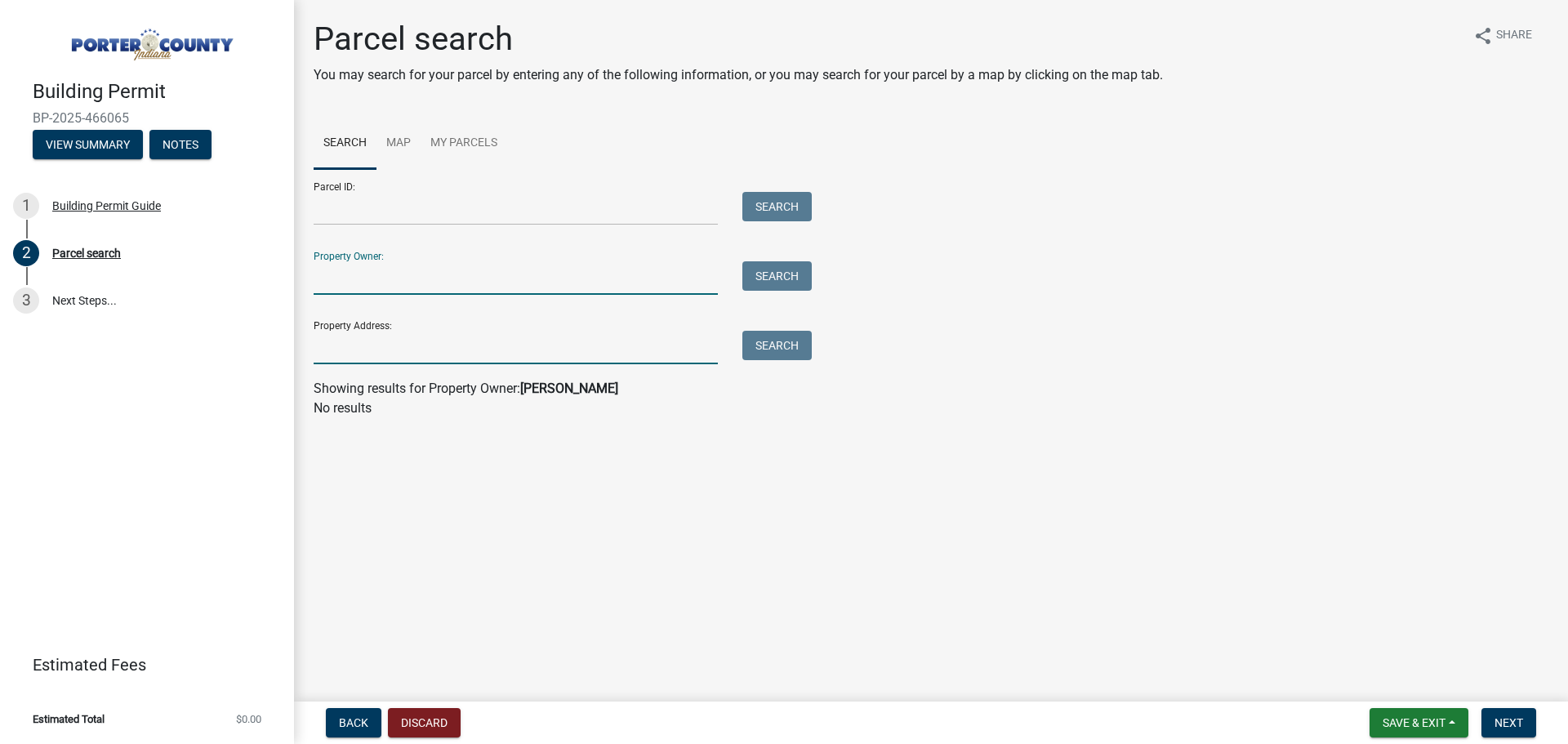
click at [402, 348] on input "Property Address:" at bounding box center [516, 348] width 404 height 34
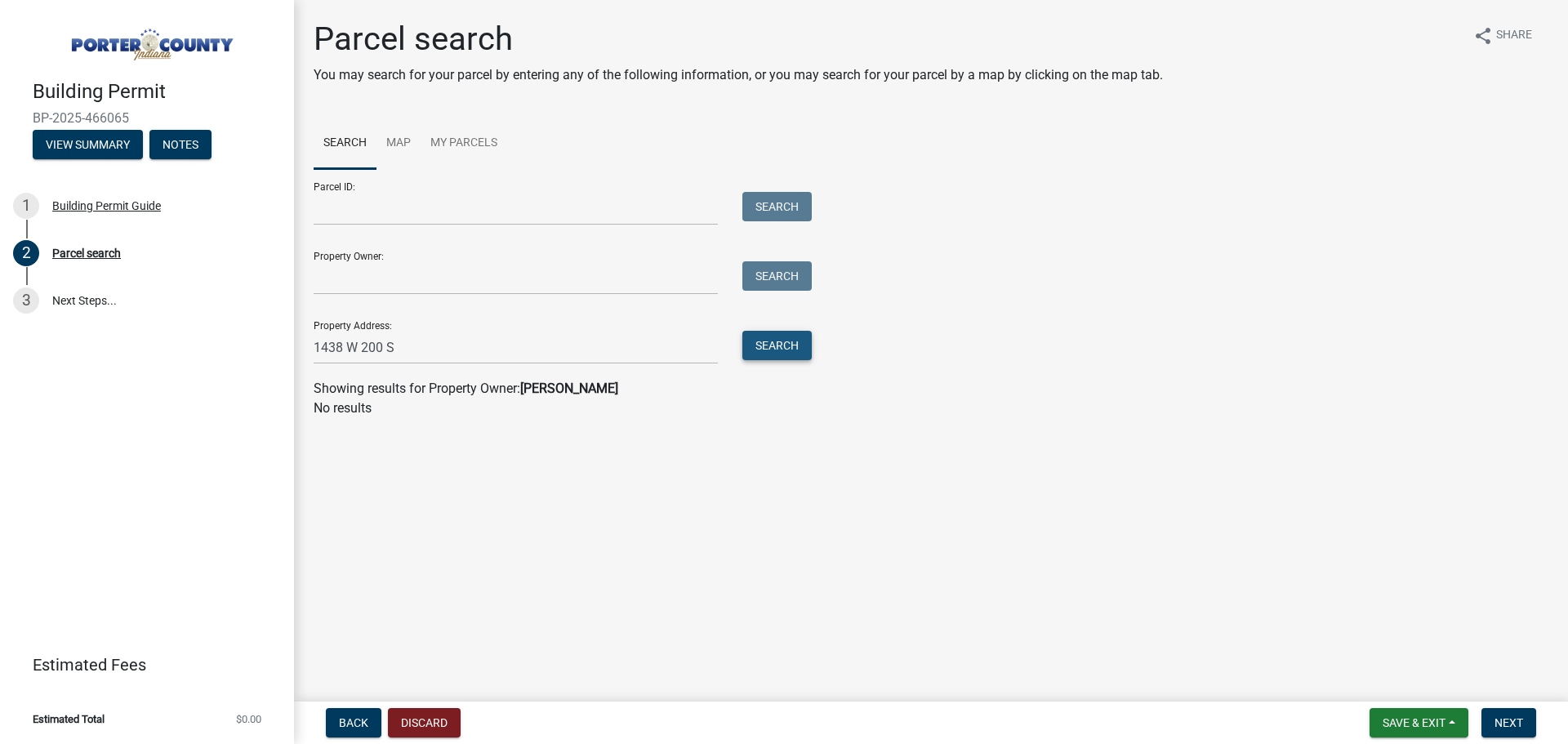
click at [757, 350] on button "Search" at bounding box center [777, 346] width 69 height 29
click at [358, 345] on input "1438 W 200 S" at bounding box center [516, 348] width 404 height 34
click at [771, 360] on div "Search" at bounding box center [772, 348] width 86 height 34
click at [773, 349] on button "Search" at bounding box center [777, 346] width 69 height 29
click at [526, 349] on input "1438 200 S" at bounding box center [516, 348] width 404 height 34
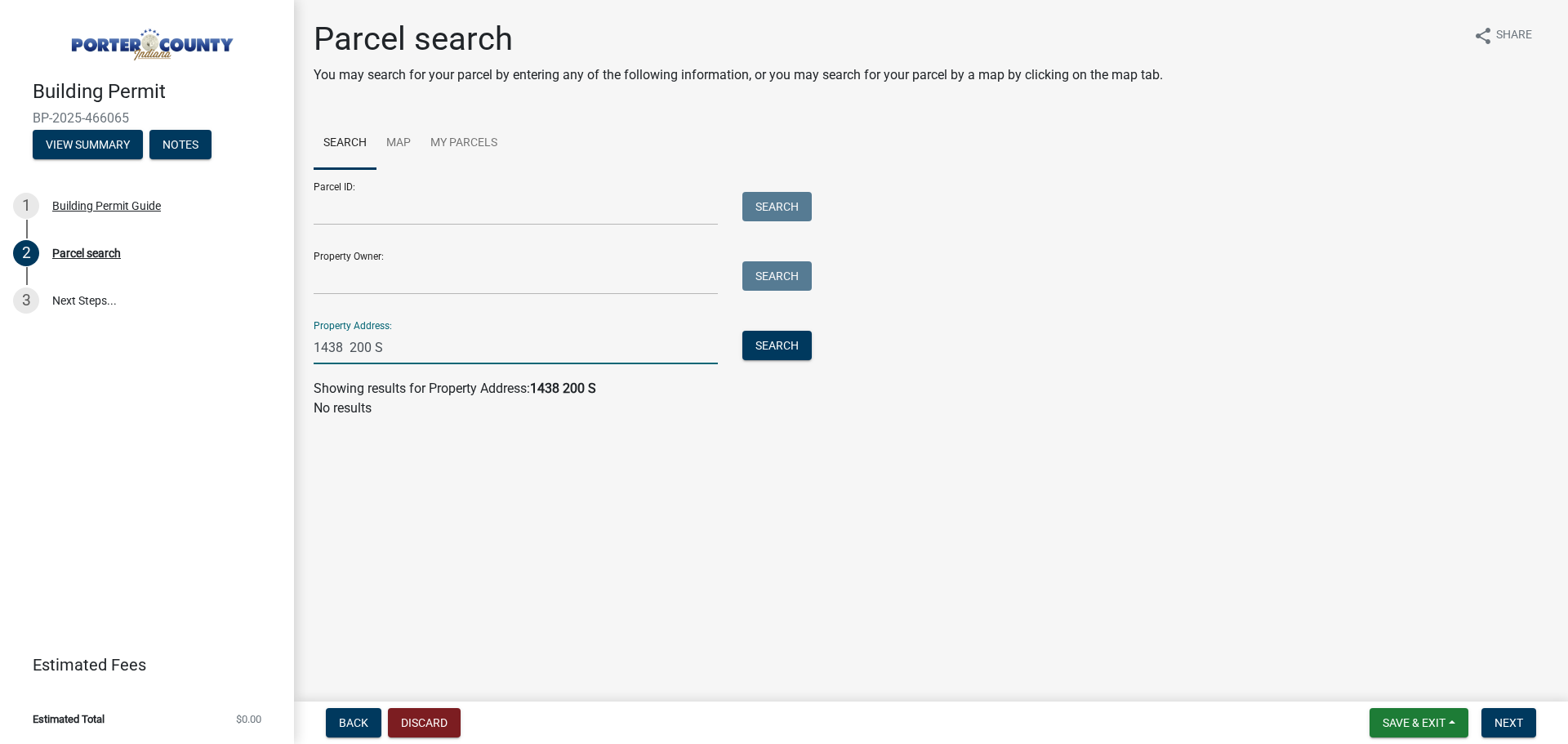
click at [397, 346] on input "1438 200 S" at bounding box center [516, 348] width 404 height 34
click at [346, 345] on input "1438 200" at bounding box center [516, 348] width 404 height 34
click at [431, 349] on input "1438 W 200" at bounding box center [516, 348] width 404 height 34
type input "1438 W 200"
click at [774, 352] on button "Search" at bounding box center [777, 346] width 69 height 29
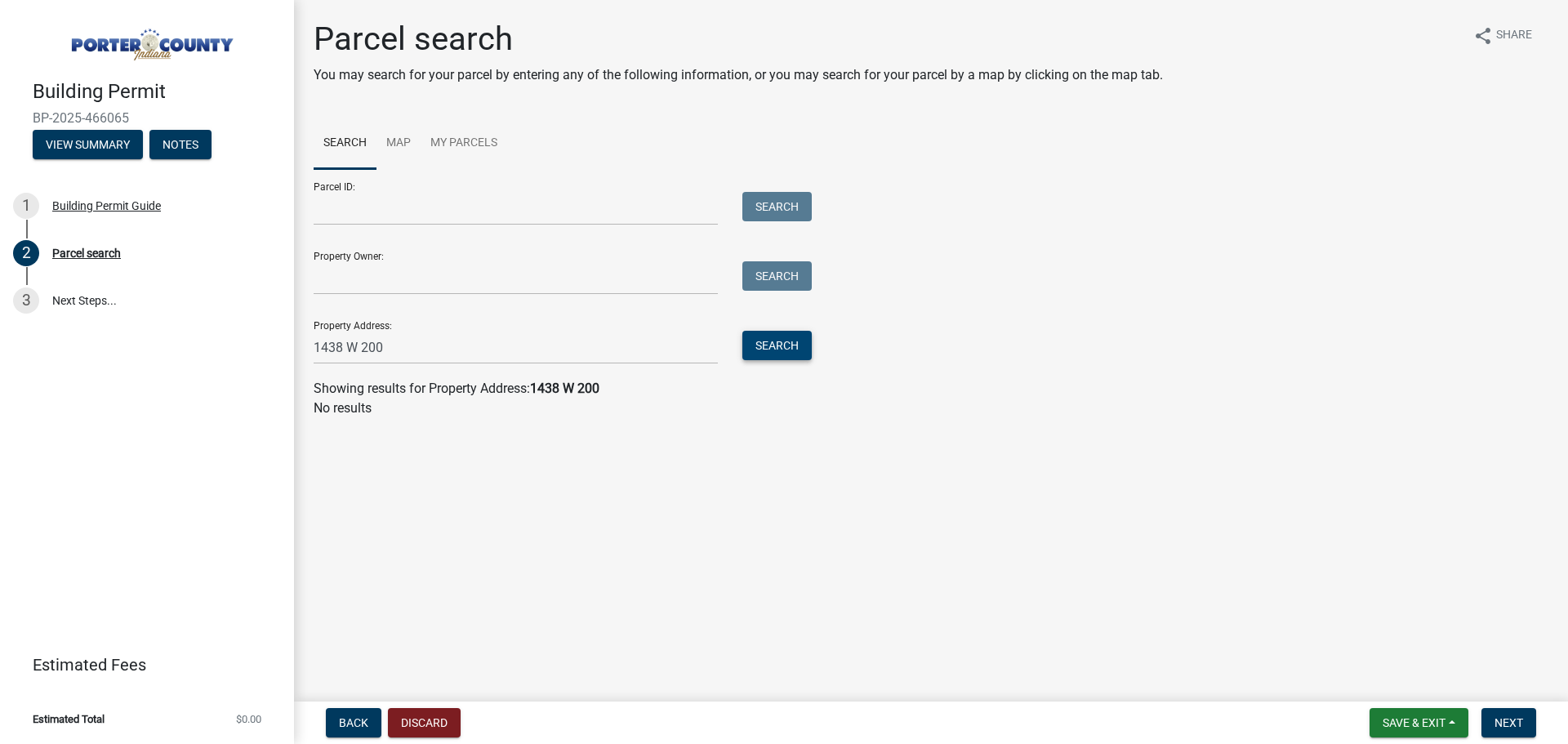
click at [774, 352] on button "Search" at bounding box center [777, 346] width 69 height 29
click at [459, 344] on input "1438 W 200" at bounding box center [516, 348] width 404 height 34
click at [459, 343] on input "1438 W 200" at bounding box center [516, 348] width 404 height 34
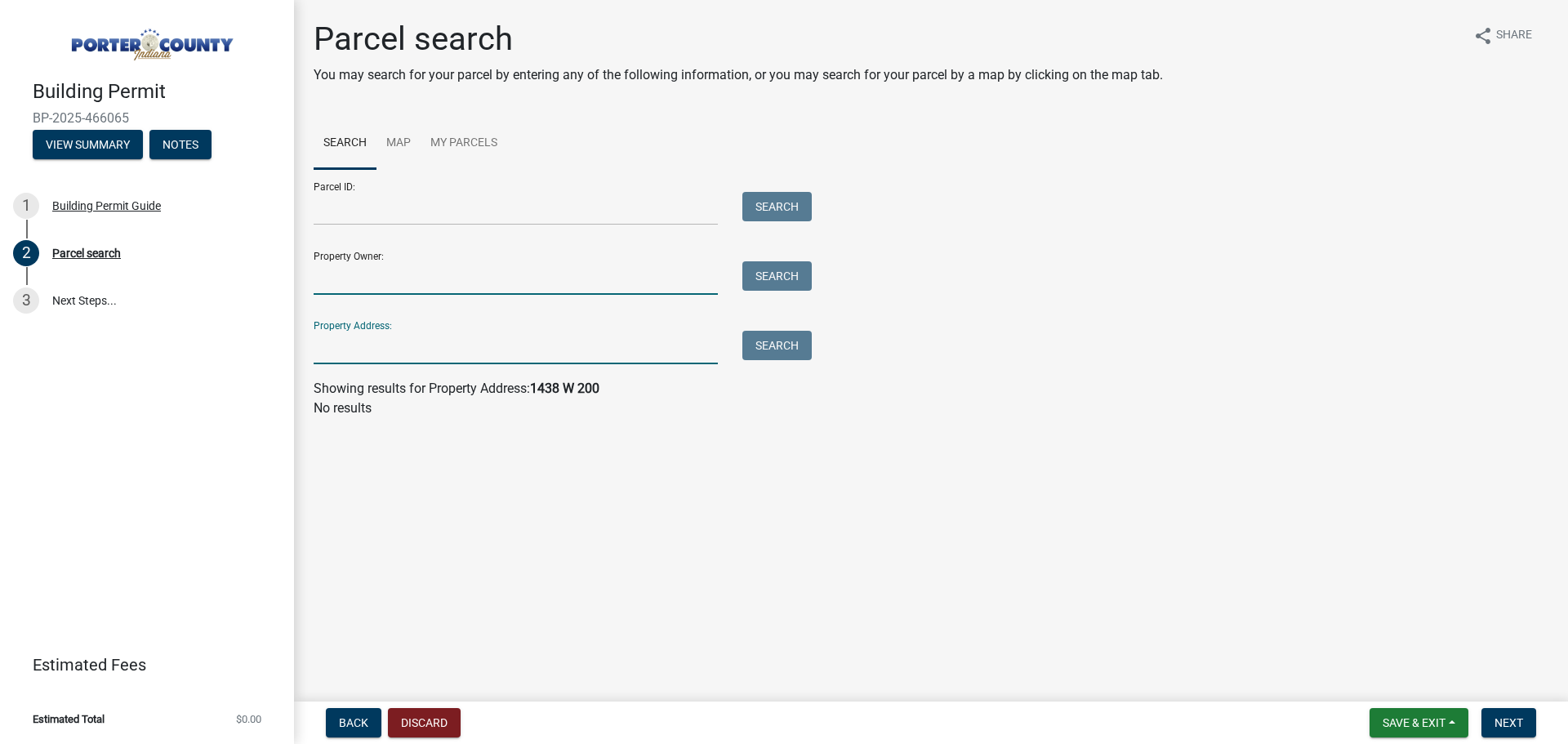
click at [412, 277] on input "Property Owner:" at bounding box center [516, 277] width 404 height 34
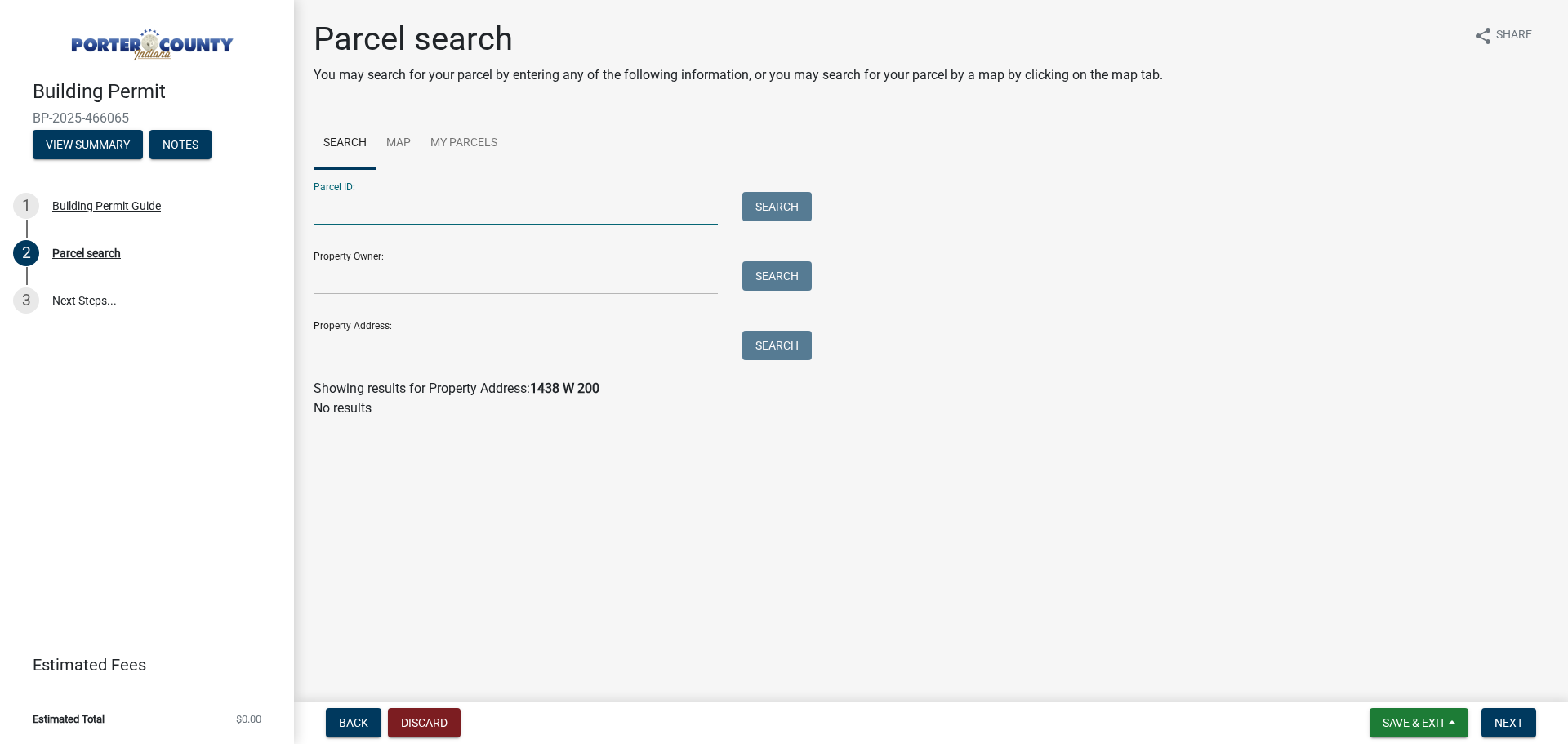
click at [419, 216] on input "Parcel ID:" at bounding box center [516, 208] width 404 height 34
type input "098004030"
drag, startPoint x: 792, startPoint y: 192, endPoint x: 790, endPoint y: 206, distance: 14.1
click at [794, 193] on button "Search" at bounding box center [777, 206] width 69 height 29
click at [503, 212] on input "098004030" at bounding box center [516, 208] width 404 height 34
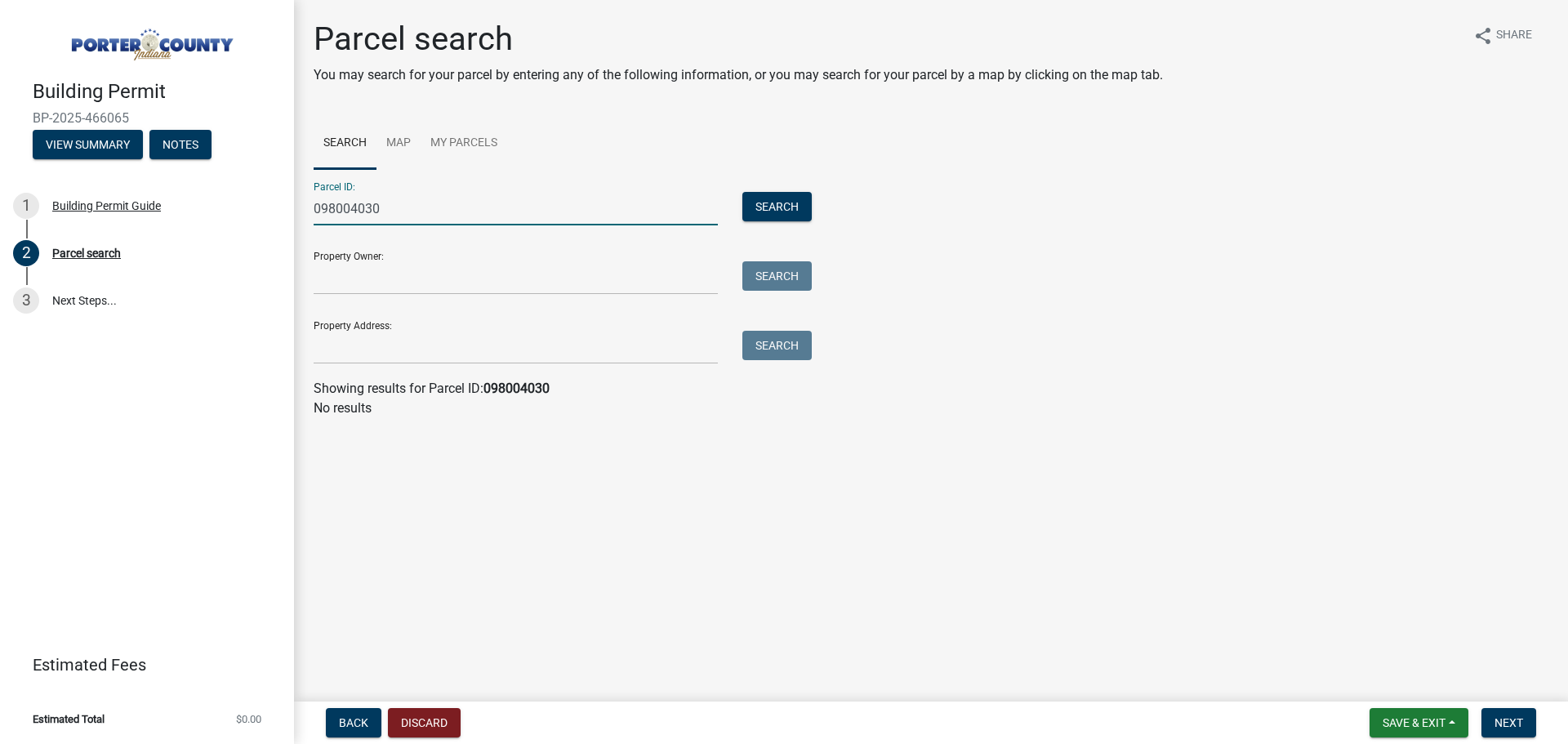
click at [503, 212] on input "098004030" at bounding box center [516, 208] width 404 height 34
click at [411, 147] on link "Map" at bounding box center [398, 144] width 44 height 52
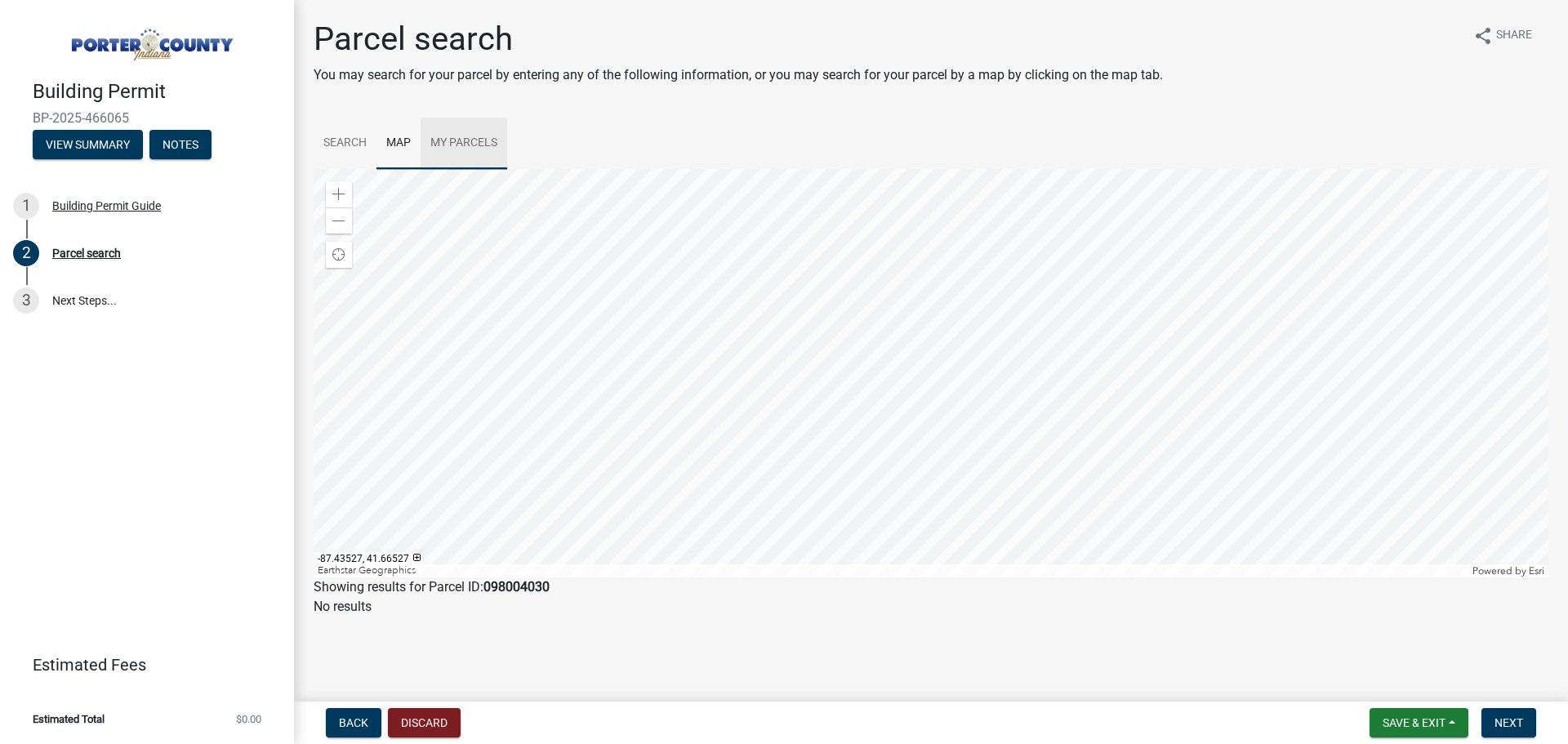
click at [455, 144] on link "My Parcels" at bounding box center [464, 144] width 87 height 52
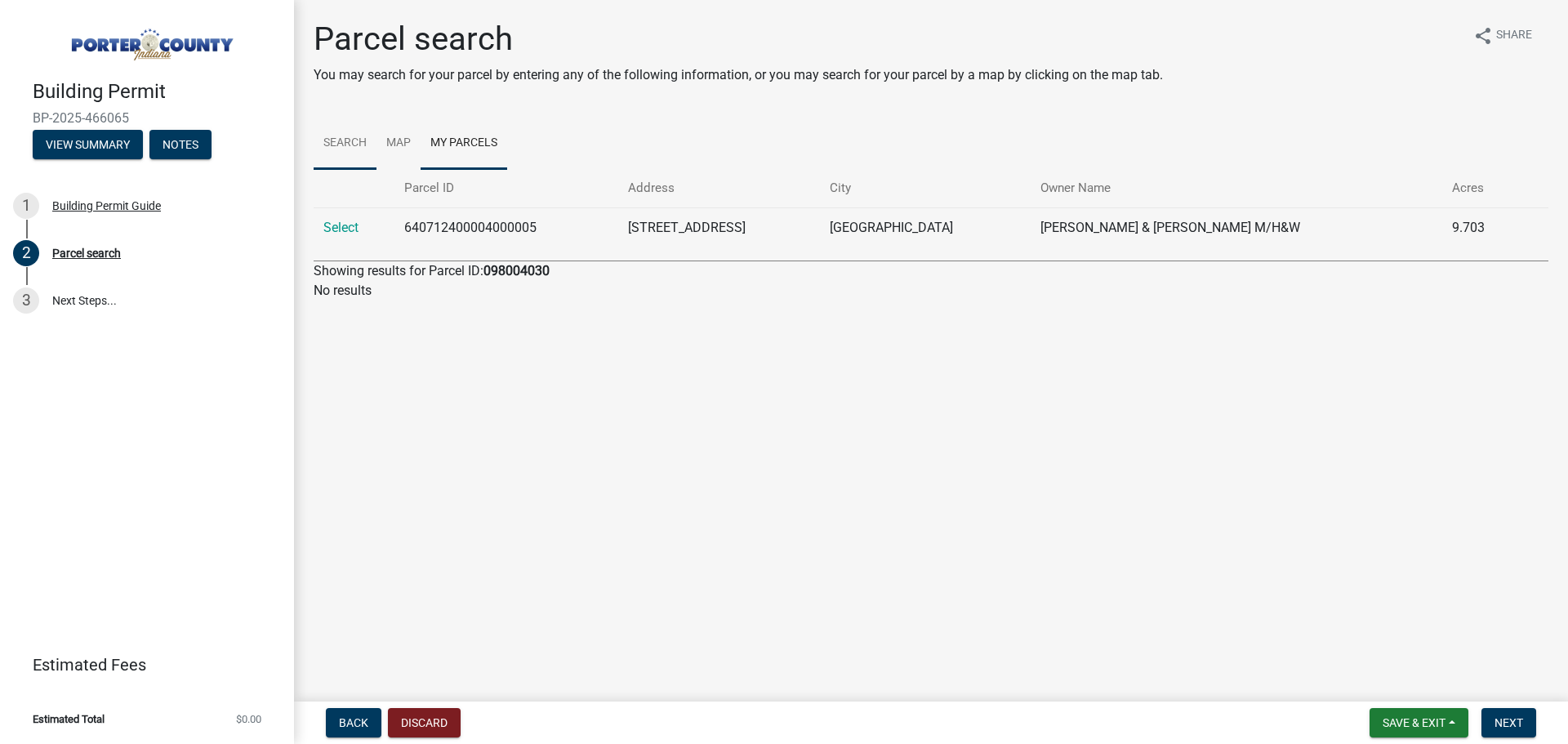
click at [338, 151] on link "Search" at bounding box center [345, 144] width 63 height 52
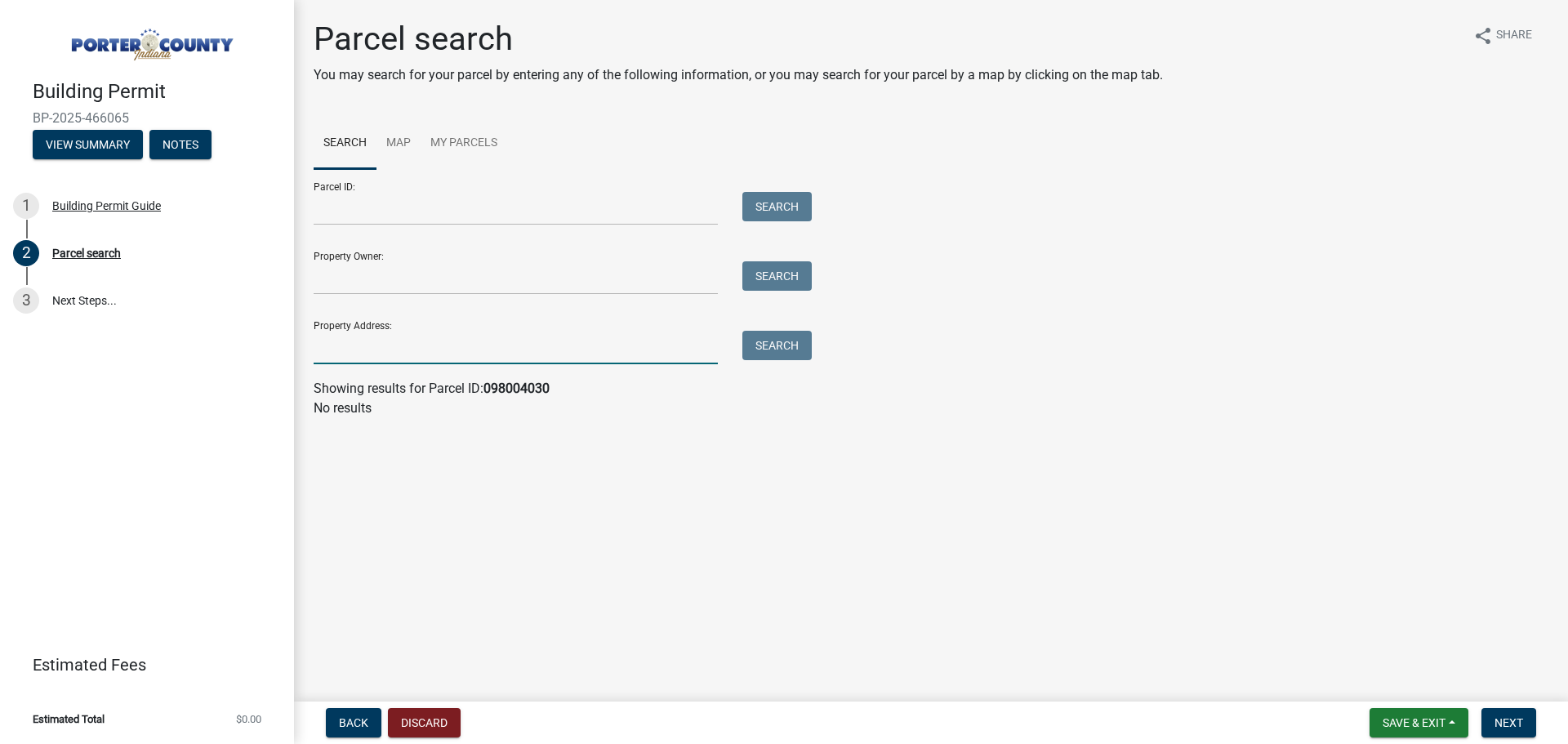
click at [382, 345] on input "Property Address:" at bounding box center [516, 348] width 404 height 34
click at [757, 334] on button "Search" at bounding box center [777, 346] width 69 height 29
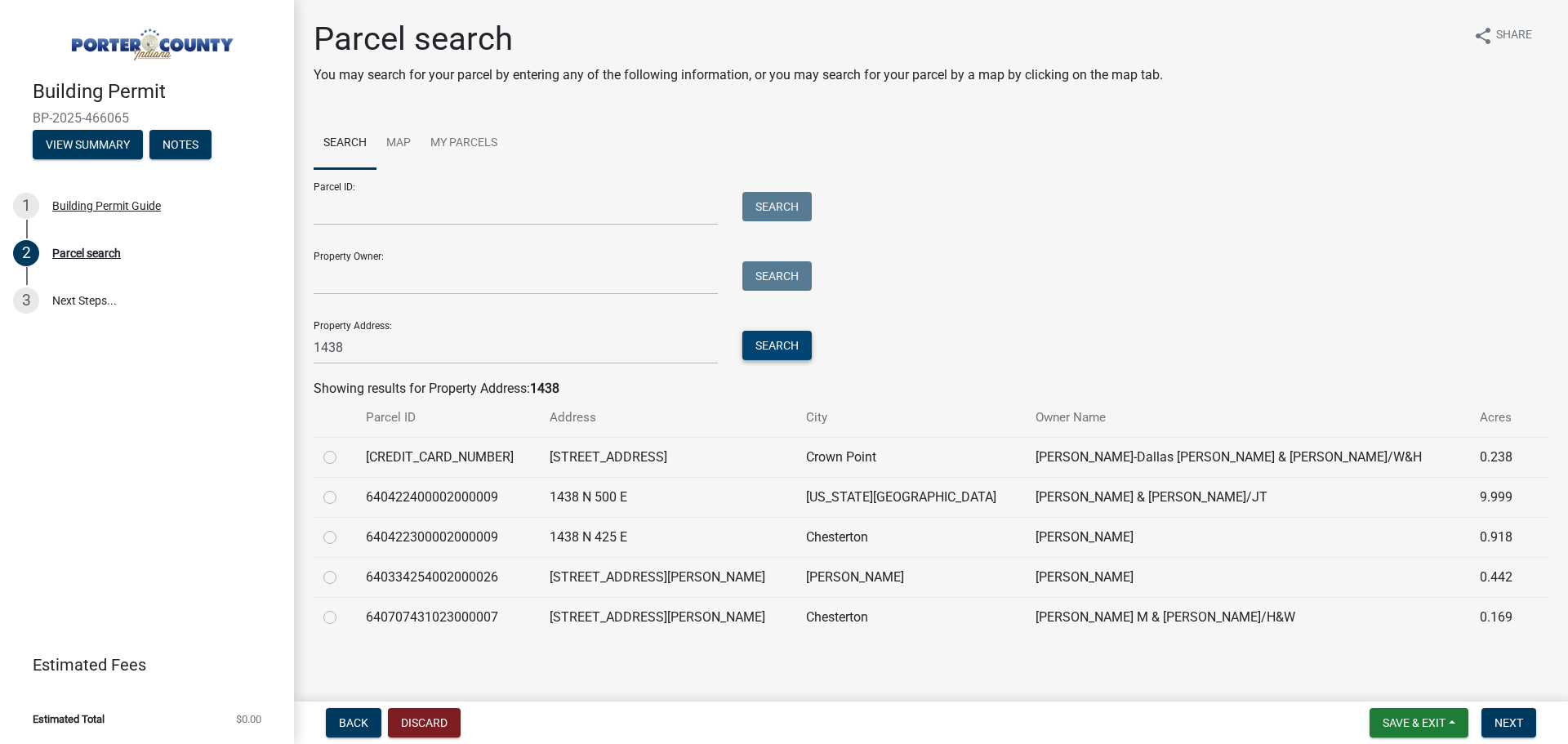
scroll to position [6, 0]
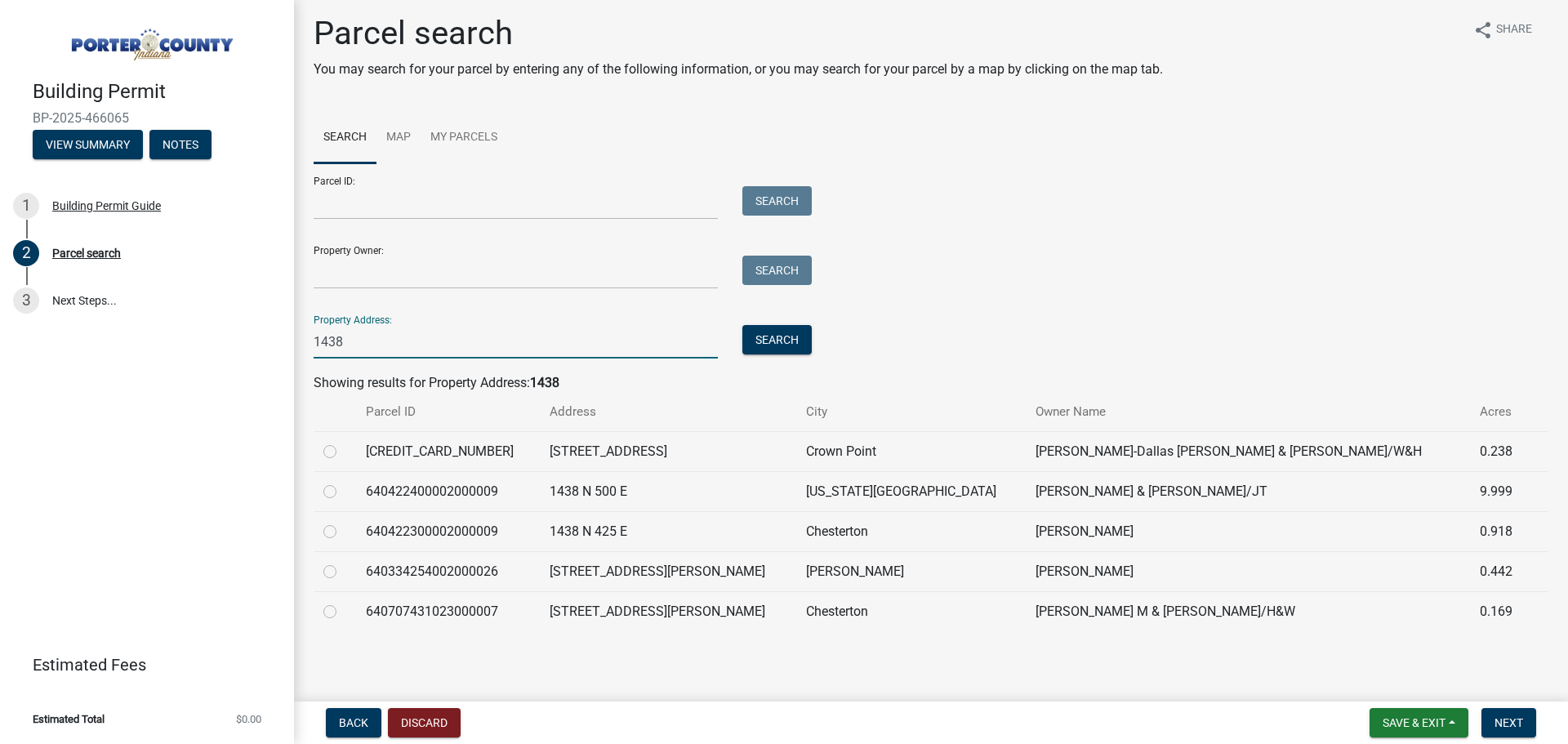
click at [404, 358] on input "1438" at bounding box center [516, 342] width 404 height 34
click at [376, 339] on input "1438" at bounding box center [516, 342] width 404 height 34
type input "1438 W 200 S"
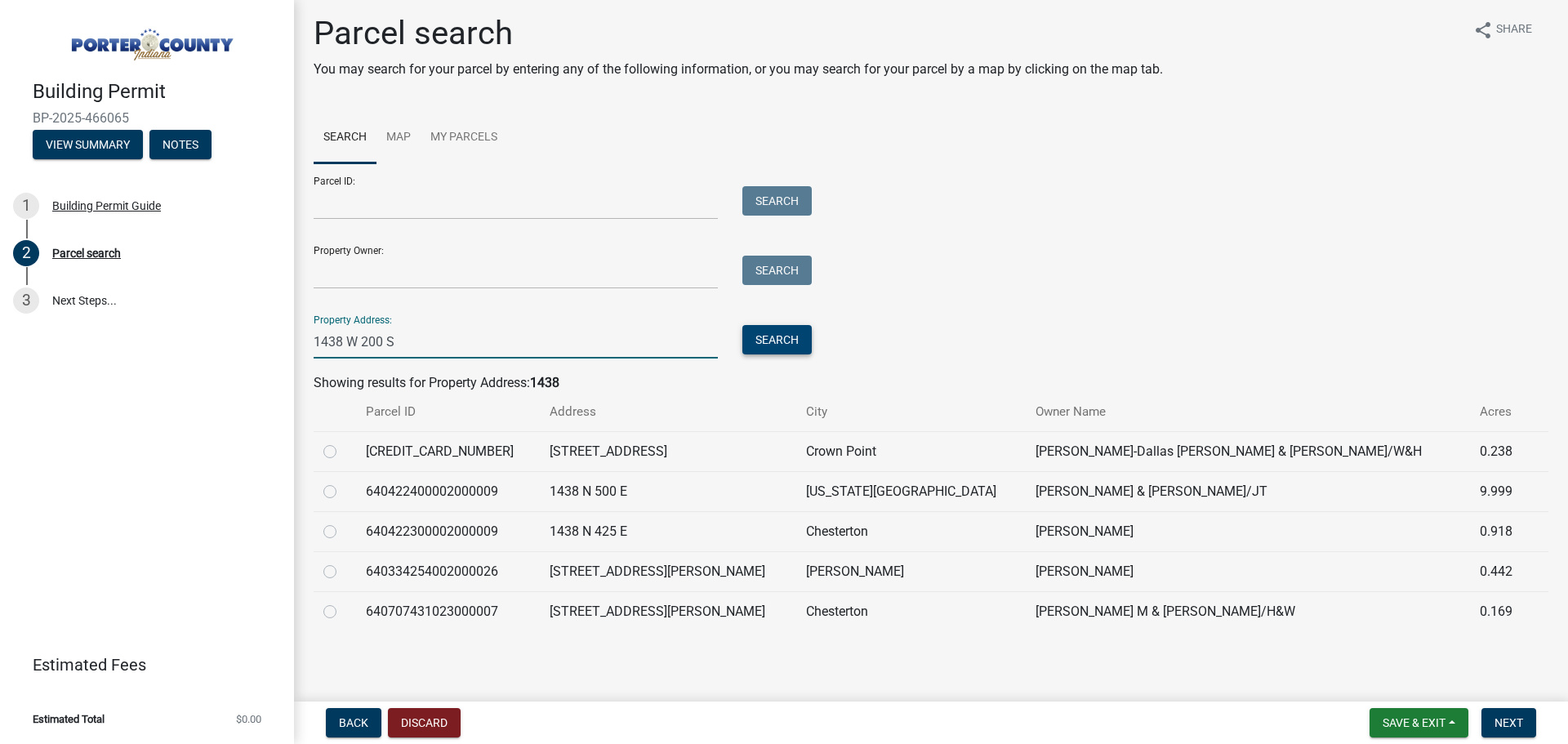
click at [778, 330] on button "Search" at bounding box center [777, 340] width 69 height 29
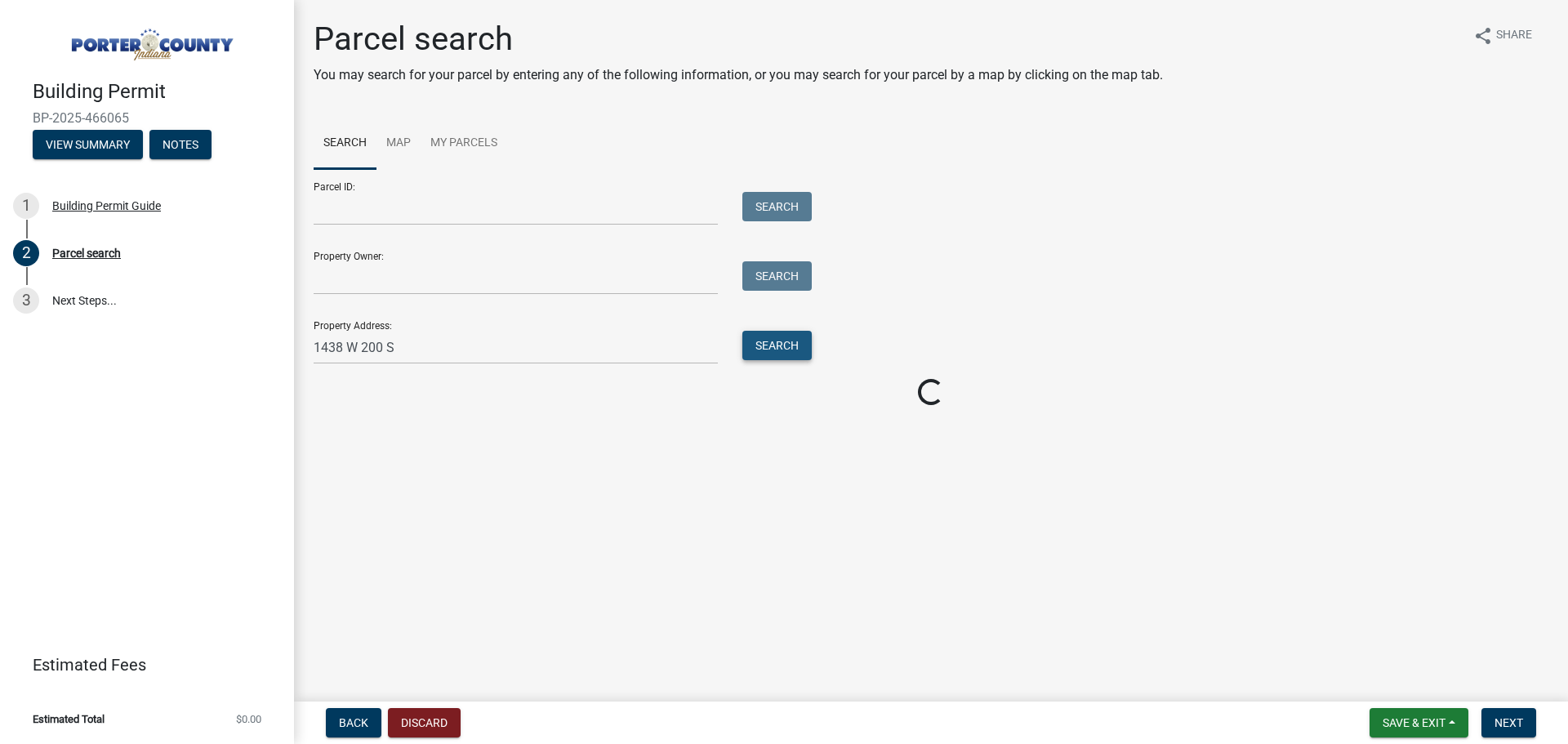
scroll to position [0, 0]
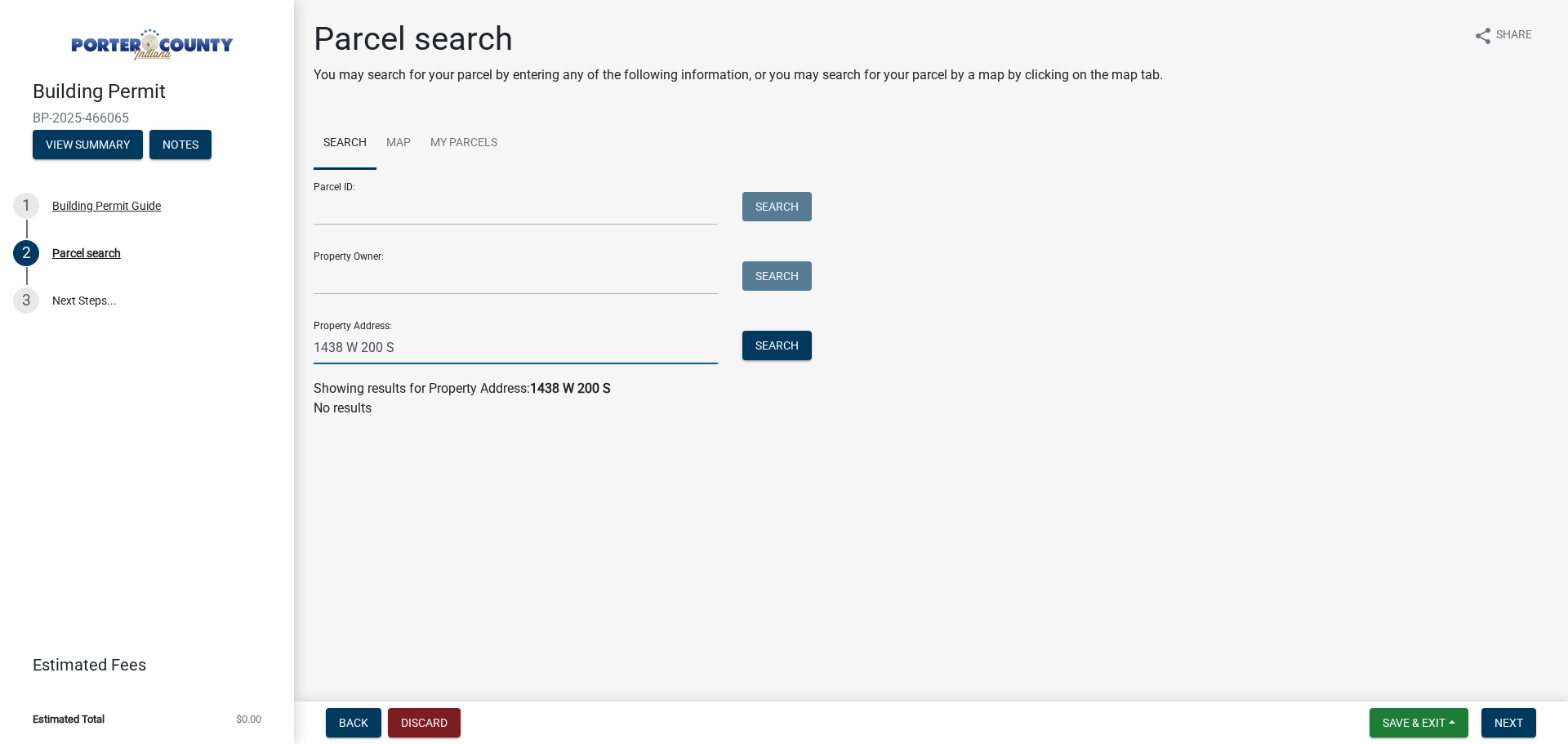
click at [555, 349] on input "1438 W 200 S" at bounding box center [516, 348] width 404 height 34
click at [548, 359] on input "1438 W 200 S" at bounding box center [516, 348] width 404 height 34
click at [504, 361] on input "Property Address:" at bounding box center [516, 348] width 404 height 34
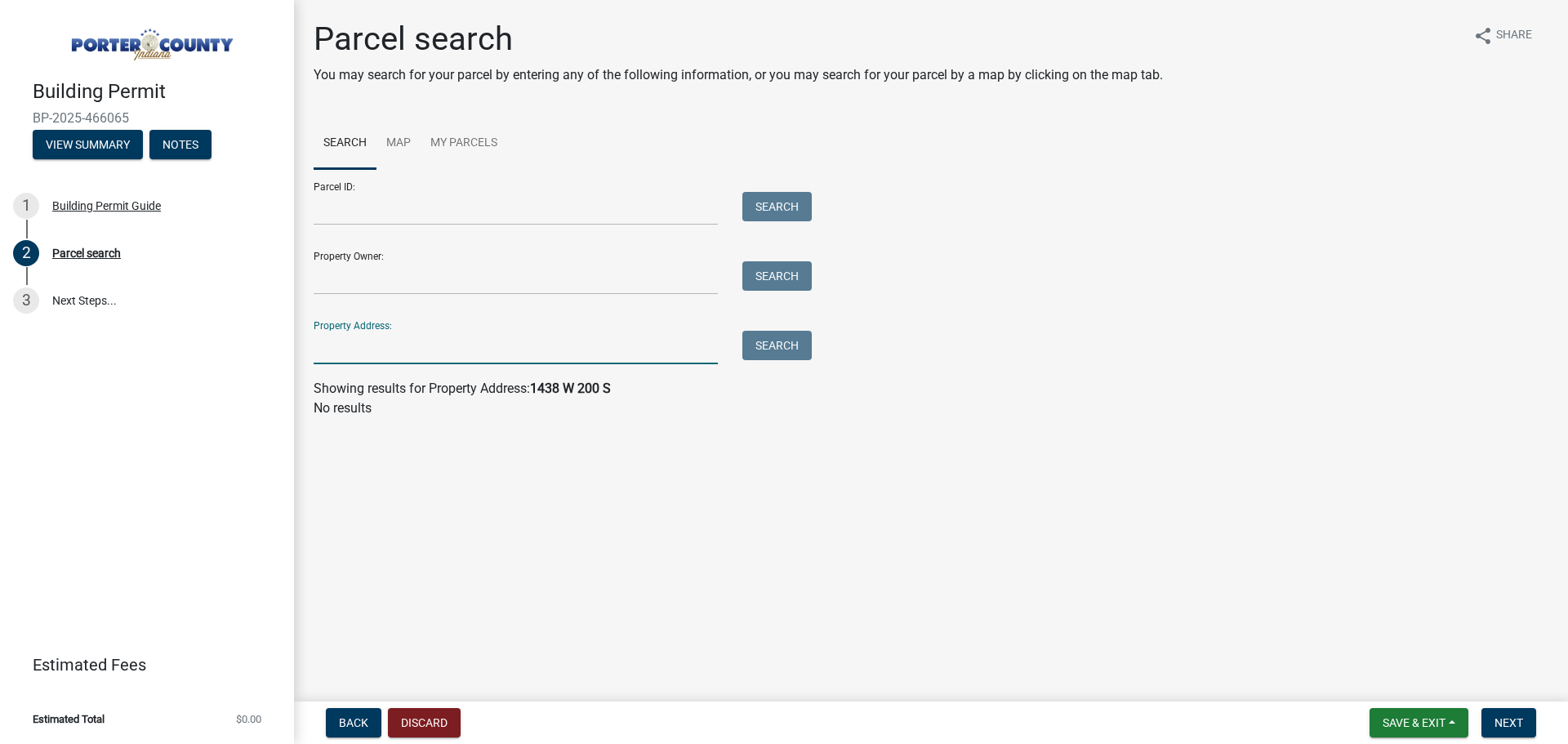
click at [504, 349] on input "Property Address:" at bounding box center [516, 348] width 404 height 34
click at [514, 348] on input "Property Address:" at bounding box center [516, 348] width 404 height 34
click at [910, 439] on main "Parcel search You may search for your parcel by entering any of the following i…" at bounding box center [931, 348] width 1274 height 695
click at [531, 341] on input "Property Address:" at bounding box center [516, 348] width 404 height 34
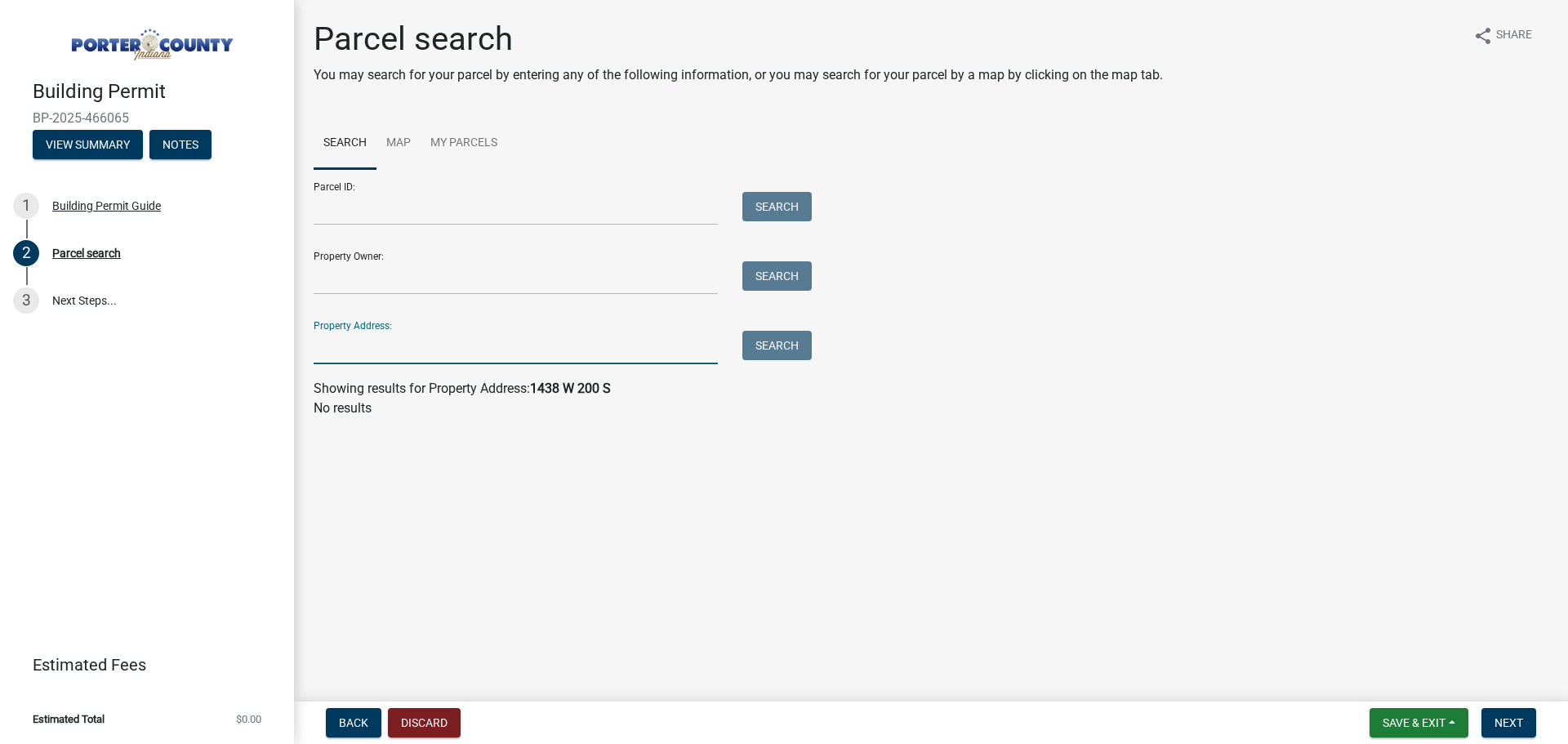
click at [515, 351] on input "Property Address:" at bounding box center [516, 348] width 404 height 34
click at [452, 347] on input "Property Address:" at bounding box center [516, 348] width 404 height 34
click at [420, 343] on input "Property Address:" at bounding box center [516, 348] width 404 height 34
click at [561, 343] on input "Property Address:" at bounding box center [516, 348] width 404 height 34
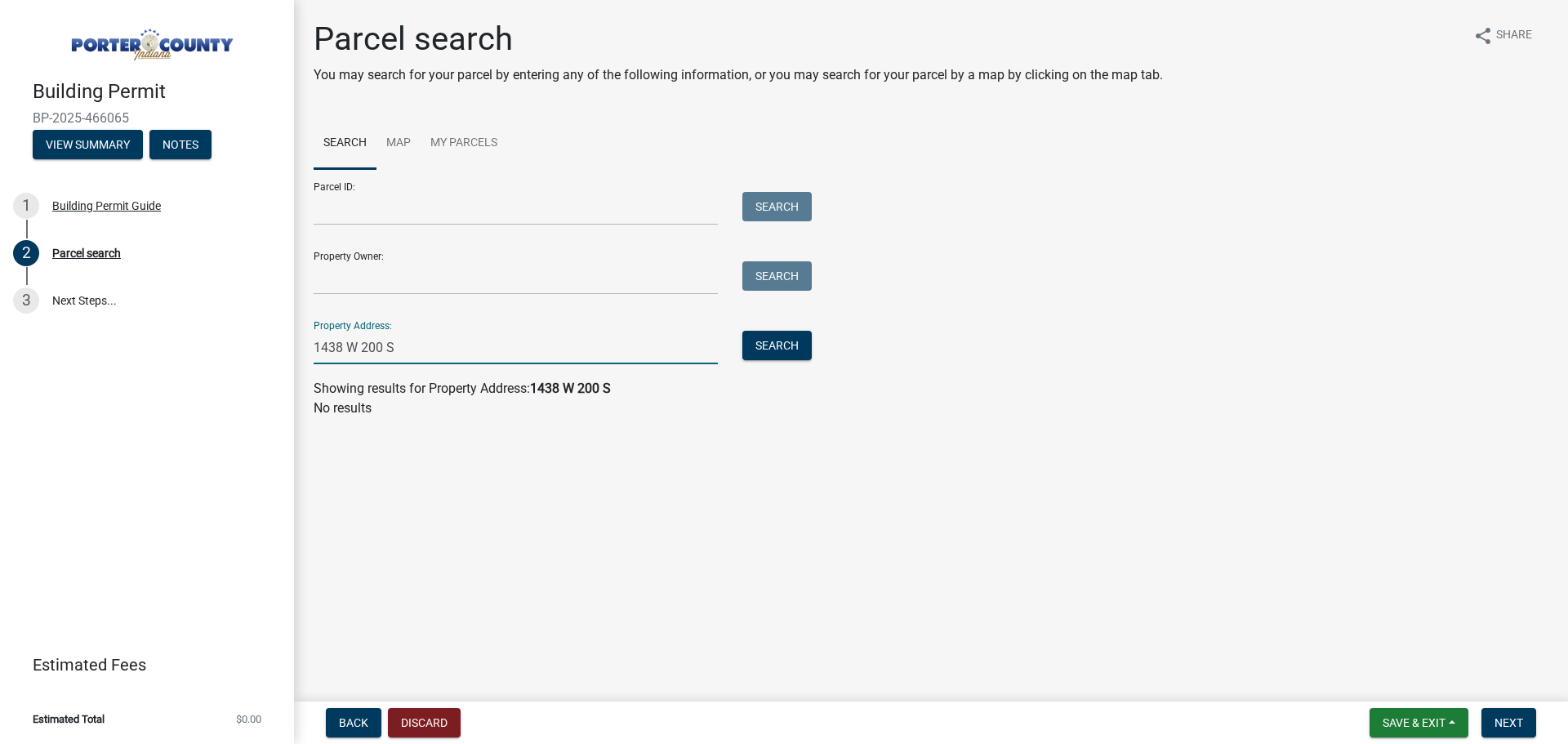
type input "1438 W 200 S"
click at [775, 361] on div "Search" at bounding box center [772, 348] width 86 height 34
click at [774, 354] on button "Search" at bounding box center [777, 346] width 69 height 29
click at [1275, 353] on div "Parcel ID: Search Property Owner: Search Property Address: 1438 W 200 S Search" at bounding box center [931, 266] width 1235 height 195
click at [596, 343] on input "1438 W 200 S" at bounding box center [516, 348] width 404 height 34
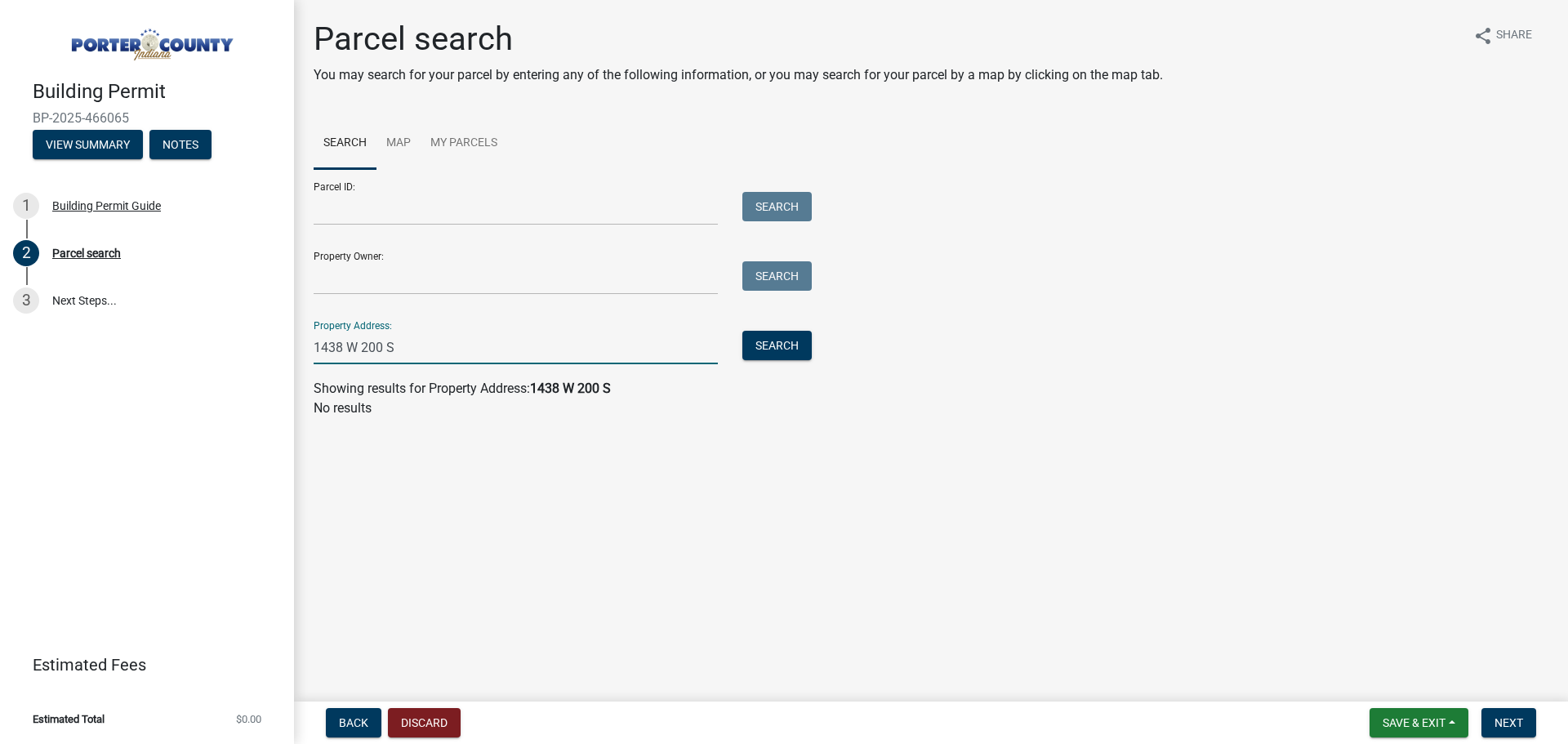
click at [596, 343] on input "1438 W 200 S" at bounding box center [516, 348] width 404 height 34
click at [596, 342] on input "1438 W 200 S" at bounding box center [516, 348] width 404 height 34
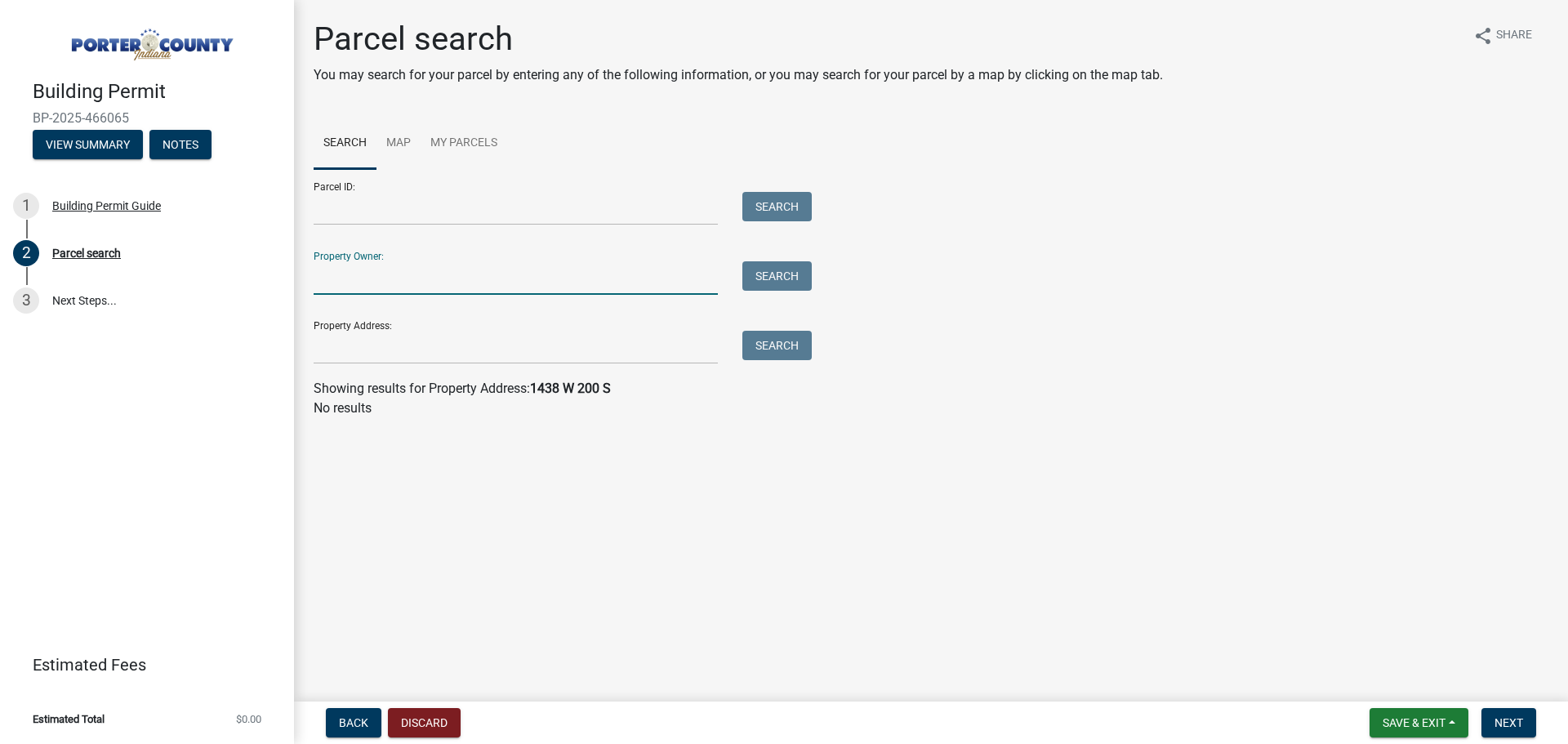
click at [471, 264] on input "Property Owner:" at bounding box center [516, 277] width 404 height 34
type input "Emmons"
click at [771, 284] on button "Search" at bounding box center [777, 276] width 69 height 29
